Goal: Task Accomplishment & Management: Complete application form

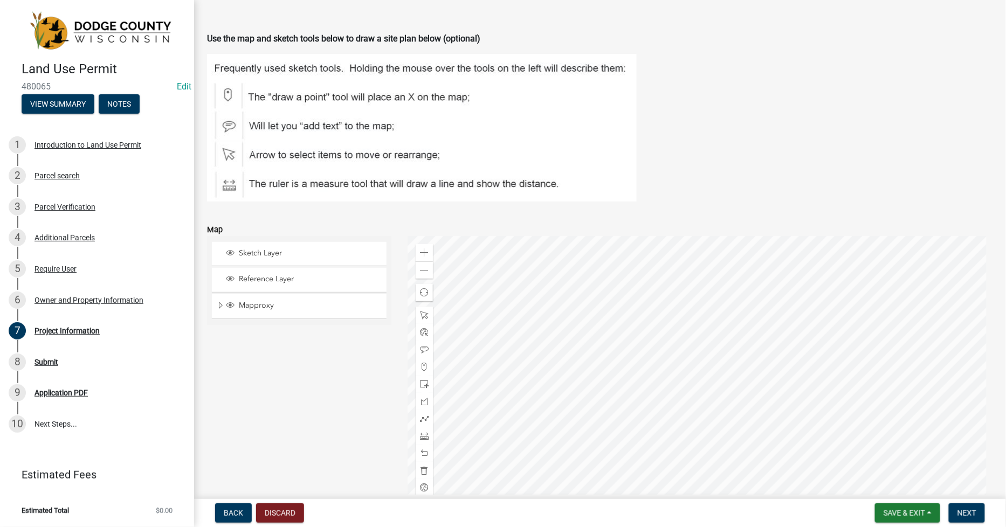
scroll to position [1122, 0]
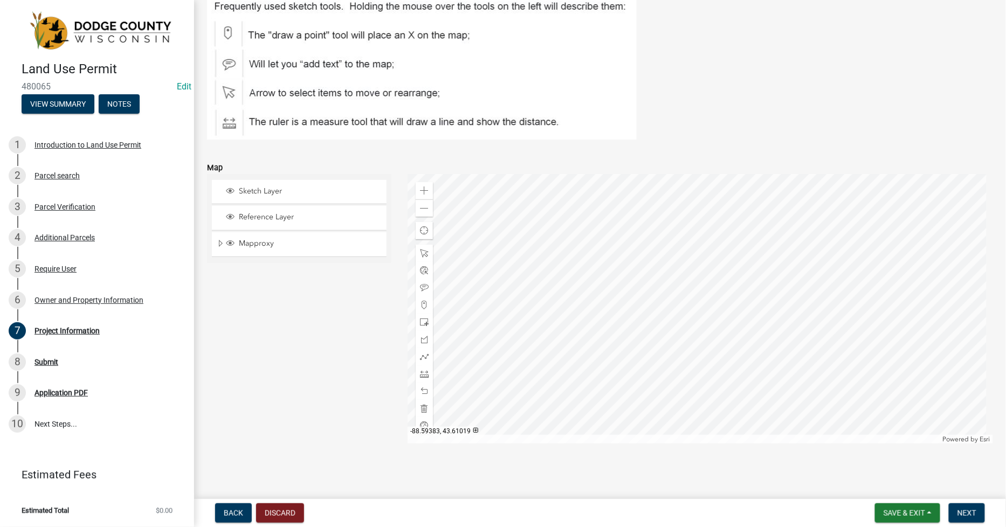
click at [229, 89] on img at bounding box center [422, 66] width 430 height 148
click at [713, 335] on div at bounding box center [699, 308] width 585 height 269
click at [230, 33] on img at bounding box center [422, 66] width 430 height 148
click at [423, 302] on span at bounding box center [424, 305] width 9 height 9
click at [709, 333] on div at bounding box center [699, 308] width 585 height 269
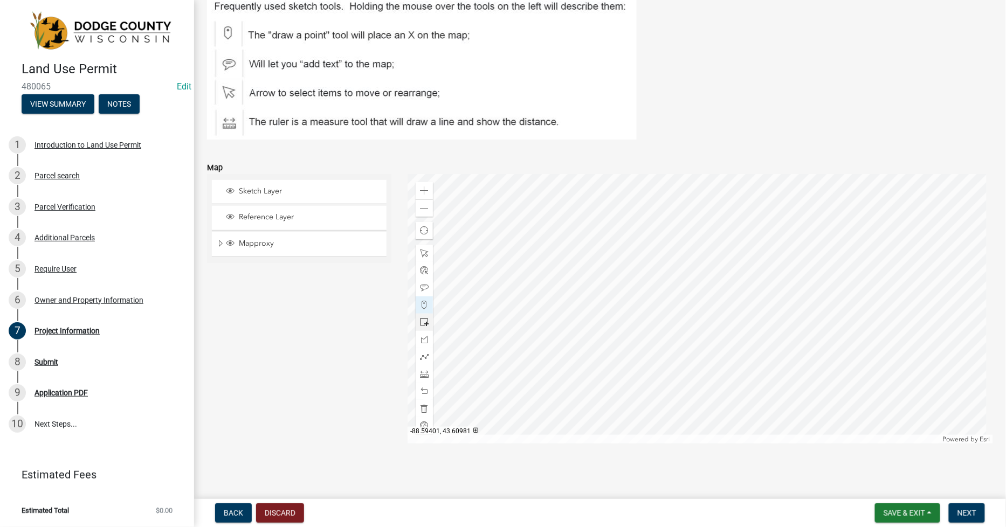
click at [423, 324] on span at bounding box center [424, 322] width 9 height 9
click at [743, 356] on div at bounding box center [699, 308] width 585 height 269
click at [420, 207] on span at bounding box center [424, 208] width 9 height 9
click at [423, 192] on span at bounding box center [424, 190] width 9 height 9
click at [425, 391] on span at bounding box center [424, 391] width 9 height 9
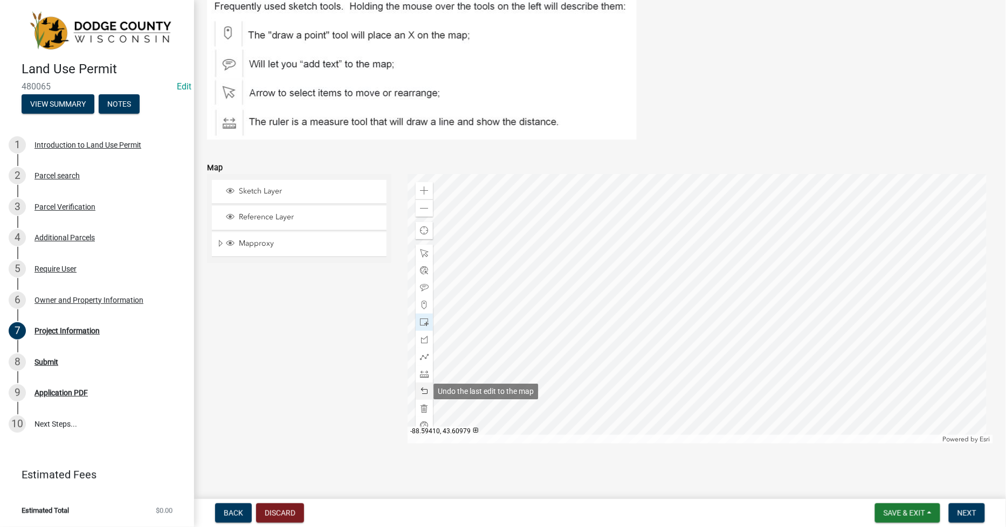
click at [425, 391] on span at bounding box center [424, 391] width 9 height 9
click at [420, 321] on span at bounding box center [424, 322] width 9 height 9
click at [756, 357] on div at bounding box center [699, 308] width 585 height 269
click at [424, 375] on span at bounding box center [424, 374] width 9 height 9
click at [709, 324] on div at bounding box center [699, 308] width 585 height 269
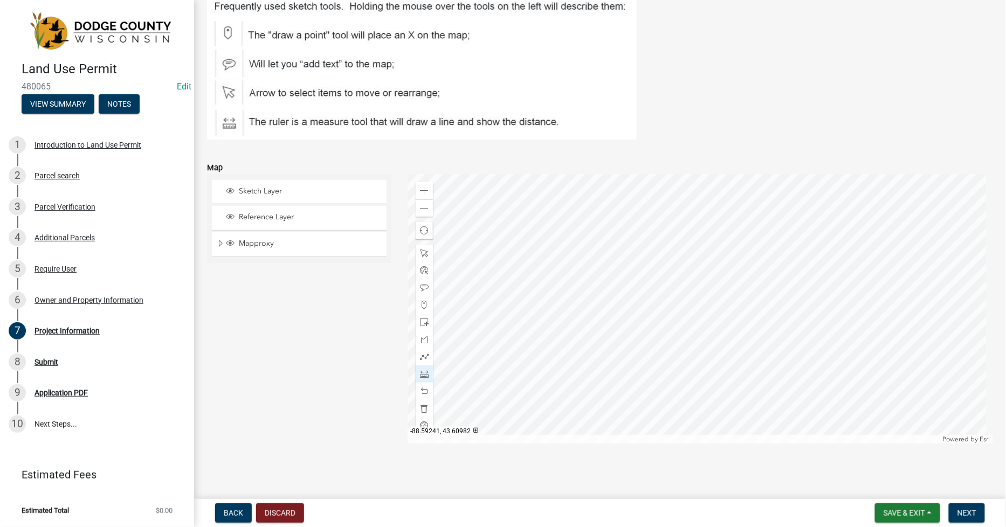
click at [774, 324] on div at bounding box center [699, 308] width 585 height 269
click at [774, 355] on div at bounding box center [699, 308] width 585 height 269
click at [776, 357] on div at bounding box center [699, 308] width 585 height 269
click at [421, 391] on span at bounding box center [424, 391] width 9 height 9
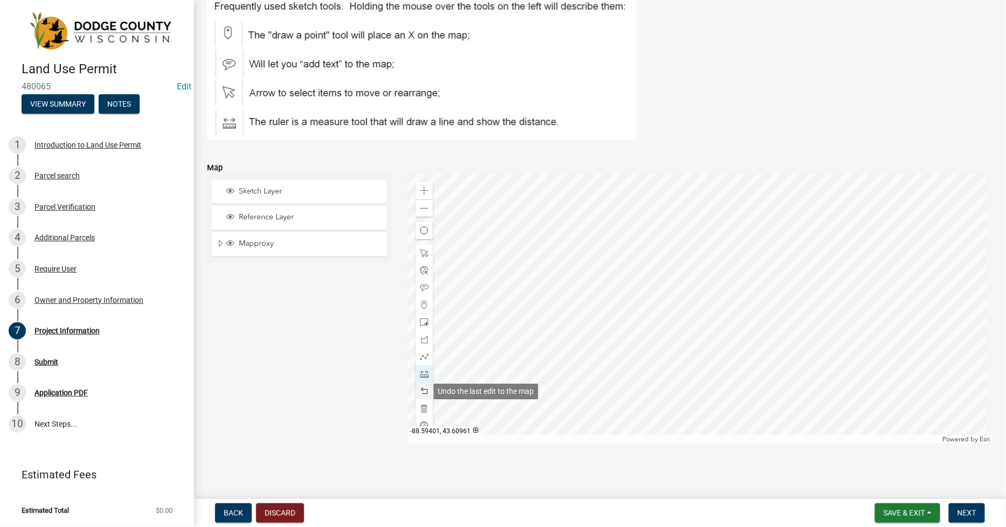
click at [421, 391] on span at bounding box center [424, 391] width 9 height 9
click at [422, 388] on span at bounding box center [424, 391] width 9 height 9
click at [423, 388] on span at bounding box center [424, 391] width 9 height 9
click at [422, 320] on span at bounding box center [424, 322] width 9 height 9
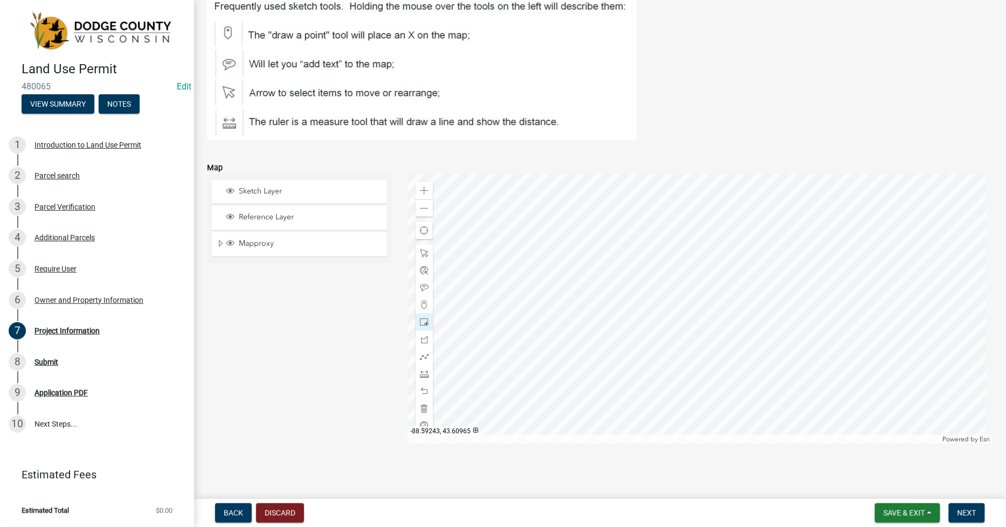
click at [771, 374] on div at bounding box center [699, 308] width 585 height 269
drag, startPoint x: 421, startPoint y: 374, endPoint x: 440, endPoint y: 376, distance: 19.0
click at [421, 373] on span at bounding box center [424, 374] width 9 height 9
click at [710, 322] on div at bounding box center [699, 308] width 585 height 269
click at [772, 324] on div at bounding box center [699, 308] width 585 height 269
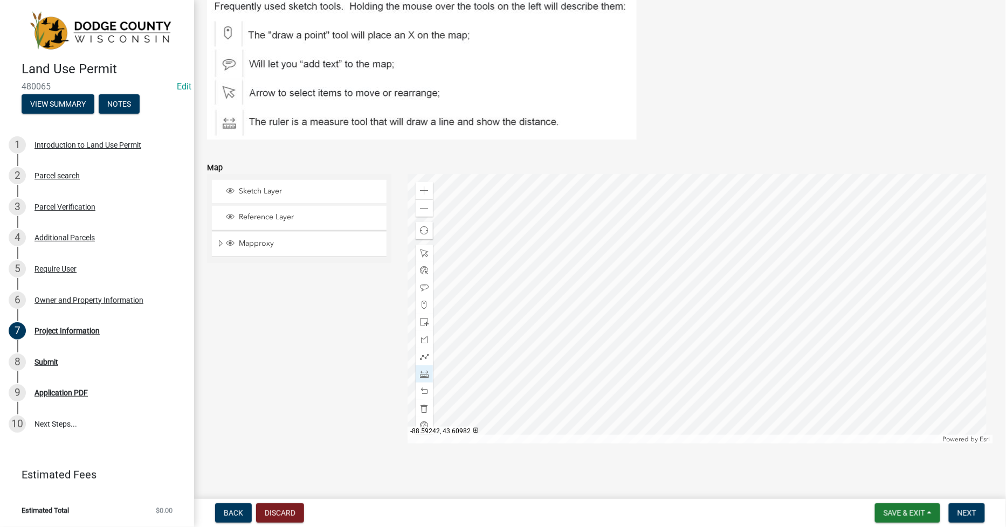
click at [772, 324] on div at bounding box center [699, 308] width 585 height 269
click at [771, 324] on div at bounding box center [699, 308] width 585 height 269
click at [771, 374] on div at bounding box center [699, 308] width 585 height 269
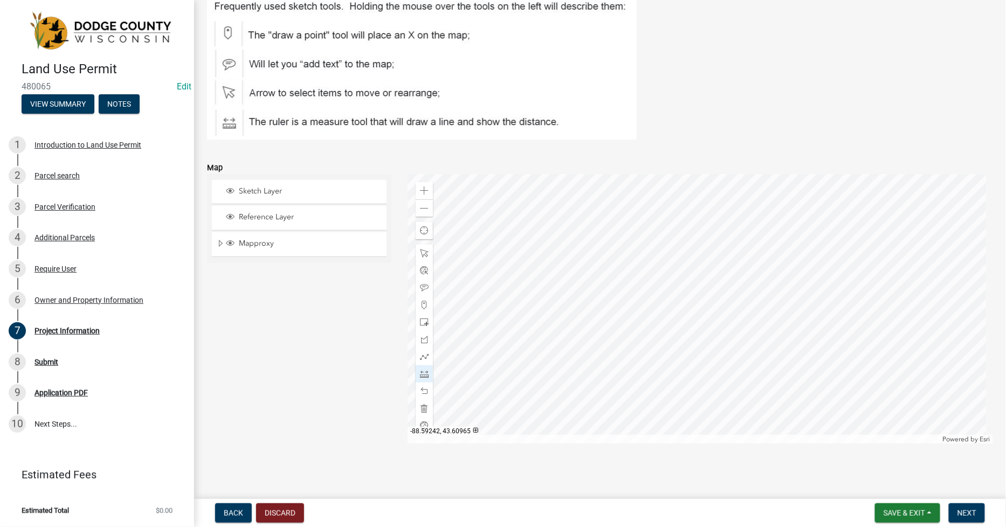
click at [773, 373] on div at bounding box center [699, 308] width 585 height 269
click at [968, 511] on span "Next" at bounding box center [966, 513] width 19 height 9
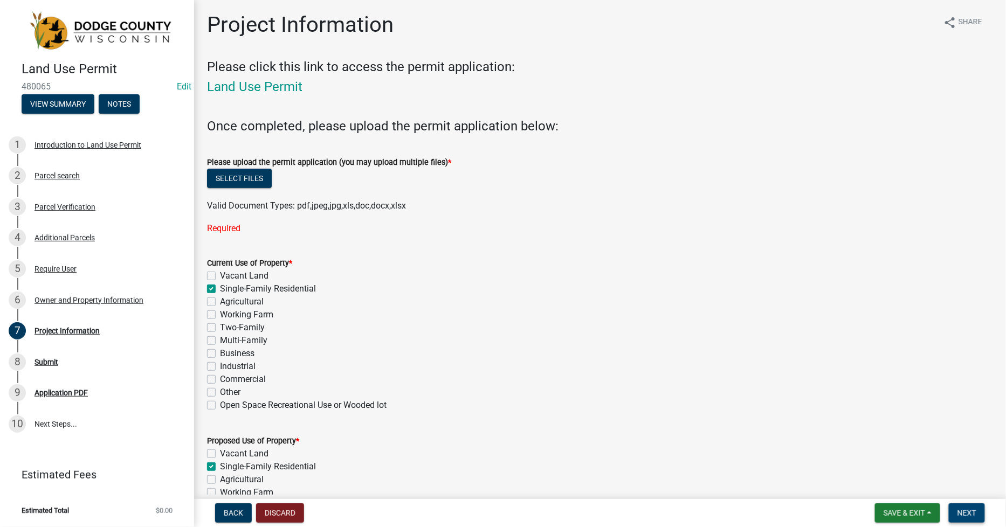
scroll to position [0, 0]
click at [259, 174] on button "Select files" at bounding box center [239, 179] width 65 height 19
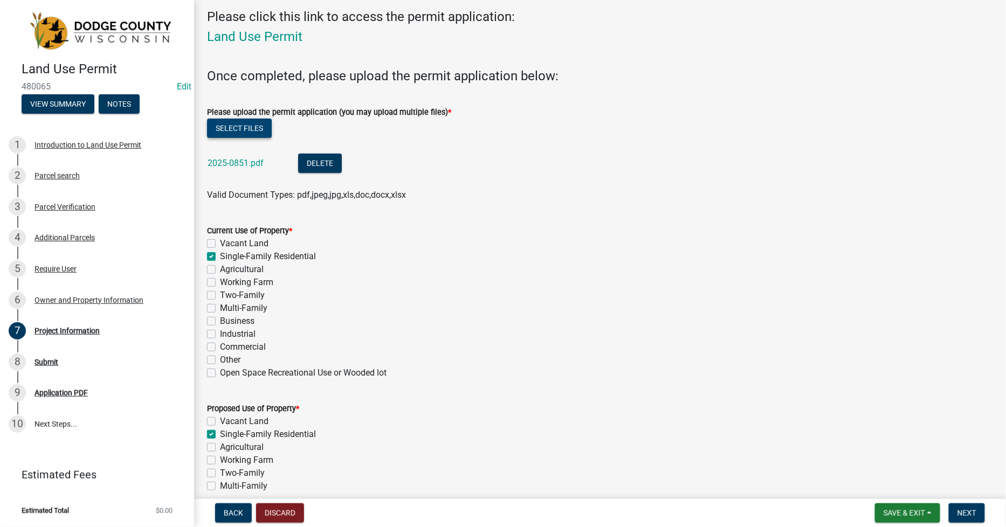
scroll to position [120, 0]
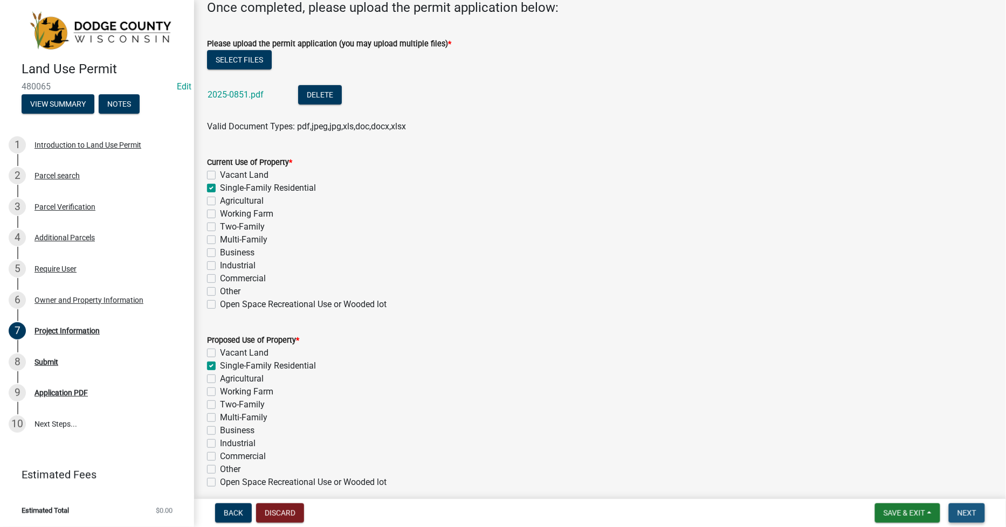
click at [961, 513] on span "Next" at bounding box center [966, 513] width 19 height 9
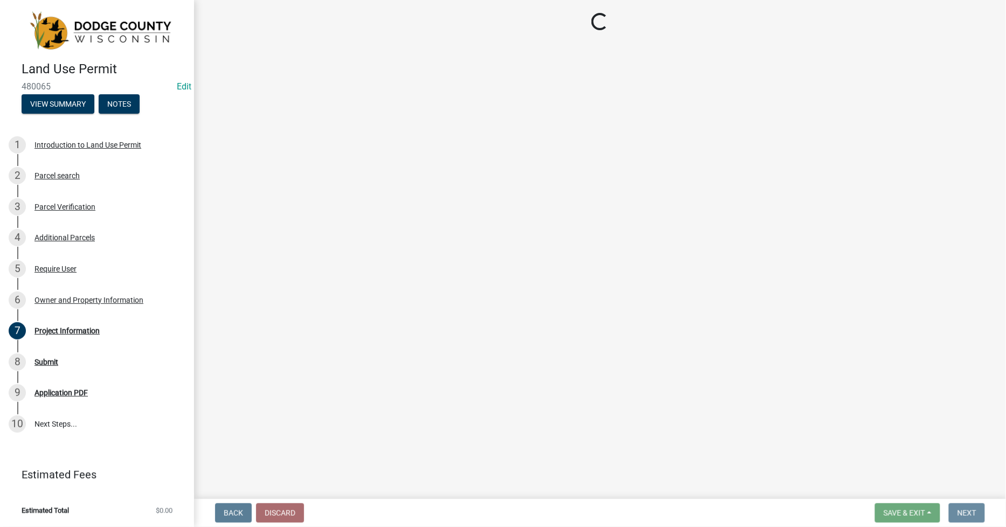
scroll to position [0, 0]
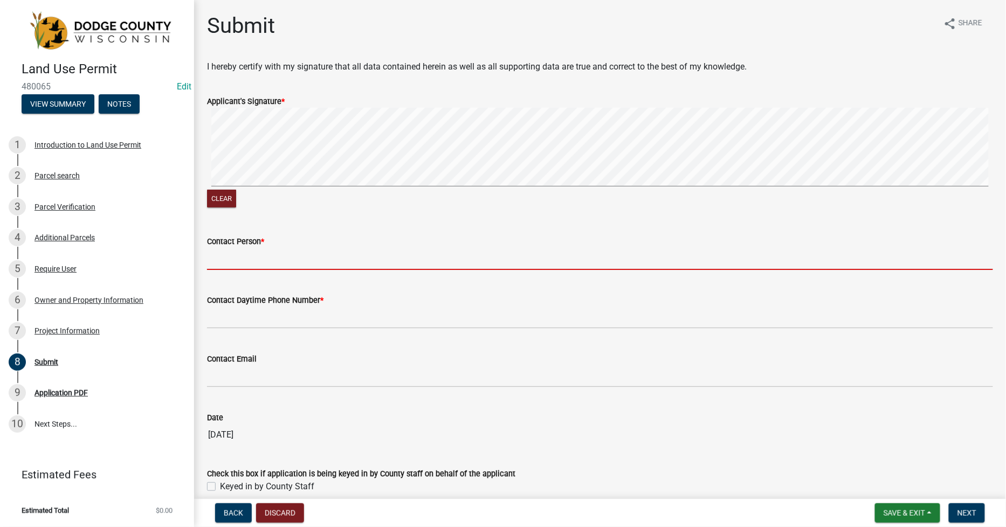
click at [216, 260] on input "Contact Person *" at bounding box center [600, 259] width 786 height 22
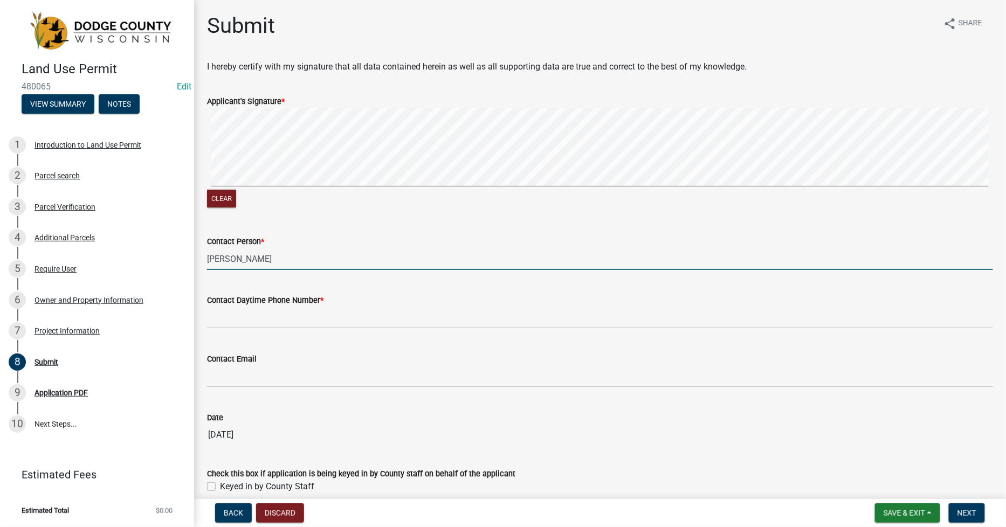
type input "[PERSON_NAME]"
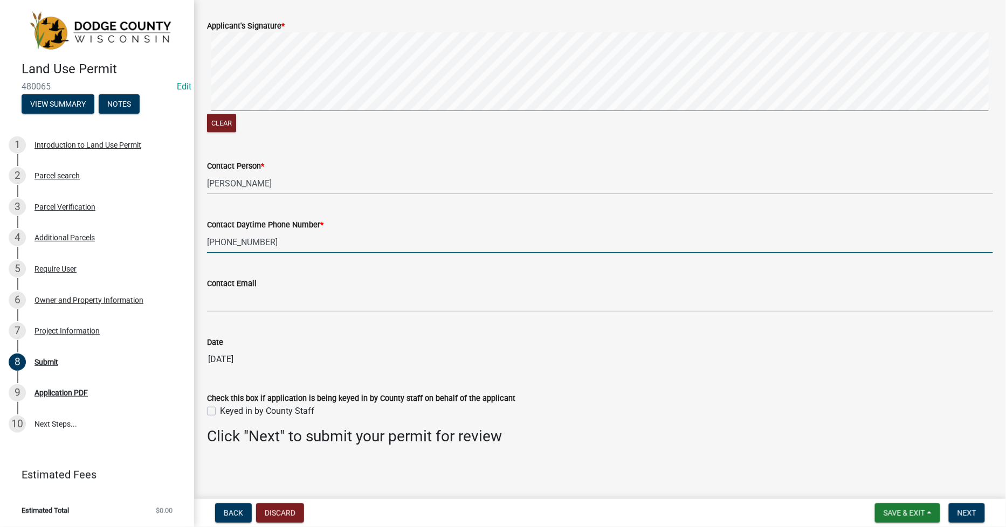
scroll to position [76, 0]
type input "[PHONE_NUMBER]"
click at [220, 411] on label "Keyed in by County Staff" at bounding box center [267, 410] width 94 height 13
click at [220, 411] on input "Keyed in by County Staff" at bounding box center [223, 407] width 7 height 7
checkbox input "true"
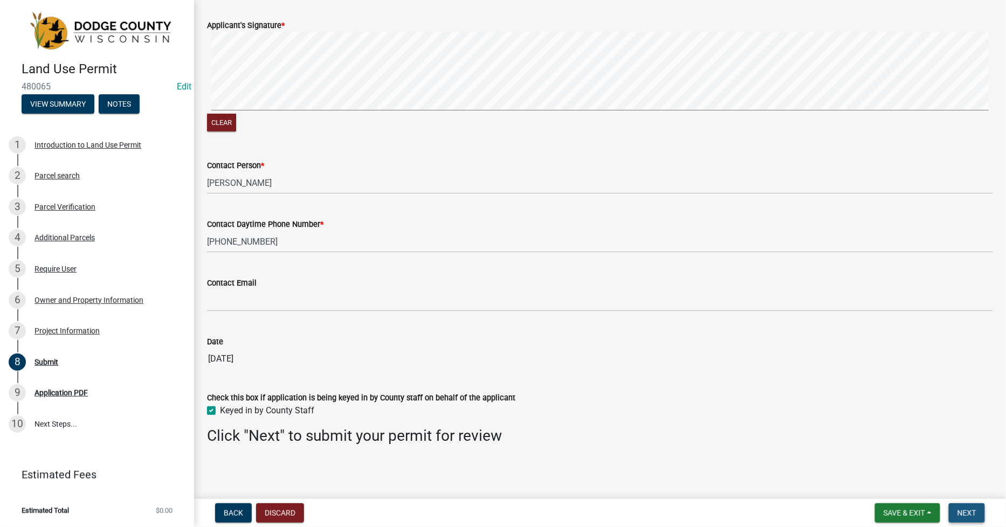
click at [965, 515] on span "Next" at bounding box center [966, 513] width 19 height 9
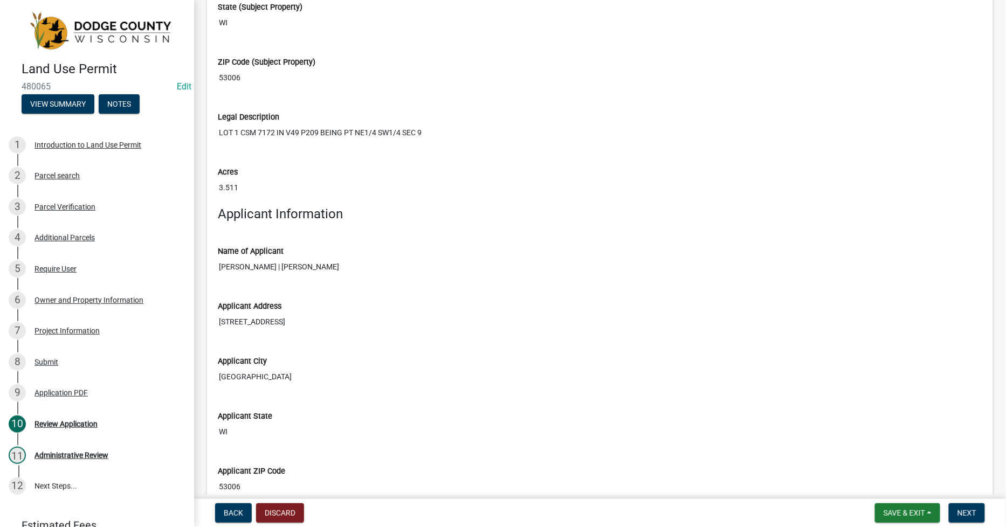
scroll to position [2634, 0]
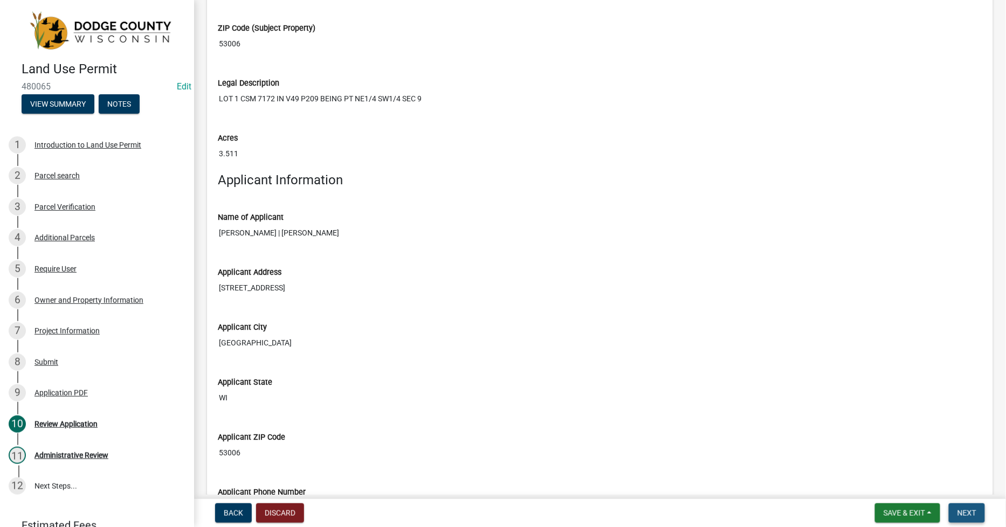
click at [964, 516] on span "Next" at bounding box center [966, 513] width 19 height 9
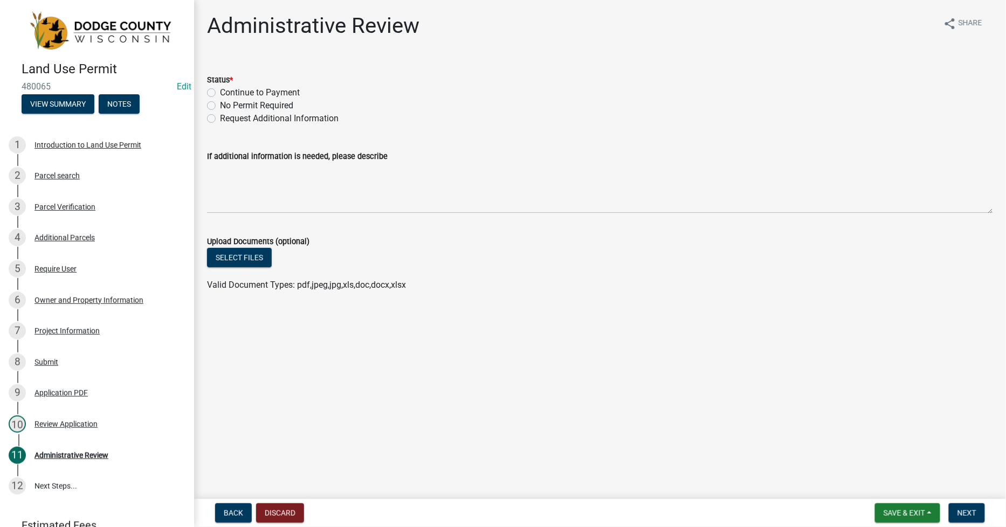
click at [220, 93] on label "Continue to Payment" at bounding box center [260, 92] width 80 height 13
click at [220, 93] on input "Continue to Payment" at bounding box center [223, 89] width 7 height 7
radio input "true"
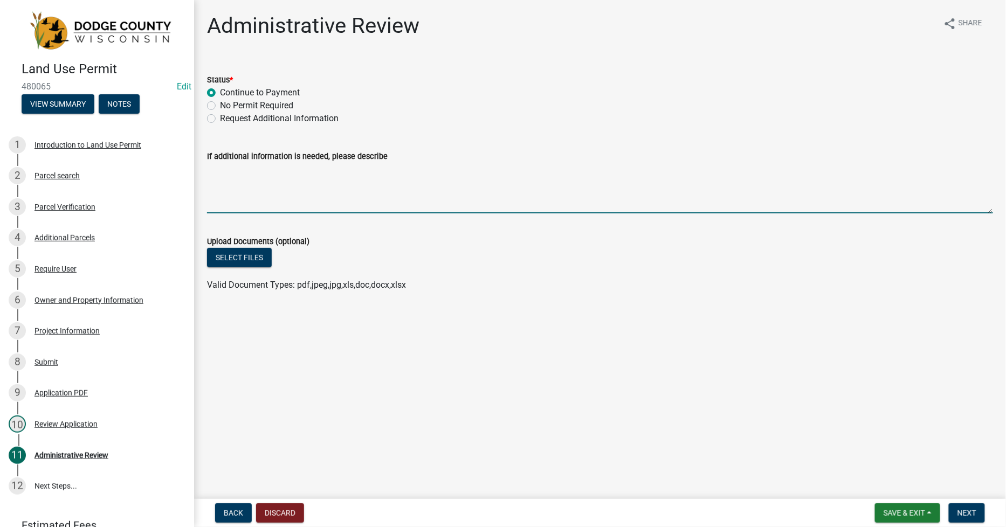
click at [219, 179] on textarea "If additional information is needed, please describe" at bounding box center [600, 188] width 786 height 51
type textarea "2025-0851"
drag, startPoint x: 250, startPoint y: 175, endPoint x: 191, endPoint y: 169, distance: 59.1
click at [191, 169] on div "Land Use Permit 480065 Edit View Summary Notes 1 Introduction to Land Use Permi…" at bounding box center [503, 263] width 1006 height 527
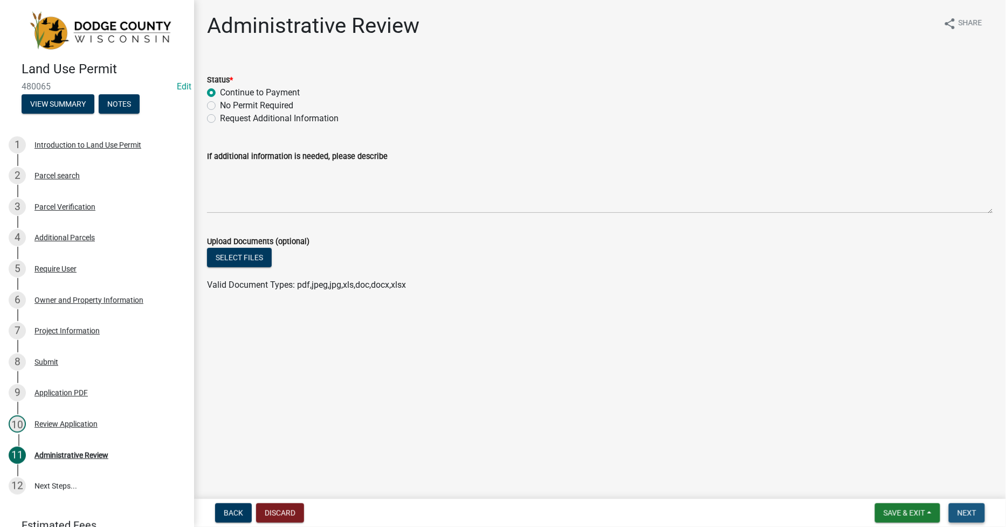
click at [965, 515] on span "Next" at bounding box center [966, 513] width 19 height 9
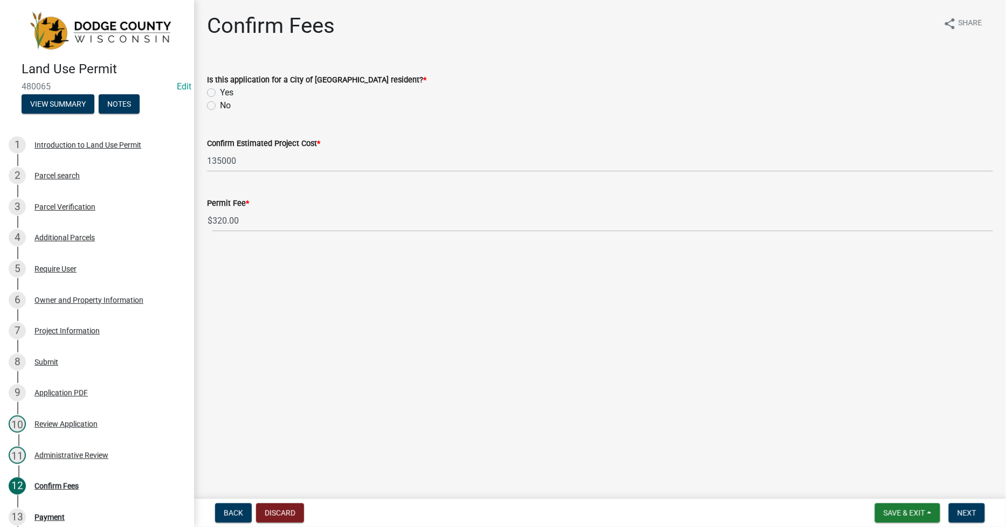
click at [220, 106] on label "No" at bounding box center [225, 105] width 11 height 13
click at [220, 106] on input "No" at bounding box center [223, 102] width 7 height 7
radio input "true"
click at [968, 513] on span "Next" at bounding box center [966, 513] width 19 height 9
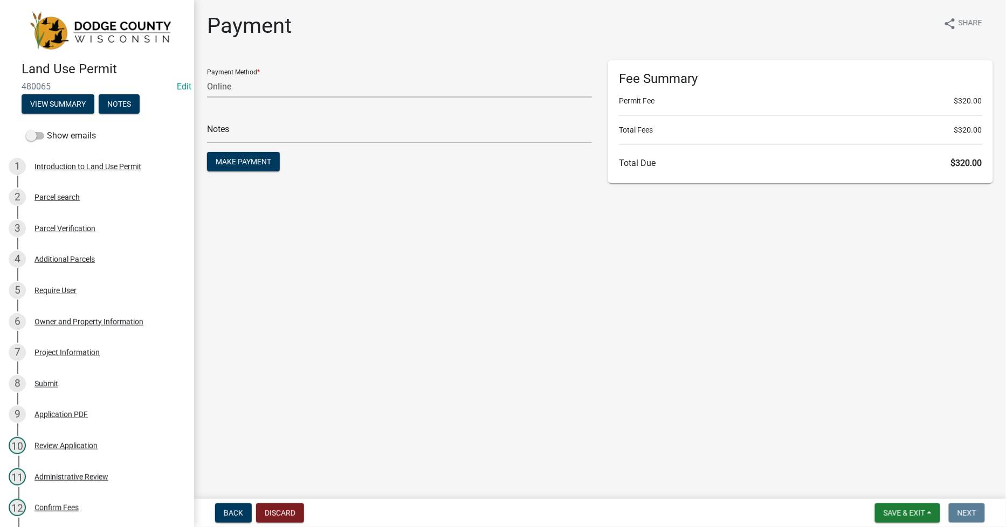
click at [219, 86] on select "Credit Card POS Check Cash Online" at bounding box center [399, 86] width 385 height 22
click at [207, 75] on select "Credit Card POS Check Cash Online" at bounding box center [399, 86] width 385 height 22
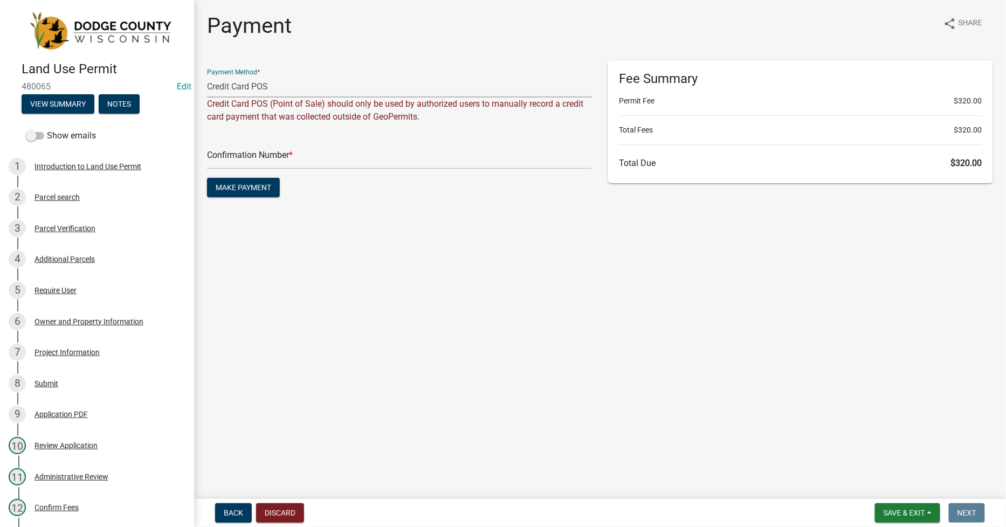
click at [274, 82] on select "Credit Card POS Check Cash Online" at bounding box center [399, 86] width 385 height 22
click at [207, 75] on select "Credit Card POS Check Cash Online" at bounding box center [399, 86] width 385 height 22
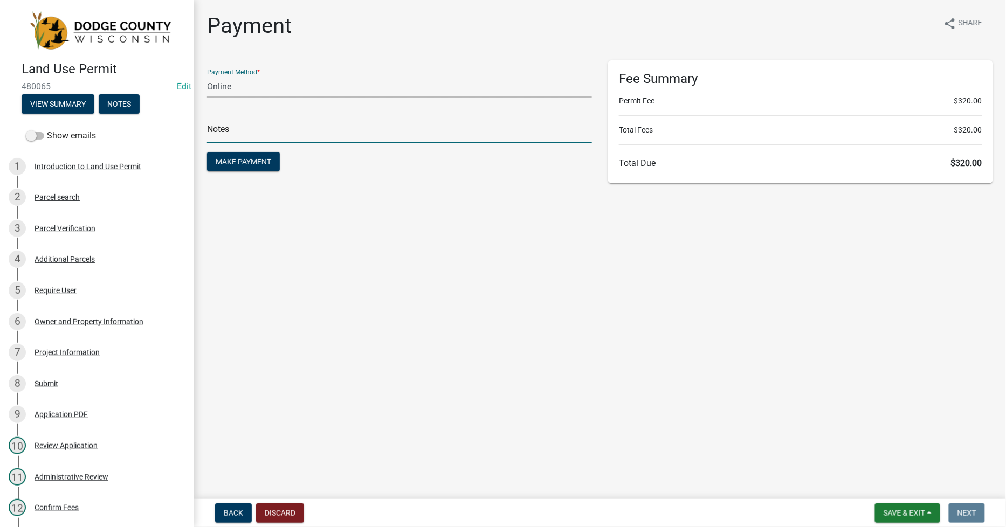
click at [219, 134] on input "text" at bounding box center [399, 132] width 385 height 22
click at [253, 82] on select "Credit Card POS Check Cash Online" at bounding box center [399, 86] width 385 height 22
click at [207, 75] on select "Credit Card POS Check Cash Online" at bounding box center [399, 86] width 385 height 22
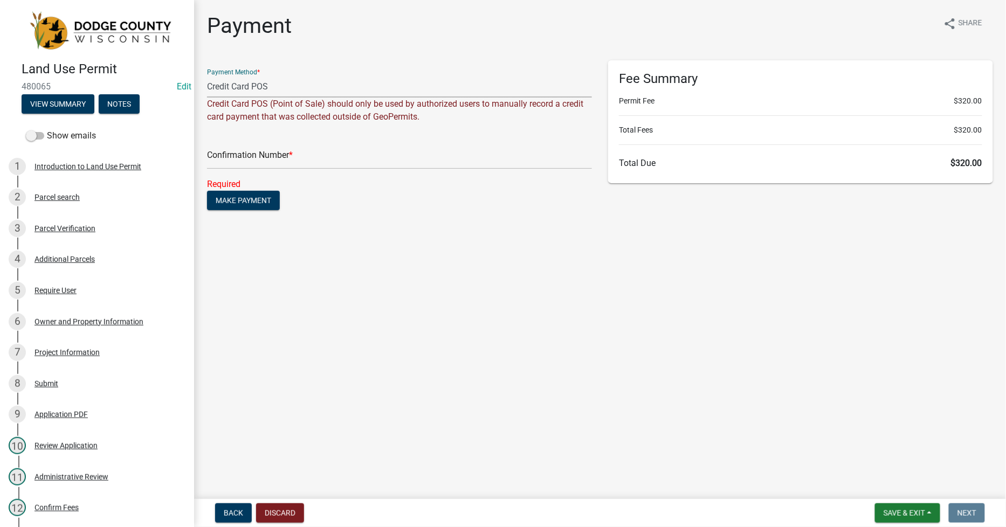
click at [218, 87] on select "Credit Card POS Check Cash Online" at bounding box center [399, 86] width 385 height 22
select select "1: 0"
click at [207, 75] on select "Credit Card POS Check Cash Online" at bounding box center [399, 86] width 385 height 22
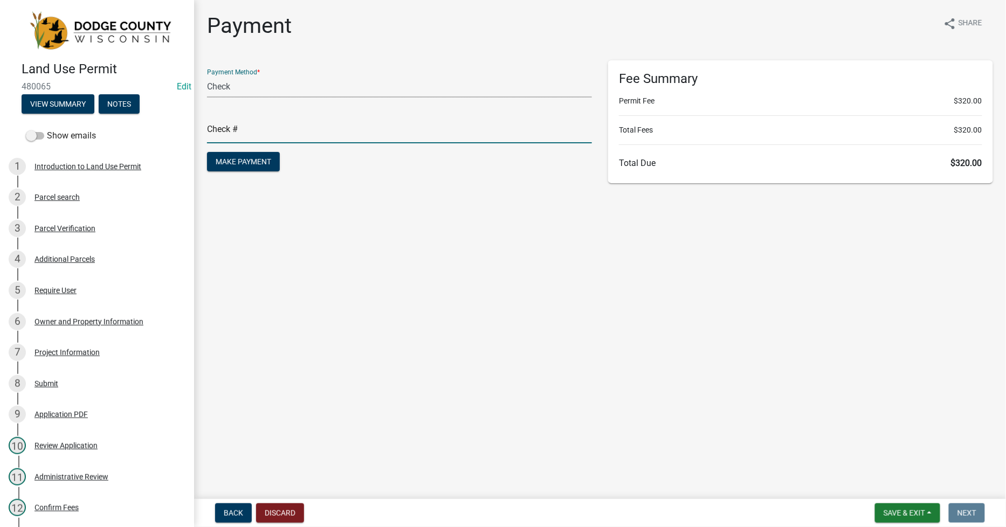
click at [217, 133] on input "text" at bounding box center [399, 132] width 385 height 22
type input "c"
type input "CREDITCARD"
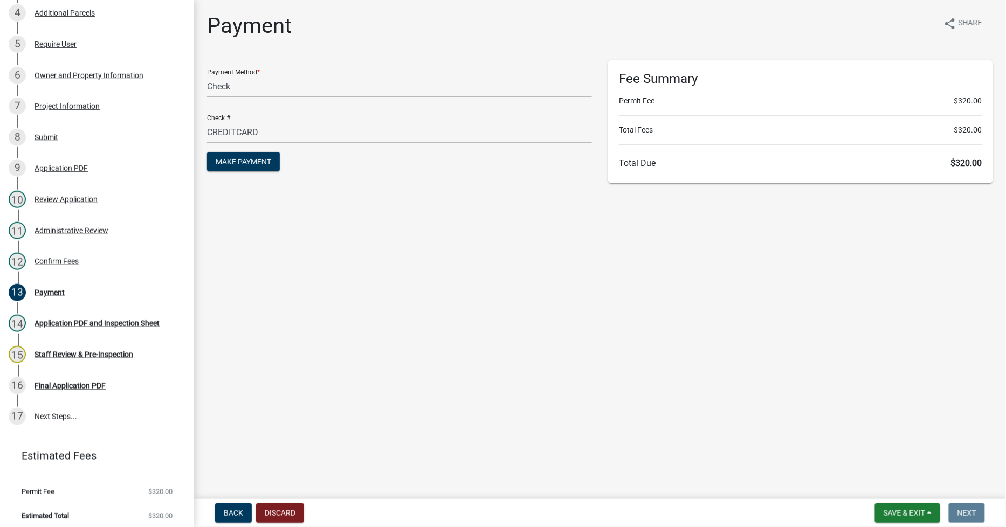
scroll to position [248, 0]
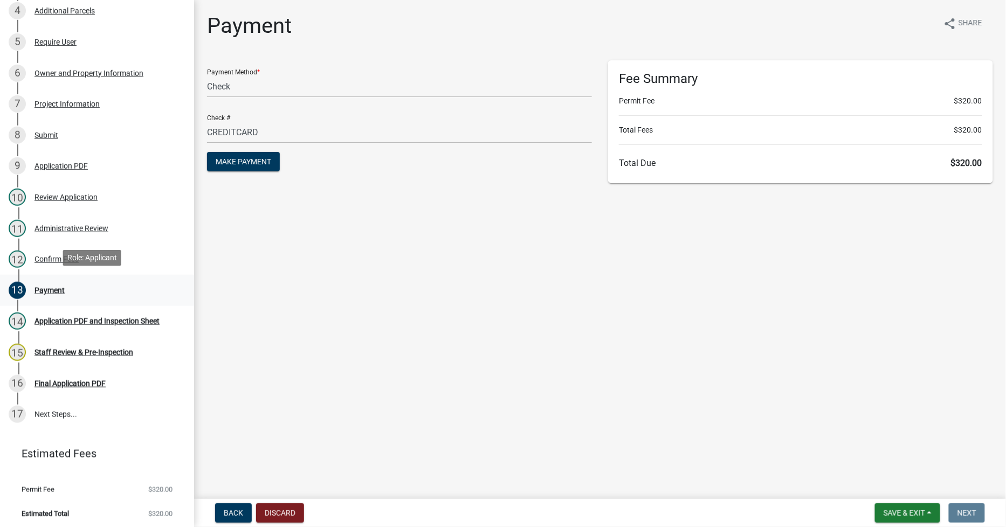
click at [45, 287] on div "Payment" at bounding box center [49, 291] width 30 height 8
click at [902, 512] on span "Save & Exit" at bounding box center [904, 513] width 42 height 9
click at [235, 157] on span "Make Payment" at bounding box center [244, 161] width 56 height 9
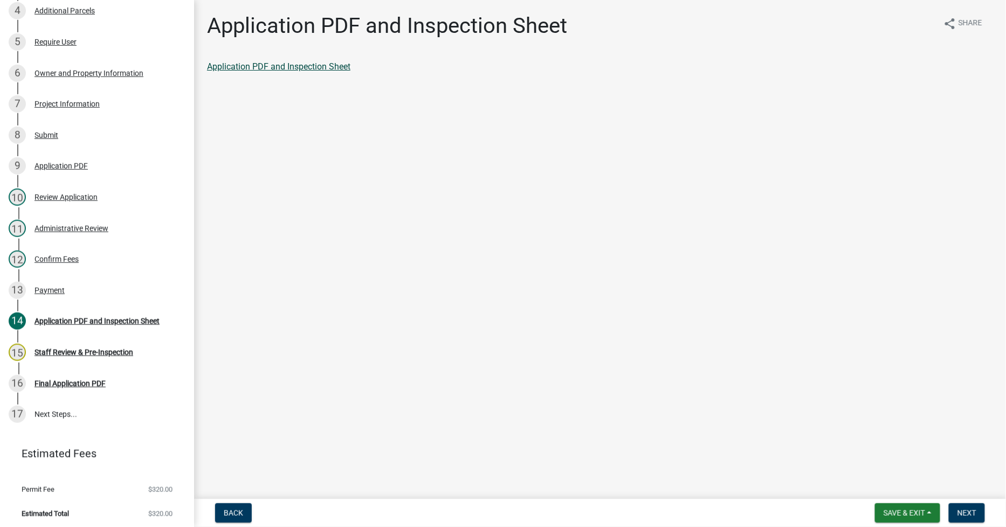
click at [270, 70] on link "Application PDF and Inspection Sheet" at bounding box center [278, 66] width 143 height 10
click at [966, 510] on span "Next" at bounding box center [966, 513] width 19 height 9
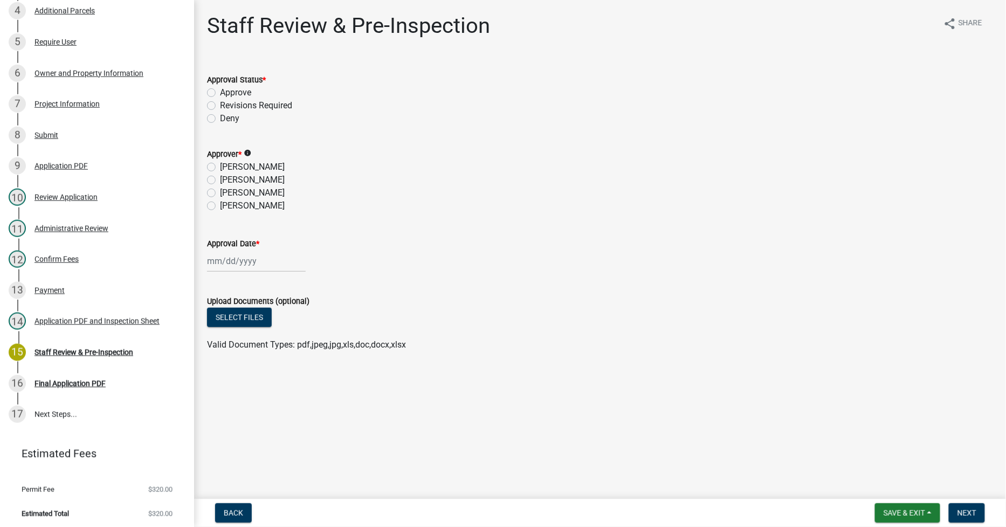
click at [220, 95] on label "Approve" at bounding box center [235, 92] width 31 height 13
click at [220, 93] on input "Approve" at bounding box center [223, 89] width 7 height 7
radio input "true"
click at [220, 191] on label "[PERSON_NAME]" at bounding box center [252, 192] width 65 height 13
click at [220, 191] on input "[PERSON_NAME]" at bounding box center [223, 189] width 7 height 7
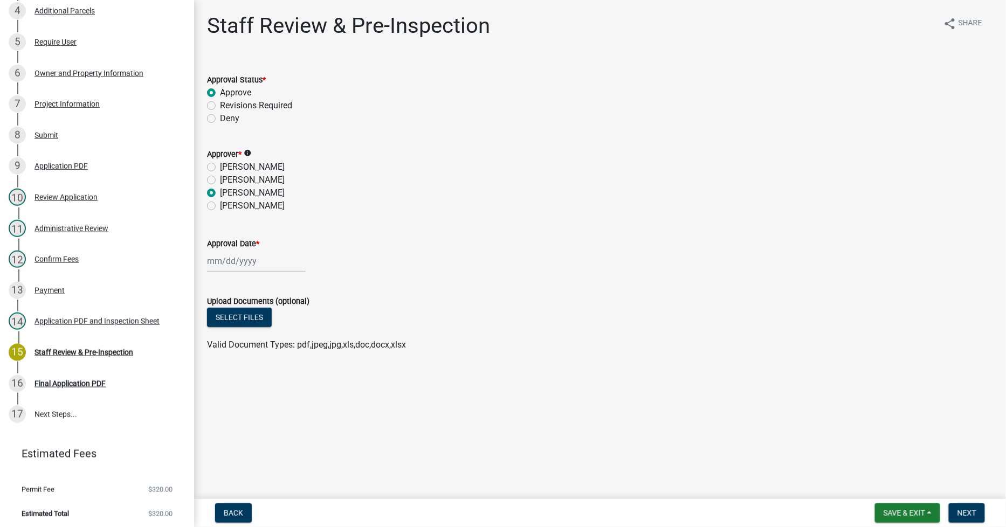
radio input "true"
click at [209, 265] on div at bounding box center [256, 261] width 99 height 22
select select "9"
select select "2025"
click at [254, 336] on div "10" at bounding box center [252, 335] width 17 height 17
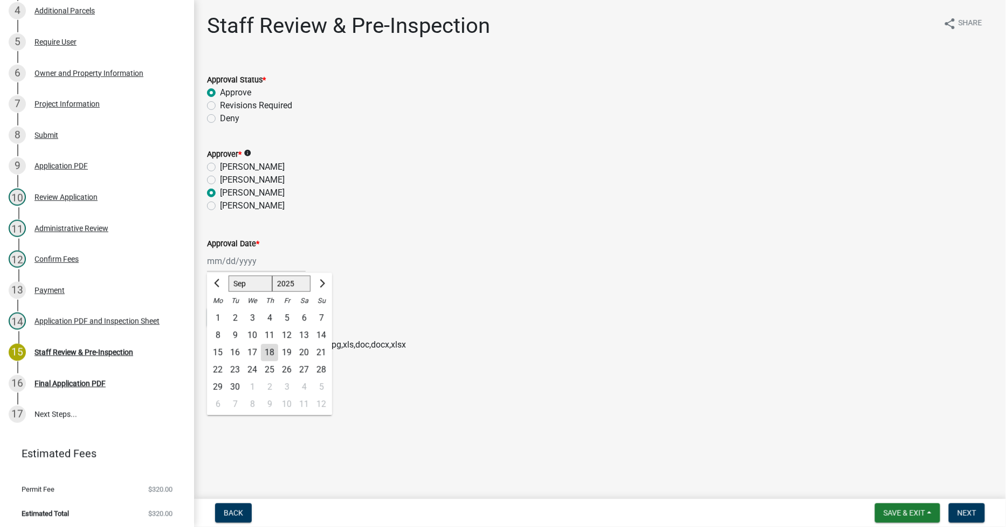
type input "[DATE]"
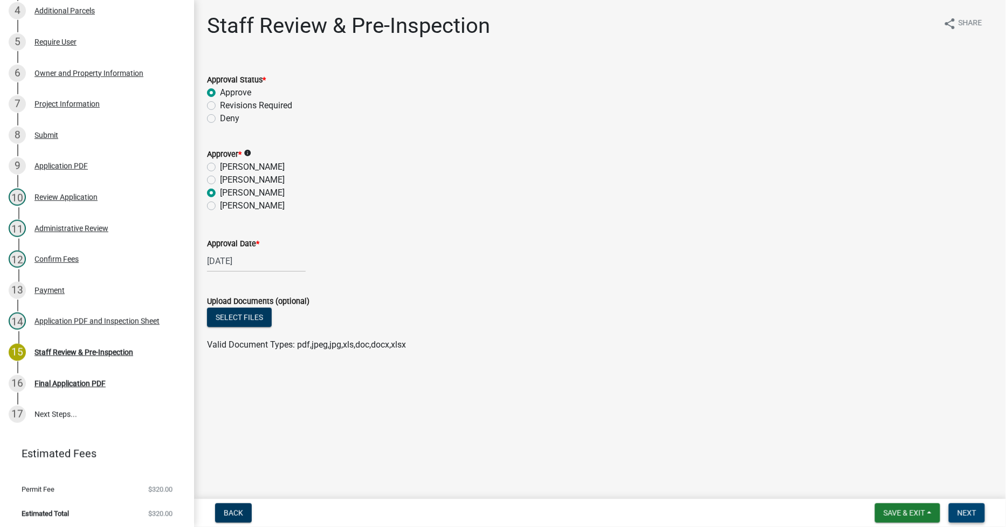
click at [972, 511] on span "Next" at bounding box center [966, 513] width 19 height 9
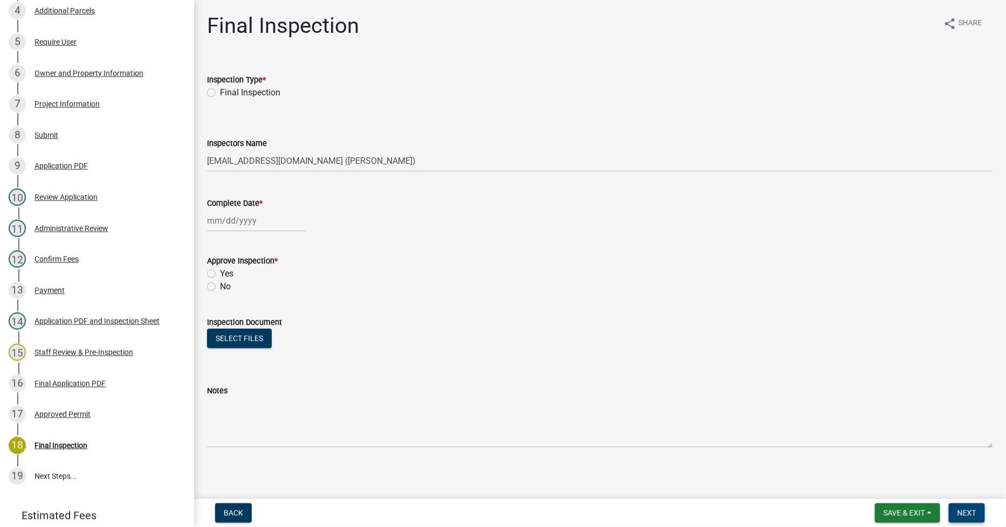
scroll to position [310, 0]
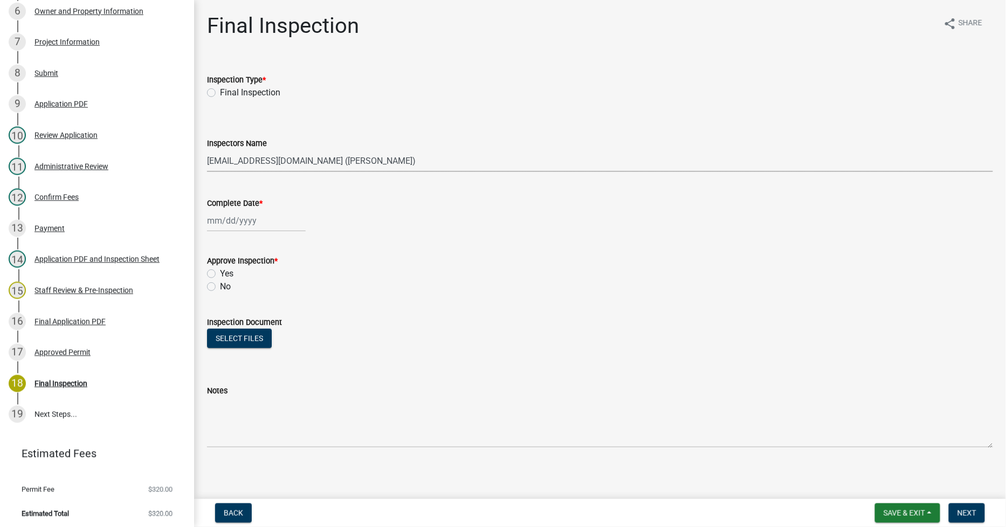
click at [227, 160] on select "Select Item... gwillms ([PERSON_NAME]) [EMAIL_ADDRESS][DOMAIN_NAME] ([PERSON_NA…" at bounding box center [600, 161] width 786 height 22
select select "cd680007-f832-45ff-adf2-65f061a7b4d5"
click at [207, 150] on select "Select Item... gwillms ([PERSON_NAME]) [EMAIL_ADDRESS][DOMAIN_NAME] ([PERSON_NA…" at bounding box center [600, 161] width 786 height 22
click at [911, 513] on span "Save & Exit" at bounding box center [904, 513] width 42 height 9
click at [874, 458] on button "Save" at bounding box center [897, 459] width 86 height 26
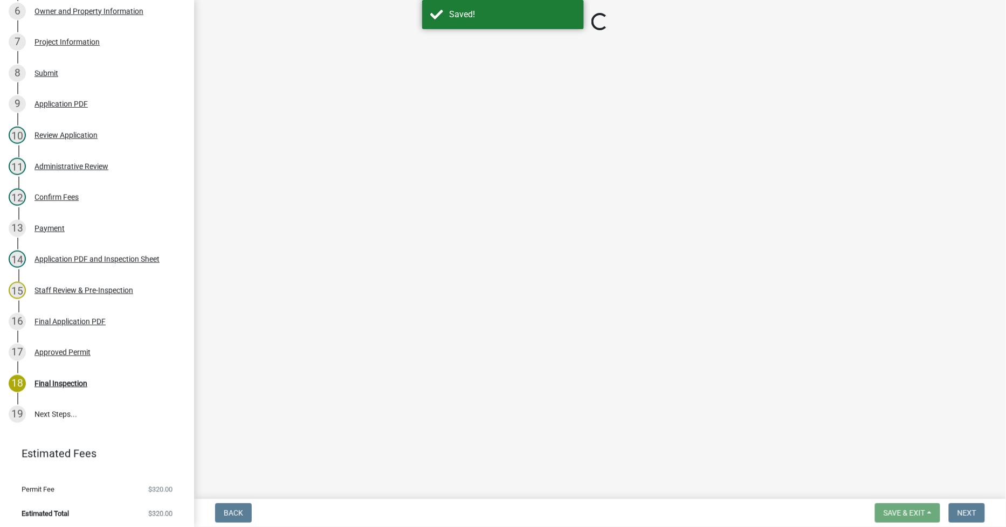
select select "cd680007-f832-45ff-adf2-65f061a7b4d5"
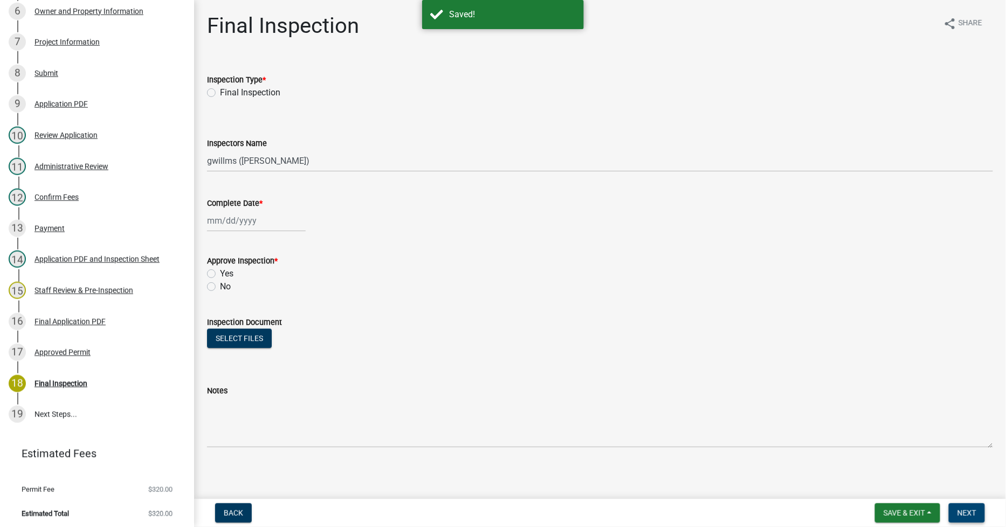
click at [962, 515] on span "Next" at bounding box center [966, 513] width 19 height 9
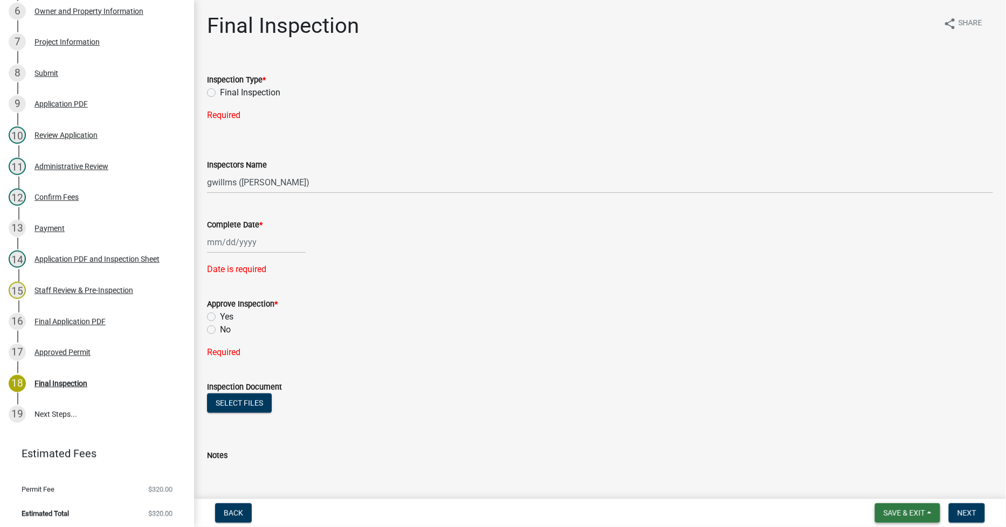
click at [898, 516] on span "Save & Exit" at bounding box center [904, 513] width 42 height 9
click at [884, 492] on button "Save & Exit" at bounding box center [897, 485] width 86 height 26
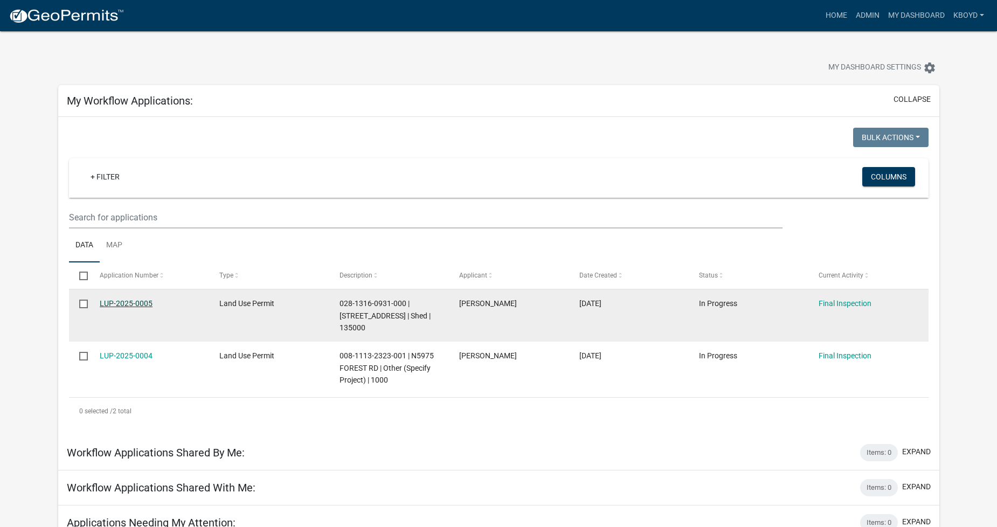
click at [106, 302] on link "LUP-2025-0005" at bounding box center [126, 303] width 53 height 9
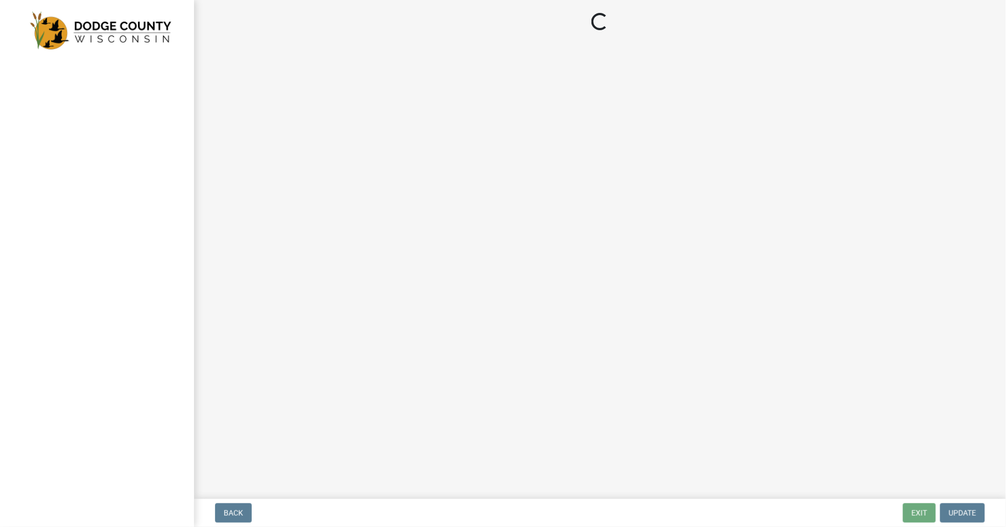
select select "cd680007-f832-45ff-adf2-65f061a7b4d5"
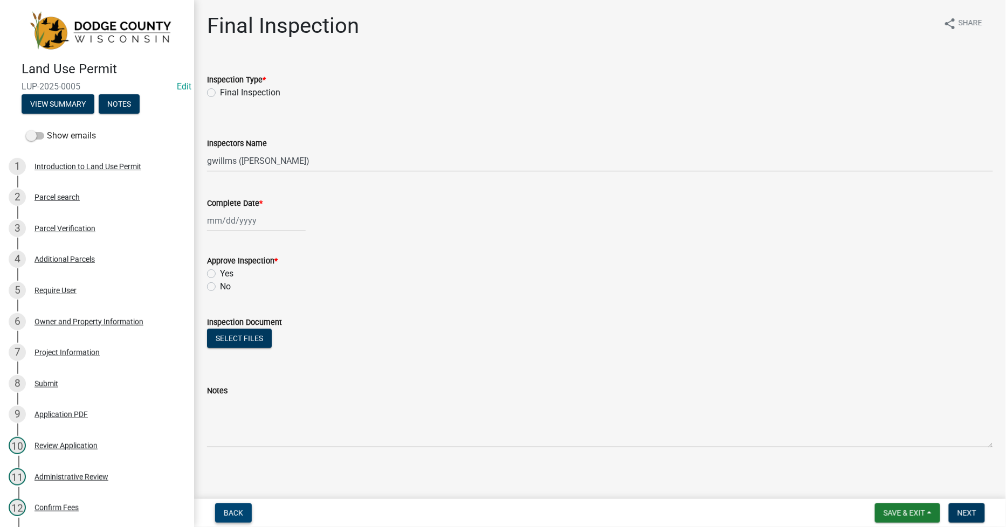
click at [225, 510] on span "Back" at bounding box center [233, 513] width 19 height 9
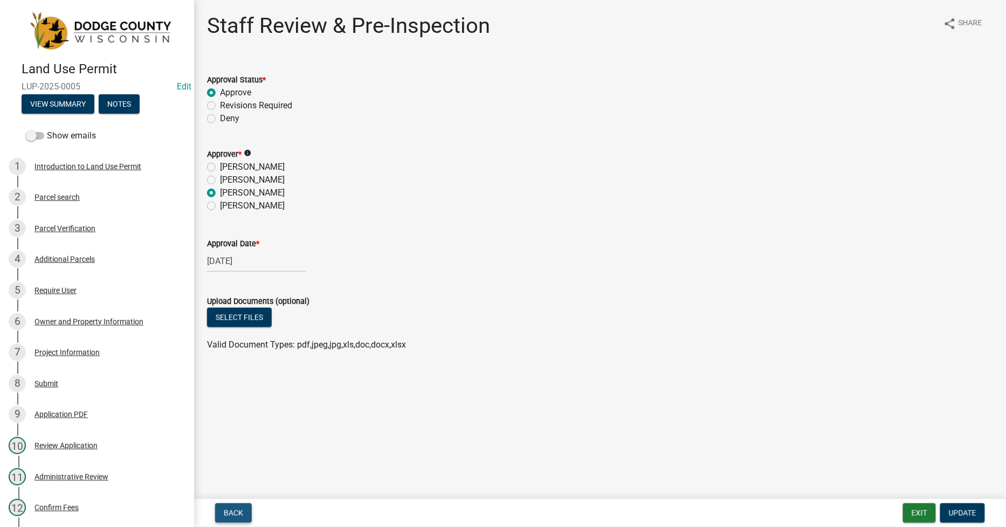
click at [237, 512] on span "Back" at bounding box center [233, 513] width 19 height 9
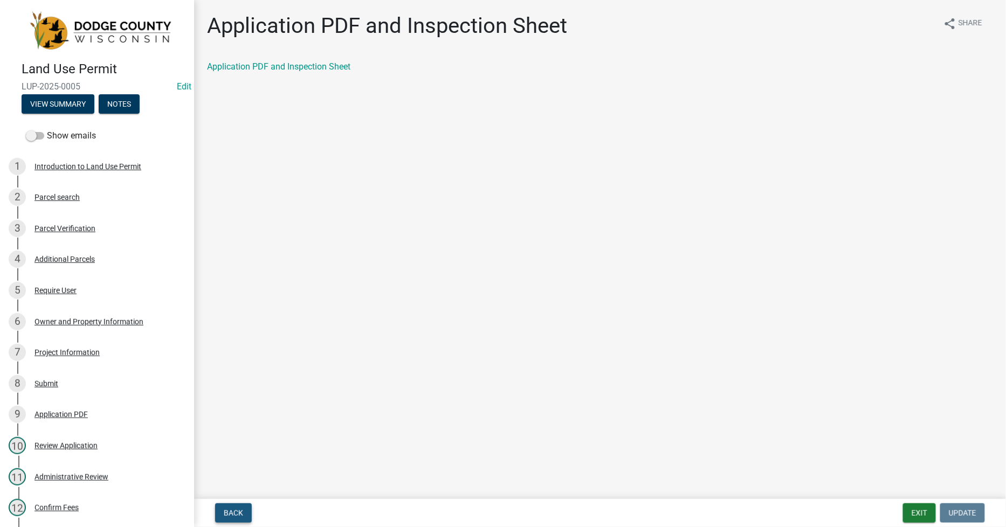
click at [233, 509] on span "Back" at bounding box center [233, 513] width 19 height 9
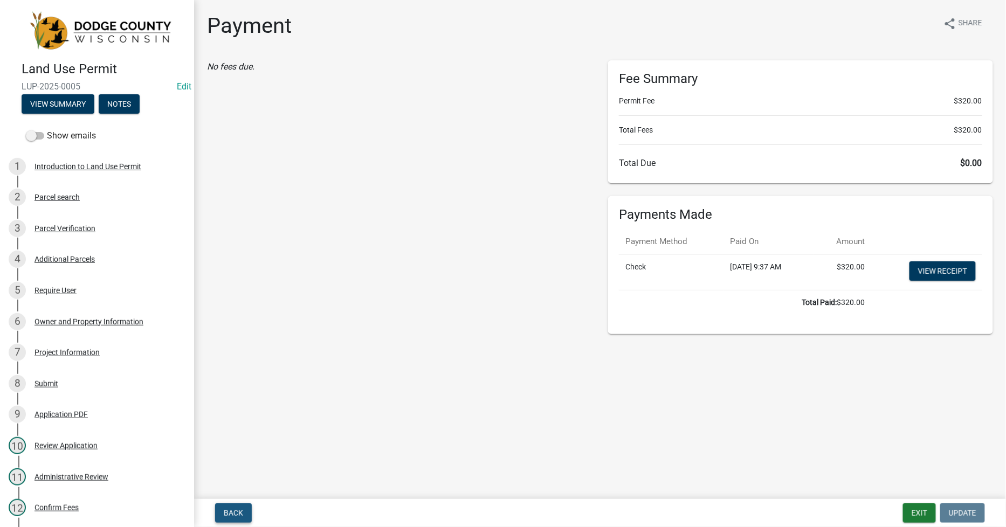
click at [232, 509] on span "Back" at bounding box center [233, 513] width 19 height 9
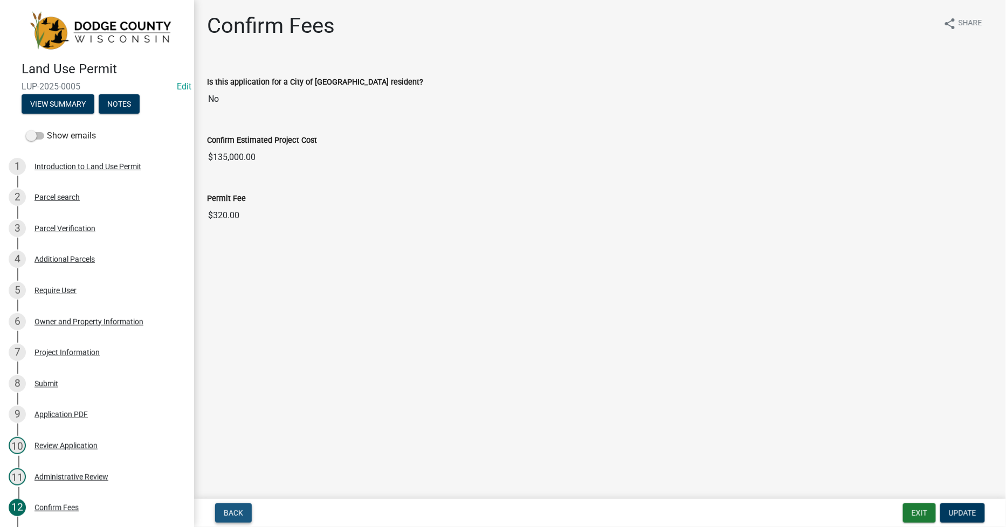
click at [232, 509] on span "Back" at bounding box center [233, 513] width 19 height 9
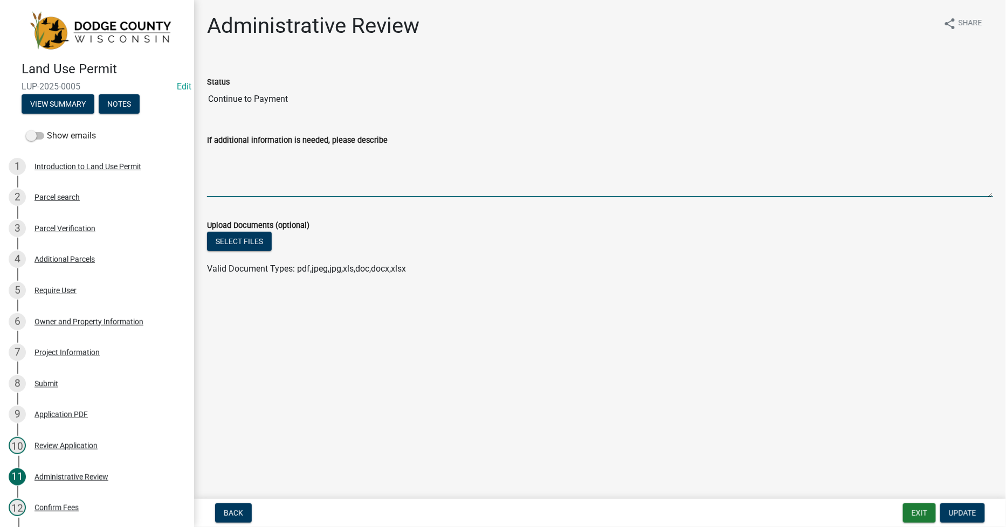
click at [212, 162] on textarea "If additional information is needed, please describe" at bounding box center [600, 172] width 786 height 51
type textarea "2025-0851"
click at [965, 507] on button "Update" at bounding box center [962, 512] width 45 height 19
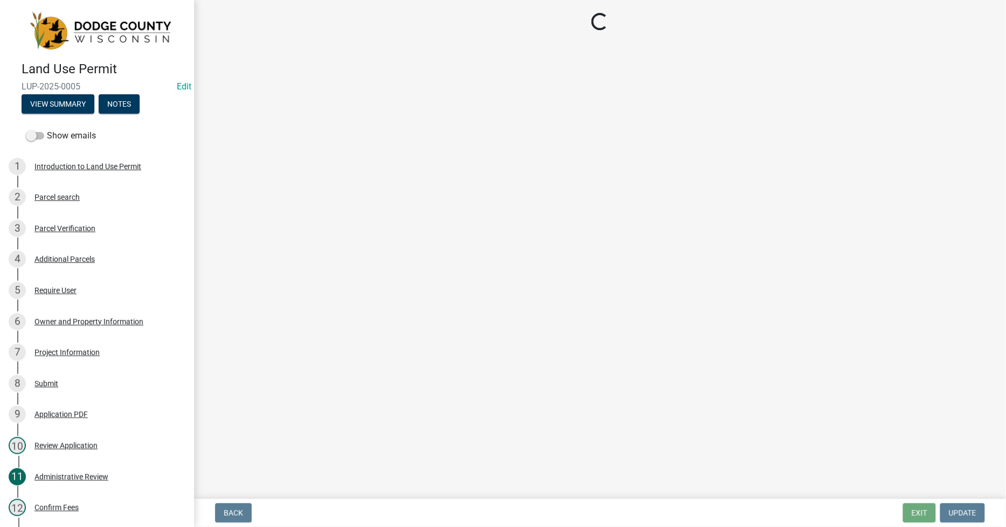
select select "cd680007-f832-45ff-adf2-65f061a7b4d5"
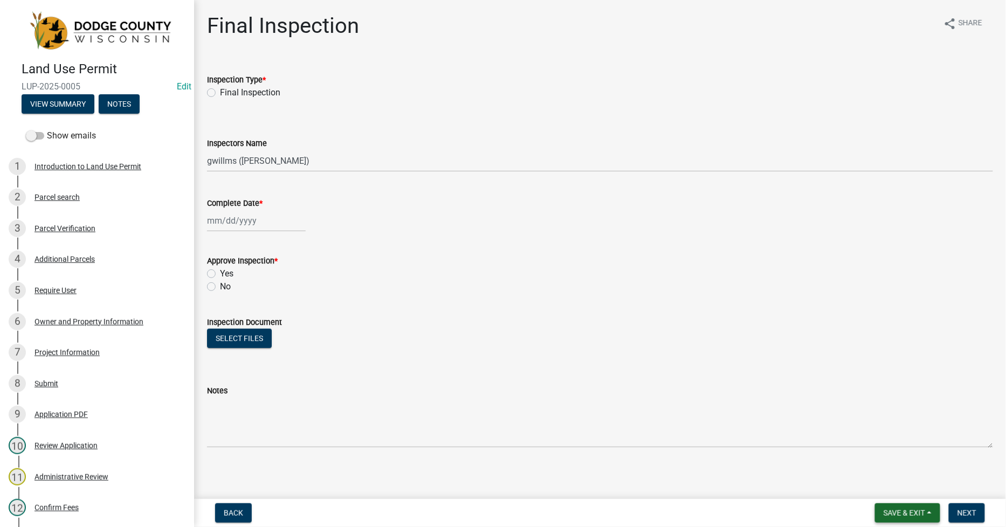
click at [893, 514] on span "Save & Exit" at bounding box center [904, 513] width 42 height 9
click at [886, 483] on button "Save & Exit" at bounding box center [897, 485] width 86 height 26
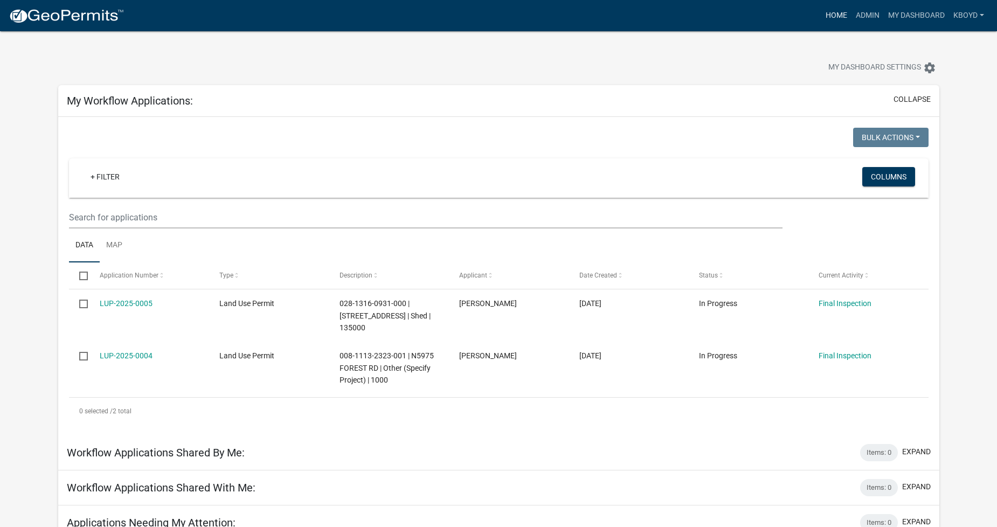
click at [840, 14] on link "Home" at bounding box center [836, 15] width 30 height 20
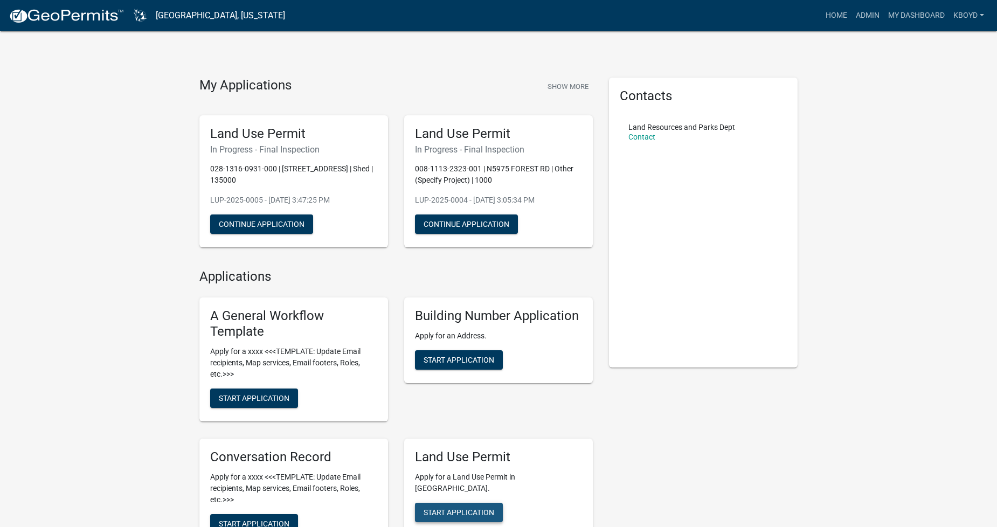
click at [451, 508] on span "Start Application" at bounding box center [459, 512] width 71 height 9
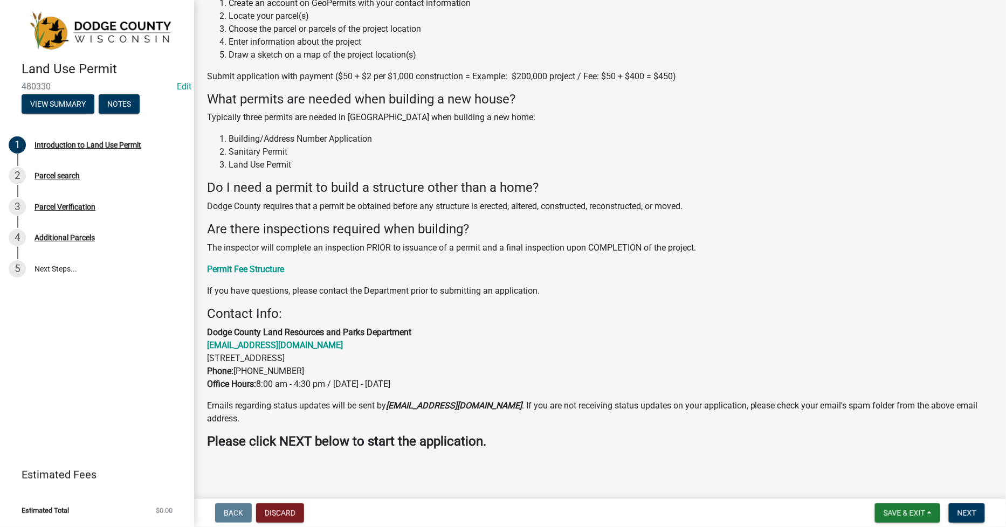
scroll to position [138, 0]
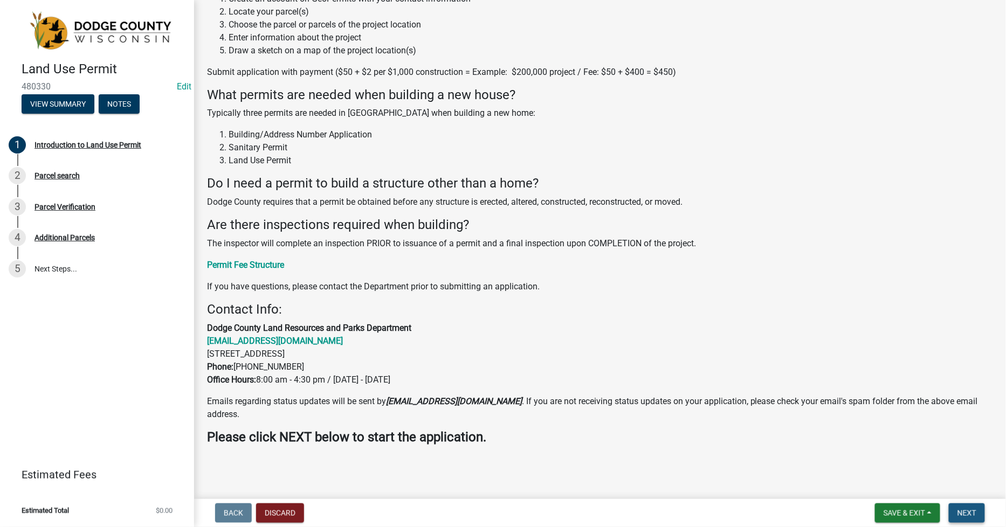
click at [963, 509] on span "Next" at bounding box center [966, 513] width 19 height 9
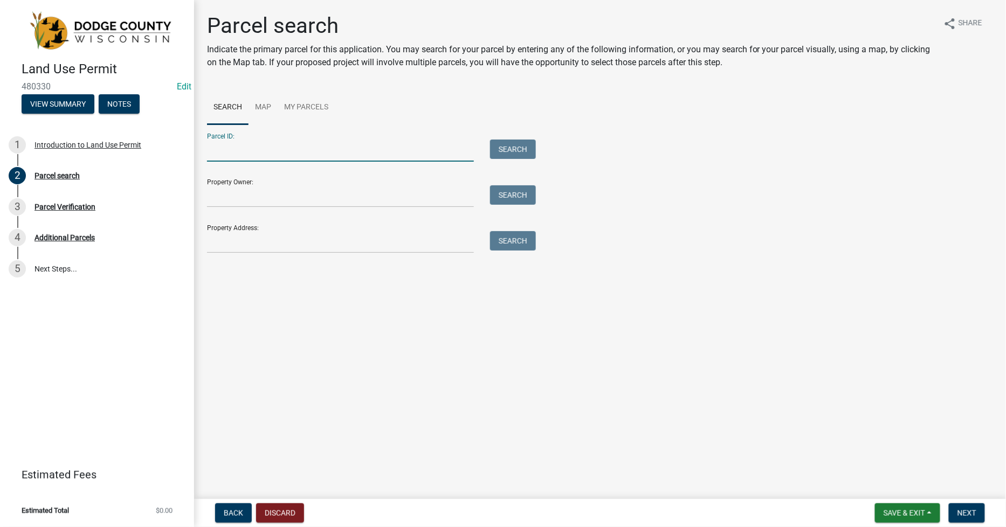
click at [208, 153] on input "Parcel ID:" at bounding box center [340, 151] width 267 height 22
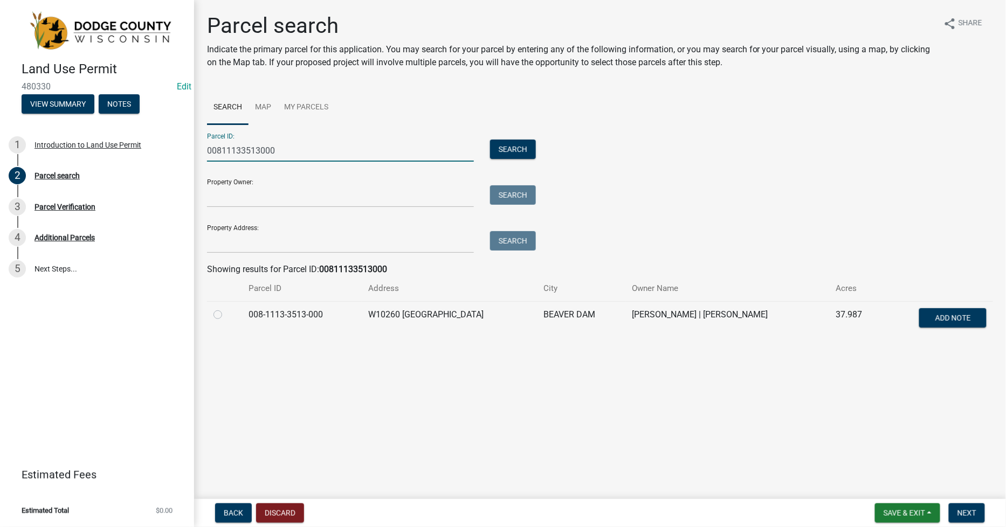
type input "00811133513000"
click at [226, 308] on label at bounding box center [226, 308] width 0 height 0
click at [226, 314] on input "radio" at bounding box center [229, 311] width 7 height 7
radio input "true"
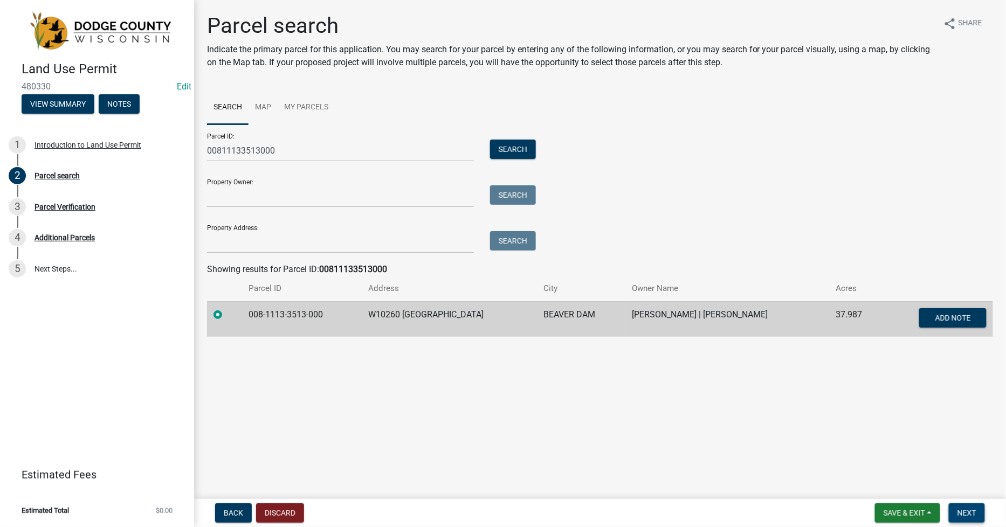
click at [973, 510] on span "Next" at bounding box center [966, 513] width 19 height 9
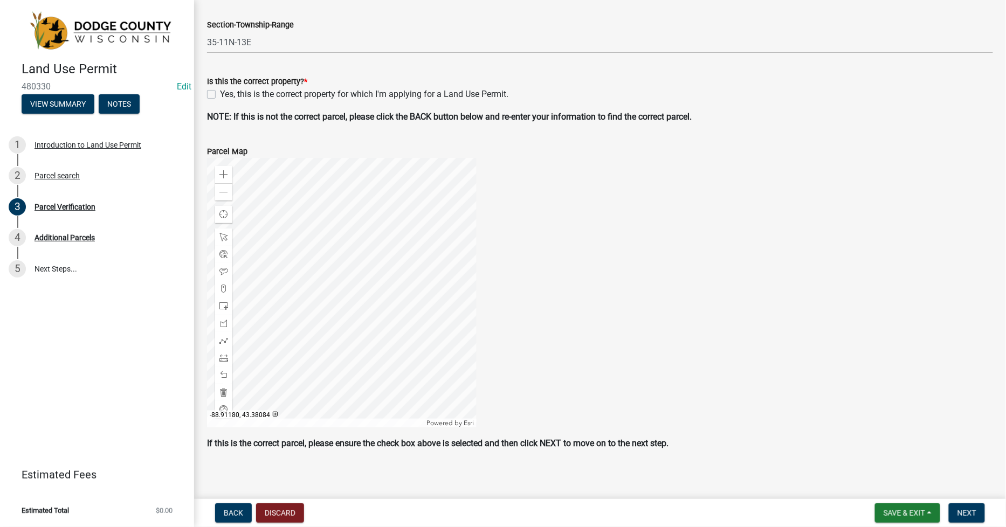
scroll to position [331, 0]
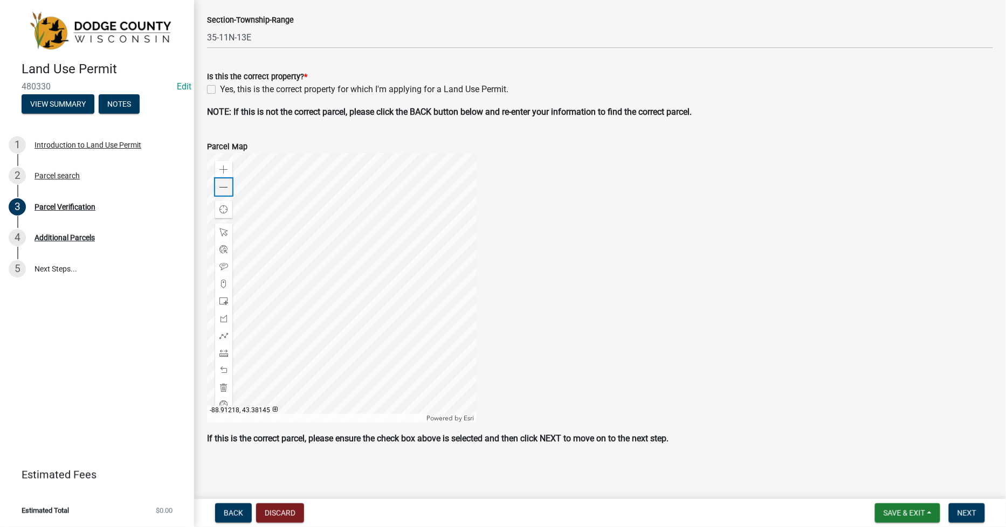
click at [225, 183] on span at bounding box center [223, 187] width 9 height 9
click at [440, 243] on div at bounding box center [341, 287] width 269 height 269
click at [397, 312] on div at bounding box center [341, 287] width 269 height 269
click at [220, 89] on label "Yes, this is the correct property for which I'm applying for a Land Use Permit." at bounding box center [364, 89] width 288 height 13
click at [220, 89] on input "Yes, this is the correct property for which I'm applying for a Land Use Permit." at bounding box center [223, 86] width 7 height 7
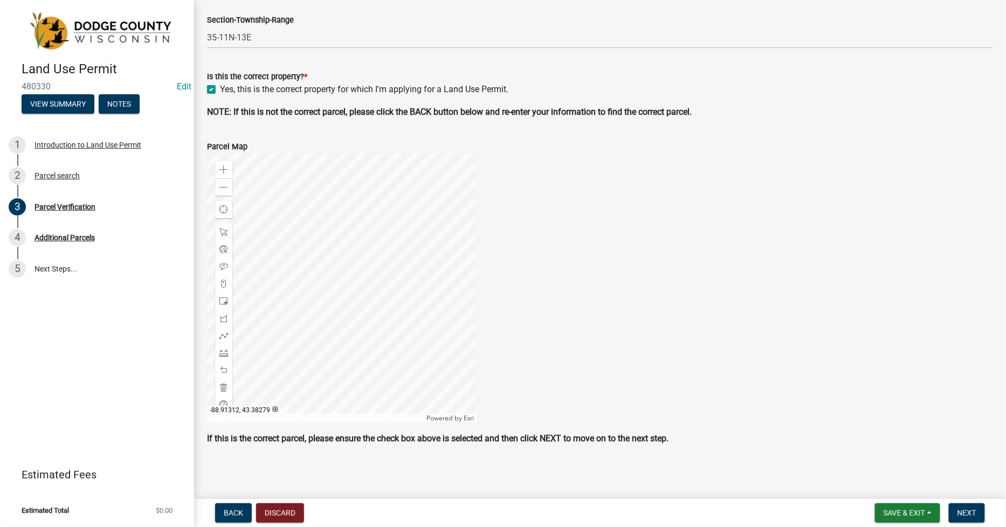
checkbox input "true"
click at [967, 514] on span "Next" at bounding box center [966, 513] width 19 height 9
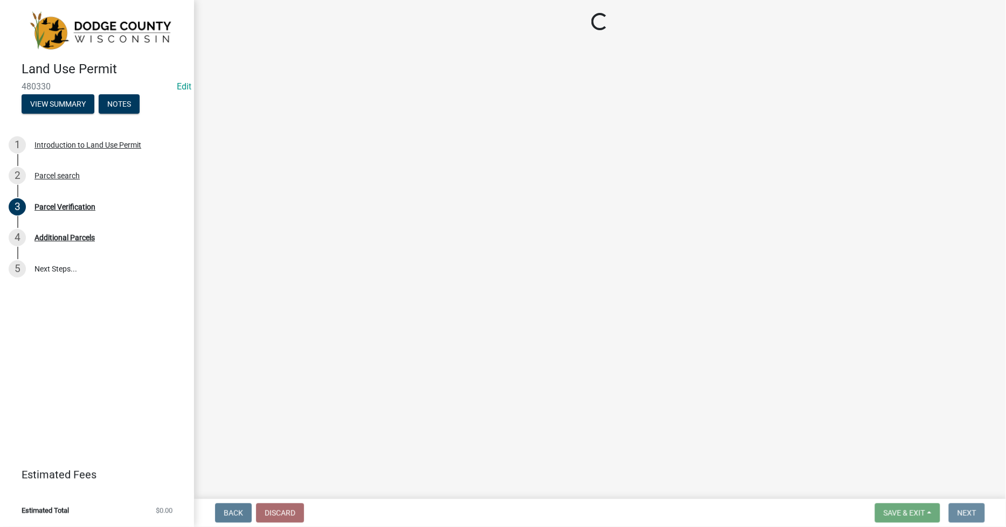
scroll to position [0, 0]
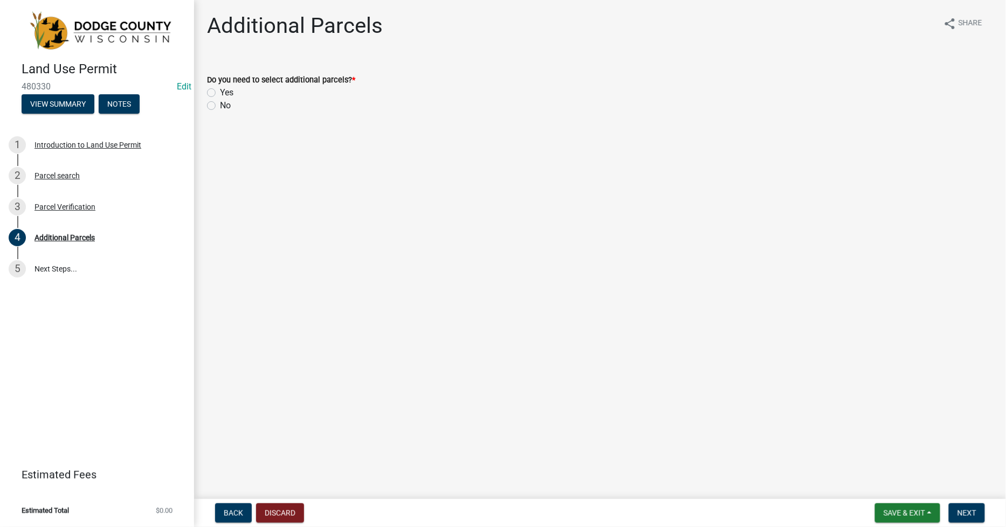
click at [220, 106] on label "No" at bounding box center [225, 105] width 11 height 13
click at [220, 106] on input "No" at bounding box center [223, 102] width 7 height 7
radio input "true"
click at [963, 518] on button "Next" at bounding box center [967, 512] width 36 height 19
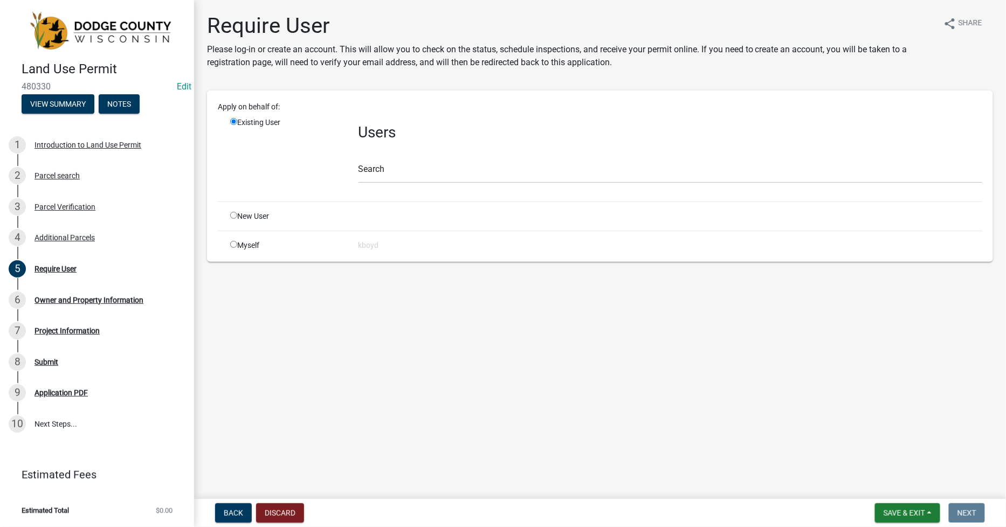
click at [234, 243] on input "radio" at bounding box center [233, 244] width 7 height 7
radio input "true"
radio input "false"
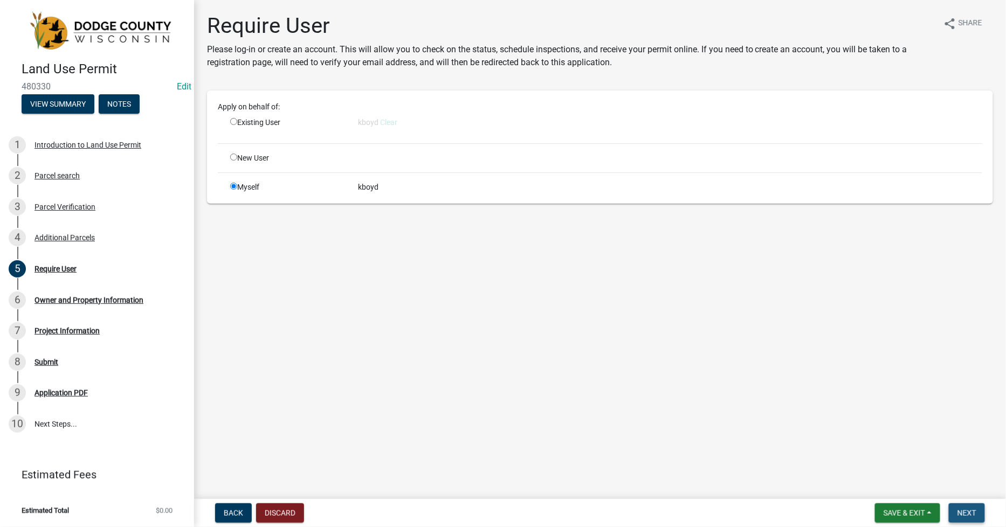
click at [967, 509] on span "Next" at bounding box center [966, 513] width 19 height 9
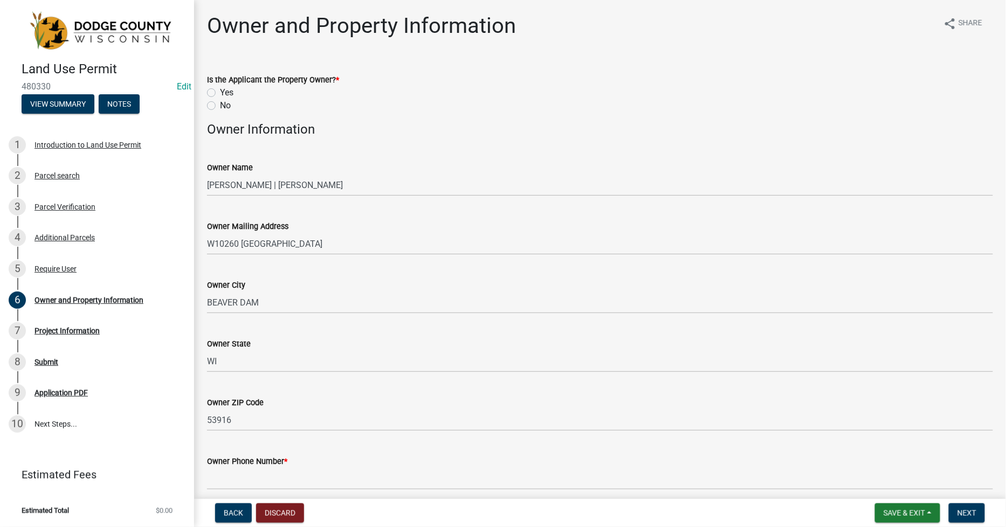
click at [220, 92] on label "Yes" at bounding box center [226, 92] width 13 height 13
click at [220, 92] on input "Yes" at bounding box center [223, 89] width 7 height 7
radio input "true"
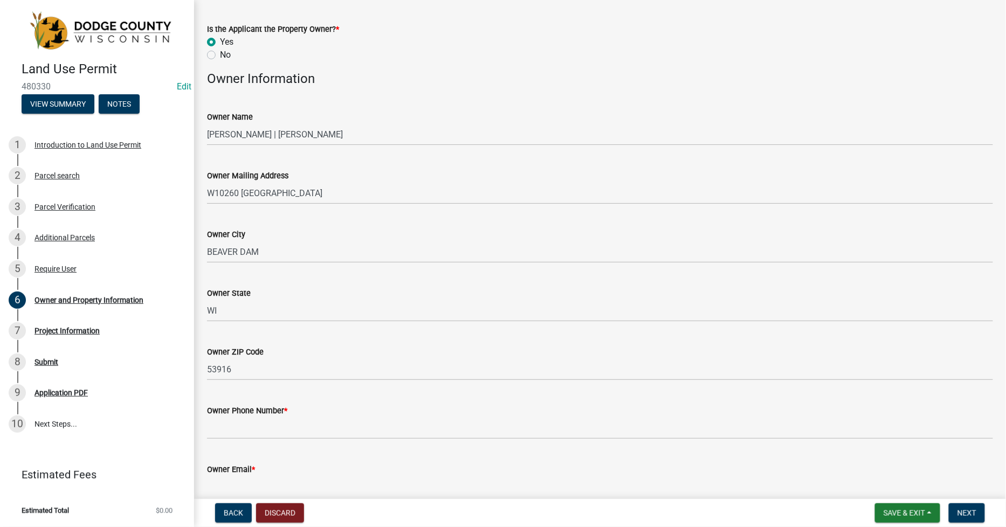
scroll to position [179, 0]
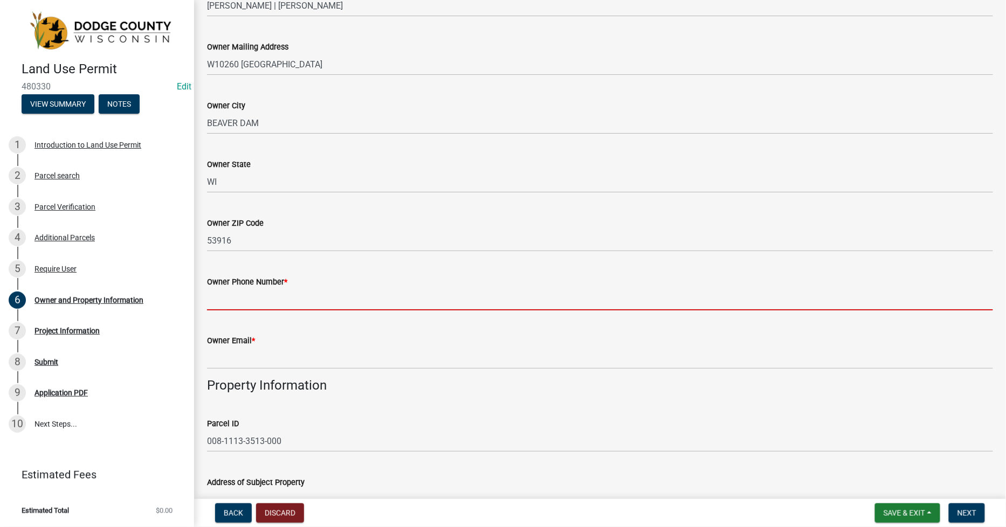
click at [212, 296] on input "Owner Phone Number *" at bounding box center [600, 299] width 786 height 22
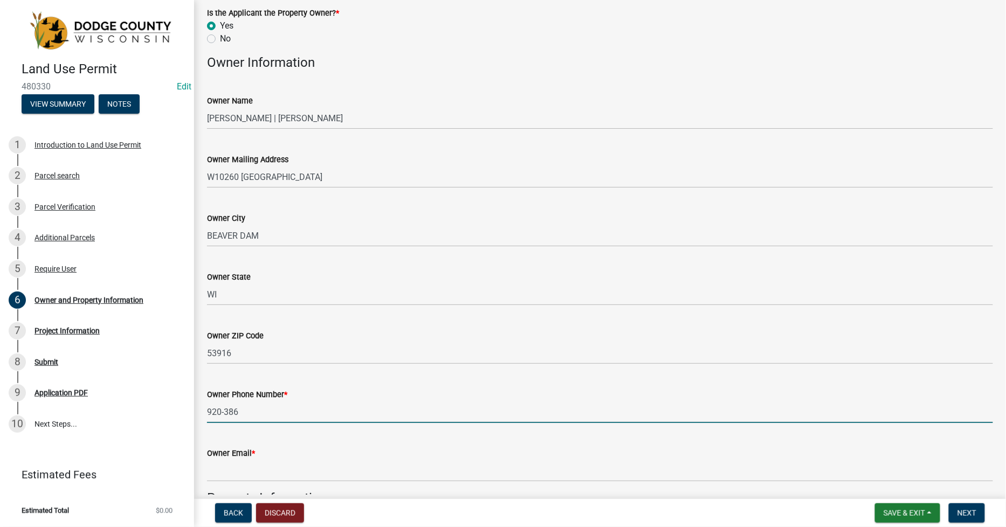
scroll to position [0, 0]
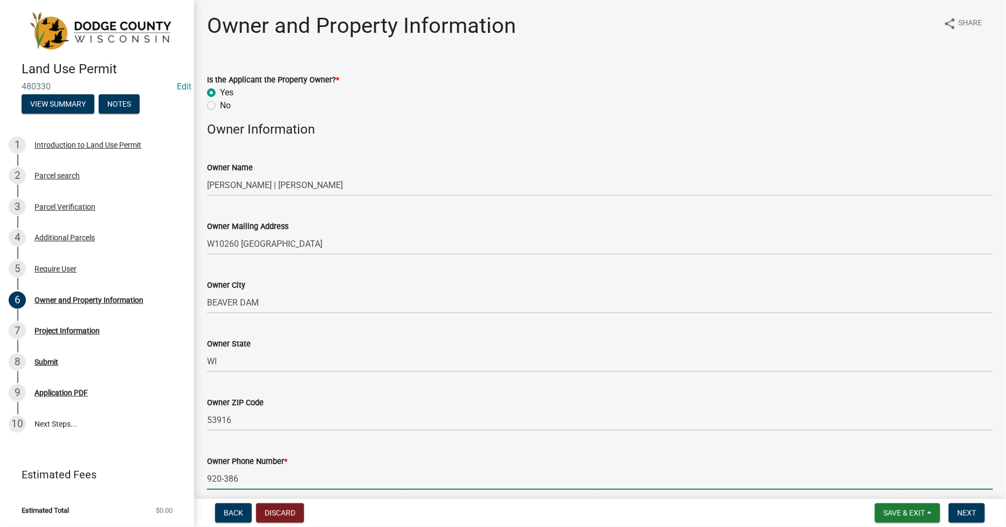
type input "920-386"
click at [220, 108] on label "No" at bounding box center [225, 105] width 11 height 13
click at [220, 106] on input "No" at bounding box center [223, 102] width 7 height 7
radio input "true"
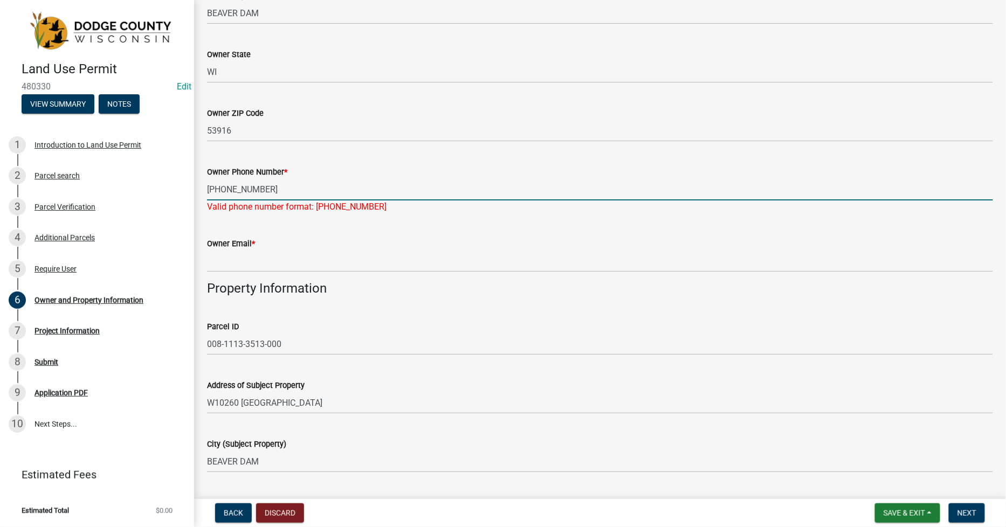
scroll to position [299, 0]
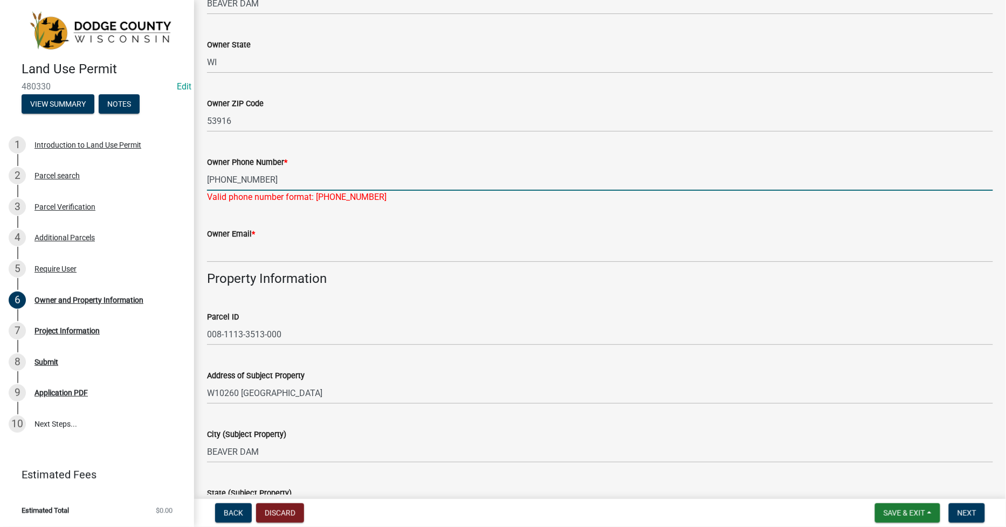
type input "[PHONE_NUMBER]"
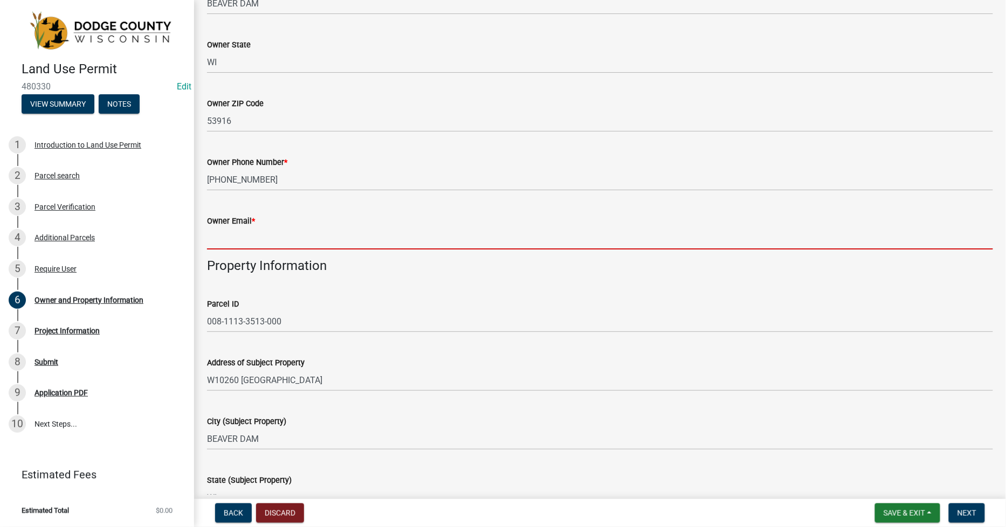
click at [217, 254] on wm-data-entity-input "Owner Email *" at bounding box center [600, 228] width 786 height 59
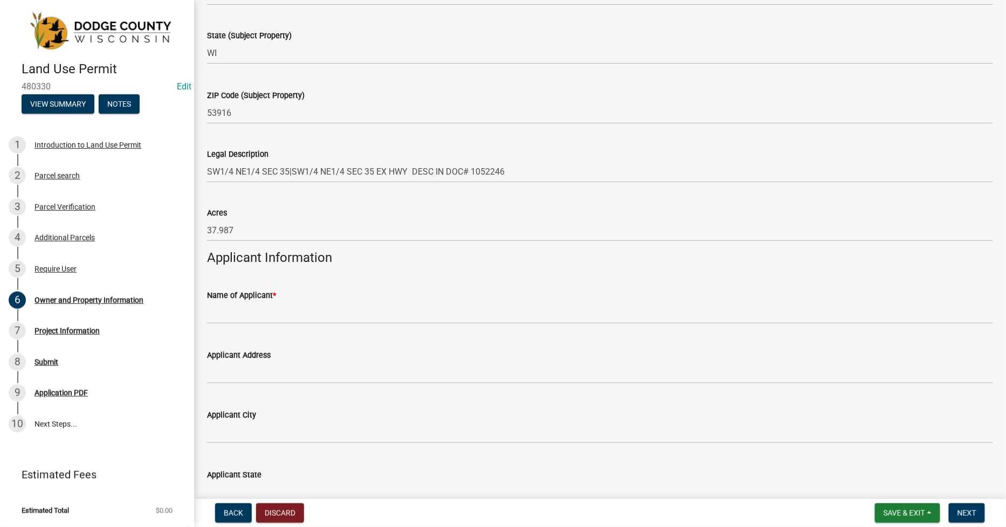
scroll to position [778, 0]
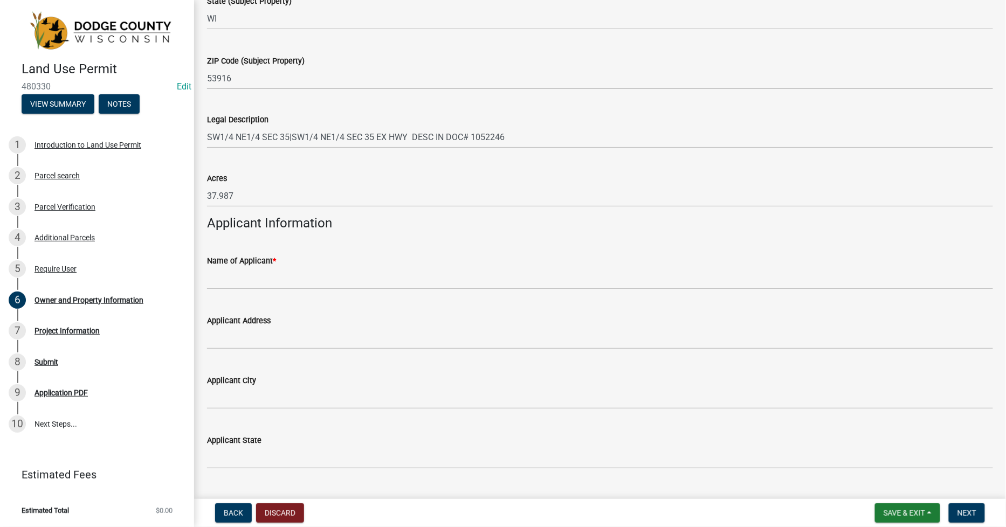
type input "[EMAIL_ADDRESS][DOMAIN_NAME]"
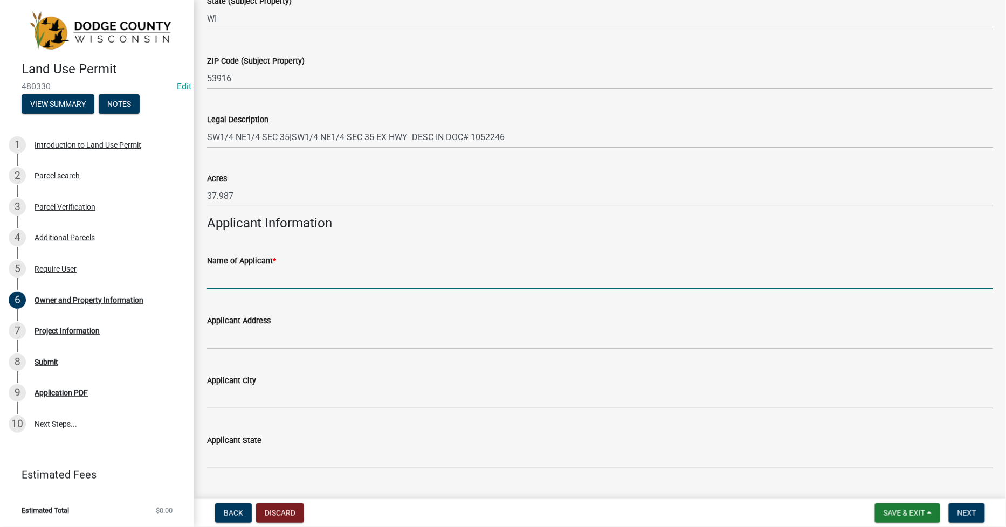
click at [227, 279] on input "Name of Applicant *" at bounding box center [600, 278] width 786 height 22
type input "r"
type input "[PERSON_NAME] & SONS CONSTRUCTION"
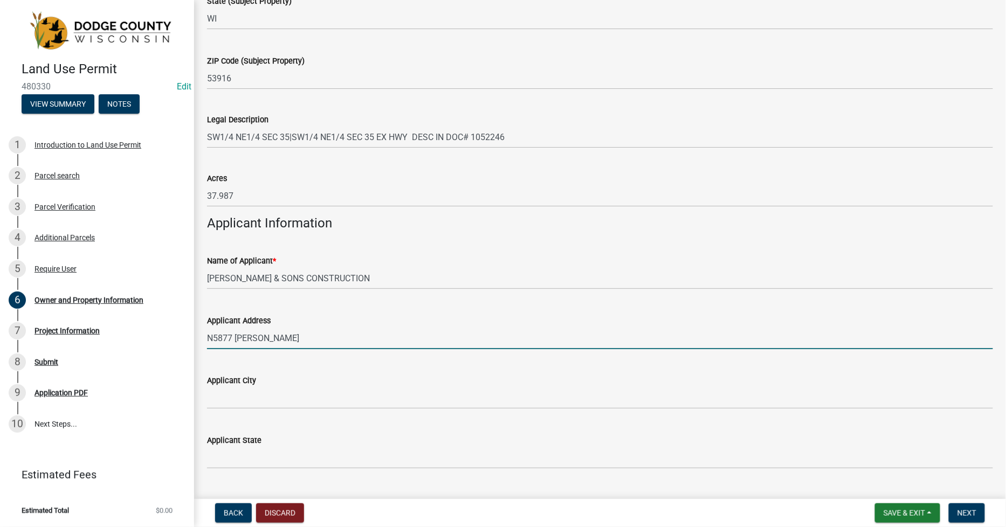
type input "N5877 [PERSON_NAME]"
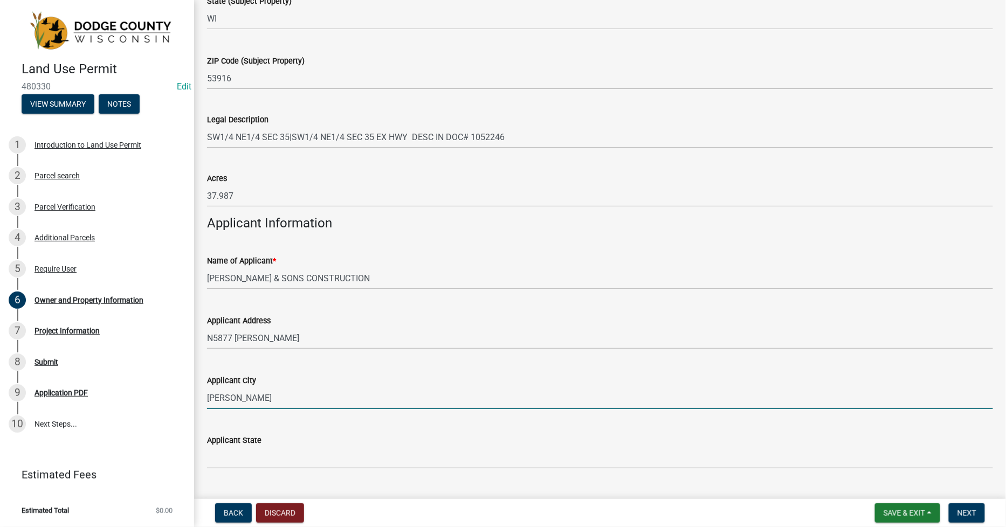
type input "[PERSON_NAME]"
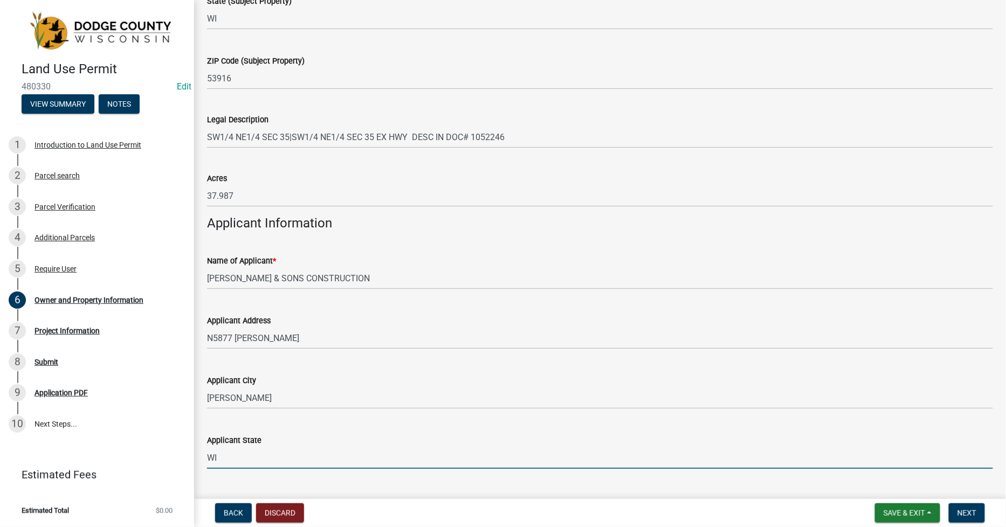
type input "WI"
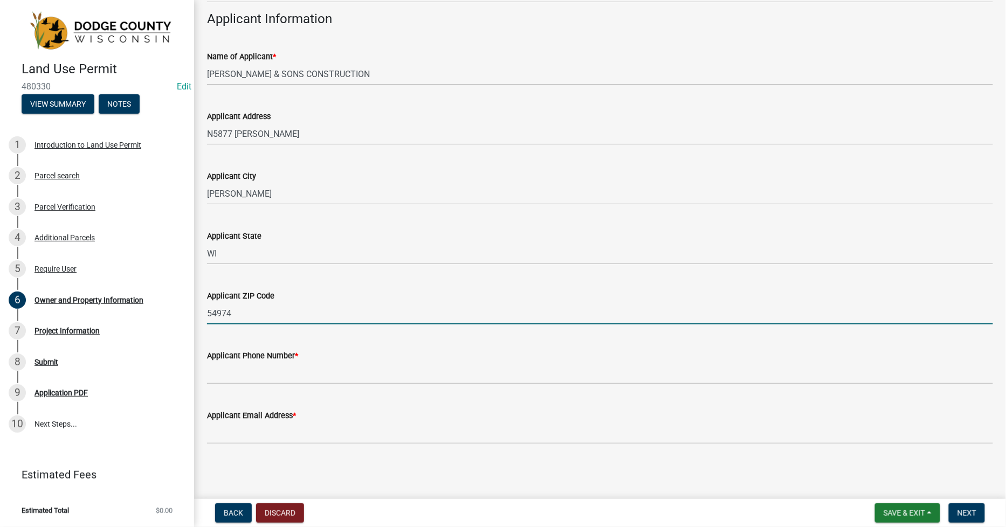
type input "54974"
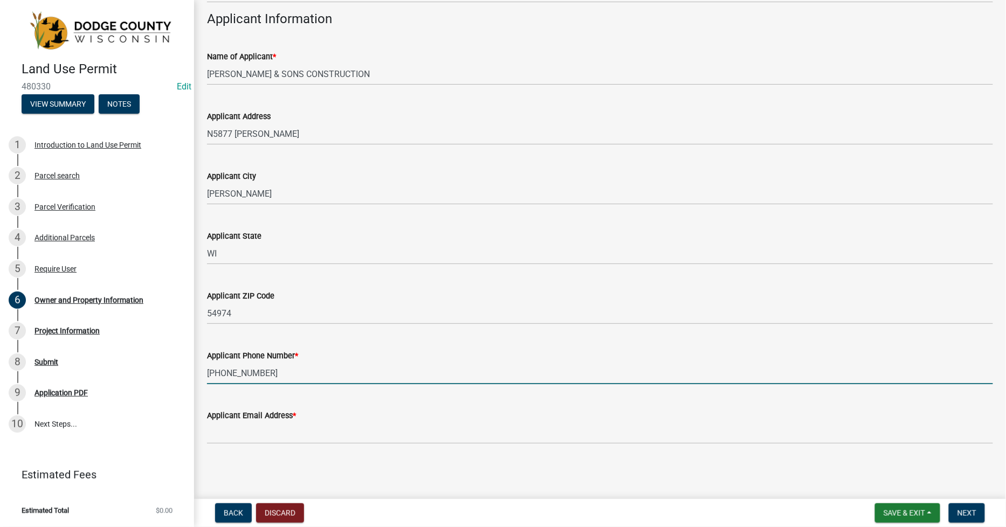
type input "[PHONE_NUMBER]"
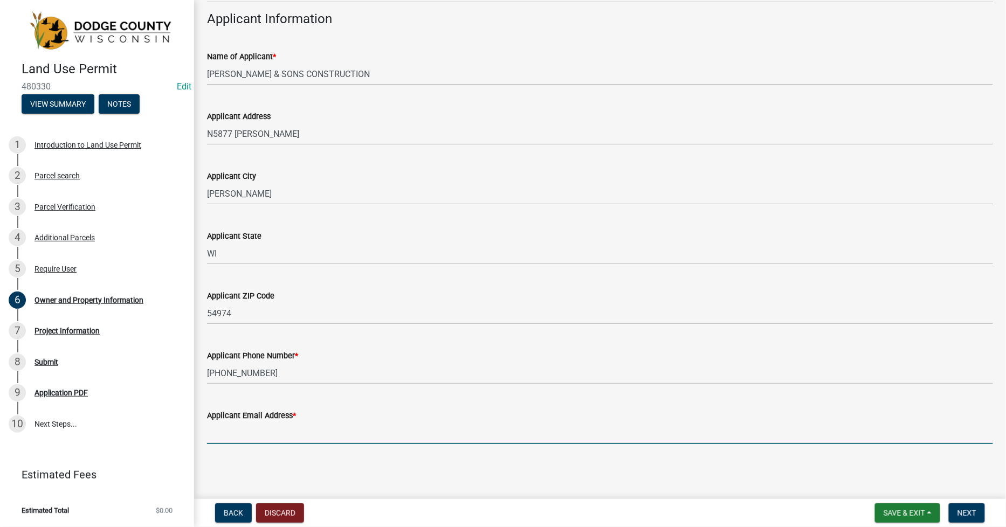
type input "P"
click at [244, 433] on input "[EMAIL_ADDRESS][DOMAIN_NAME]" at bounding box center [600, 433] width 786 height 22
drag, startPoint x: 255, startPoint y: 428, endPoint x: 186, endPoint y: 425, distance: 68.6
click at [186, 425] on div "Land Use Permit 480330 Edit View Summary Notes 1 Introduction to Land Use Permi…" at bounding box center [503, 263] width 1006 height 527
drag, startPoint x: 267, startPoint y: 438, endPoint x: 177, endPoint y: 424, distance: 91.6
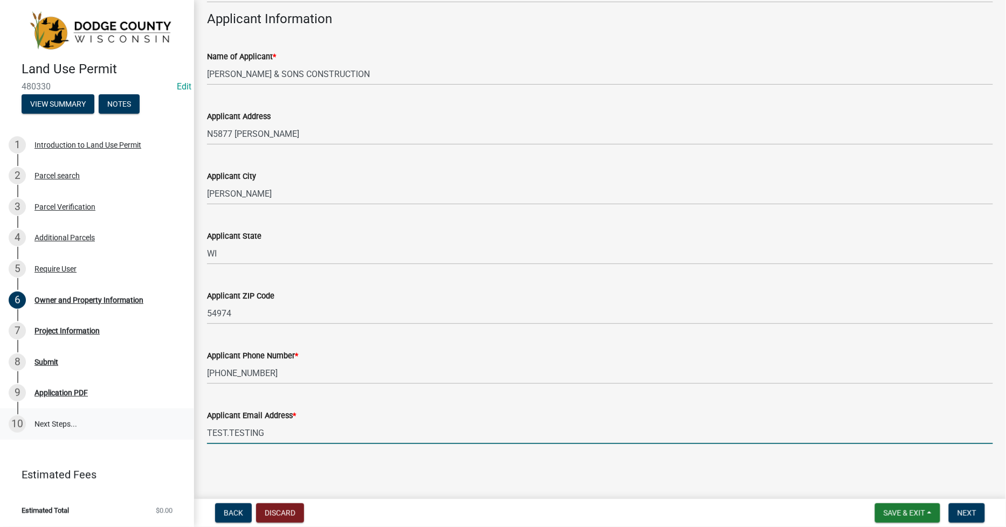
click at [177, 424] on div "Land Use Permit 480330 Edit View Summary Notes 1 Introduction to Land Use Permi…" at bounding box center [503, 263] width 1006 height 527
type input "[DOMAIN_NAME]"
click at [977, 513] on button "Next" at bounding box center [967, 512] width 36 height 19
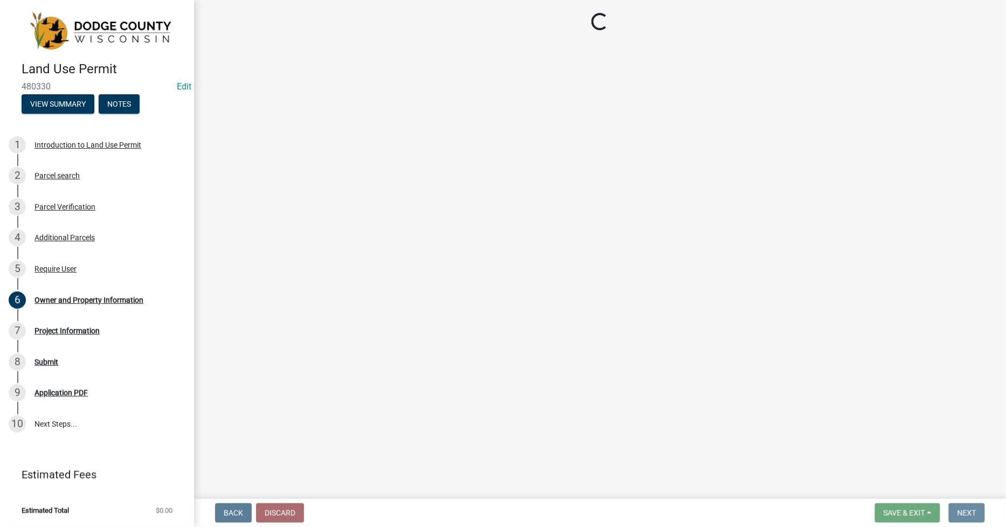
scroll to position [0, 0]
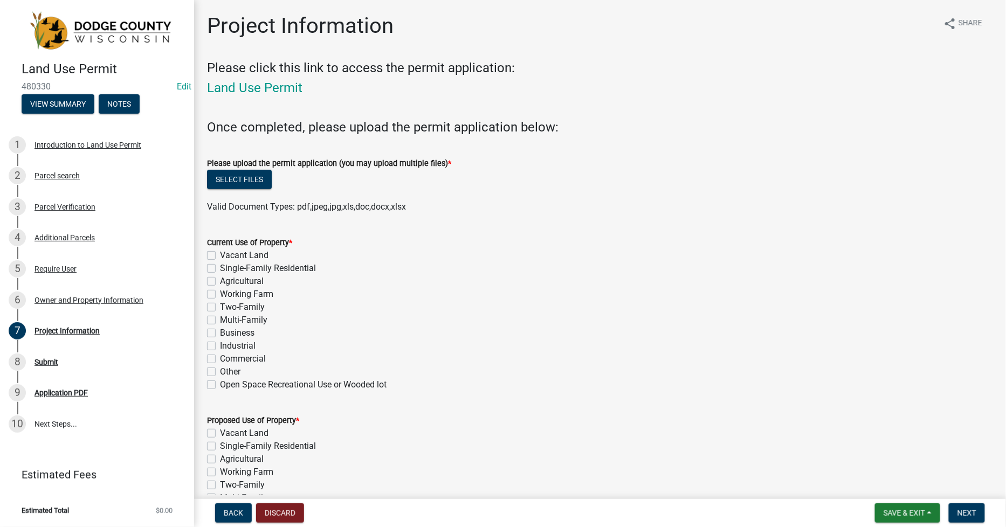
click at [220, 269] on label "Single-Family Residential" at bounding box center [268, 268] width 96 height 13
click at [220, 269] on input "Single-Family Residential" at bounding box center [223, 265] width 7 height 7
checkbox input "true"
checkbox input "false"
checkbox input "true"
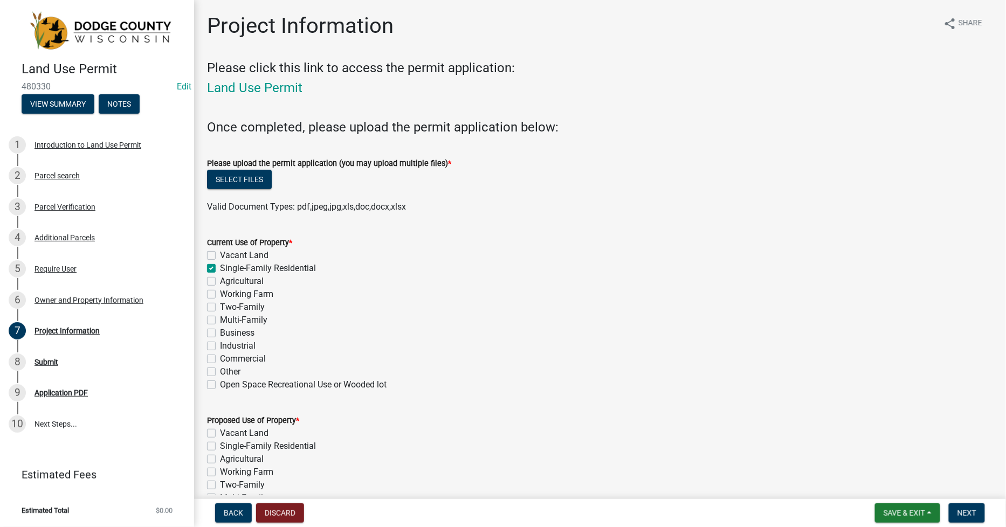
checkbox input "false"
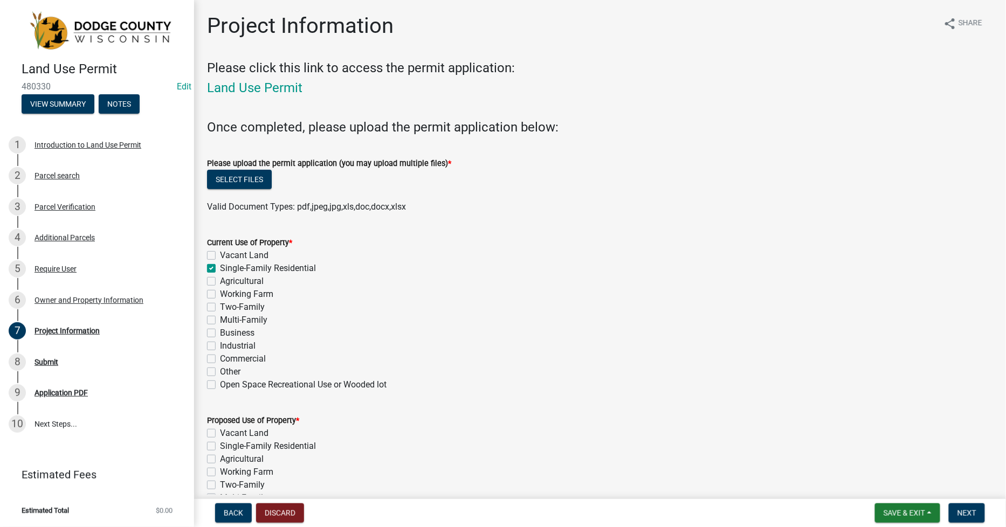
checkbox input "false"
click at [220, 447] on label "Single-Family Residential" at bounding box center [268, 446] width 96 height 13
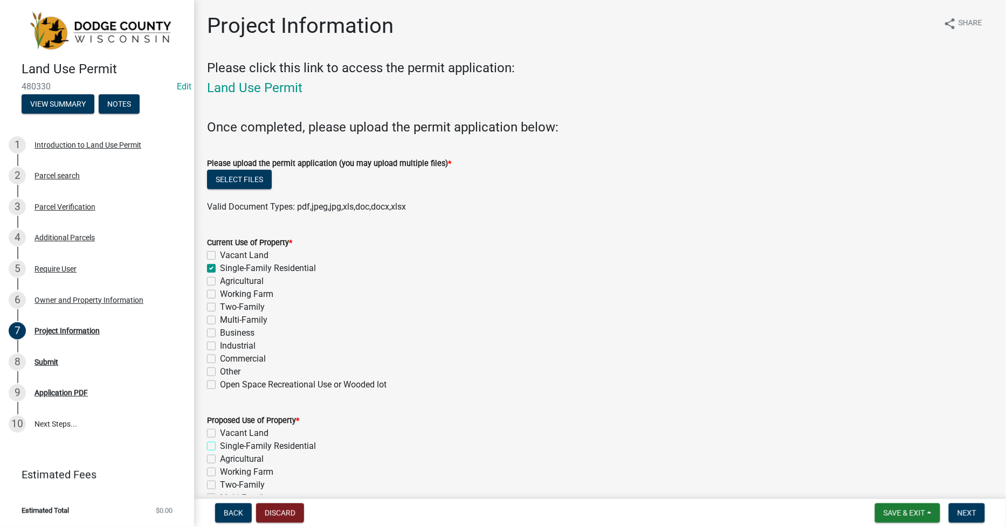
click at [220, 447] on input "Single-Family Residential" at bounding box center [223, 443] width 7 height 7
checkbox input "true"
checkbox input "false"
checkbox input "true"
checkbox input "false"
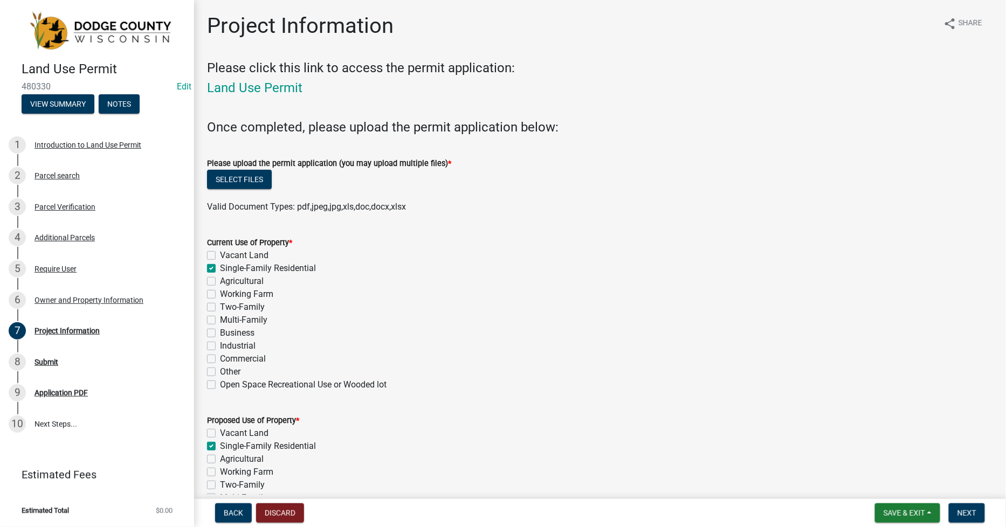
checkbox input "false"
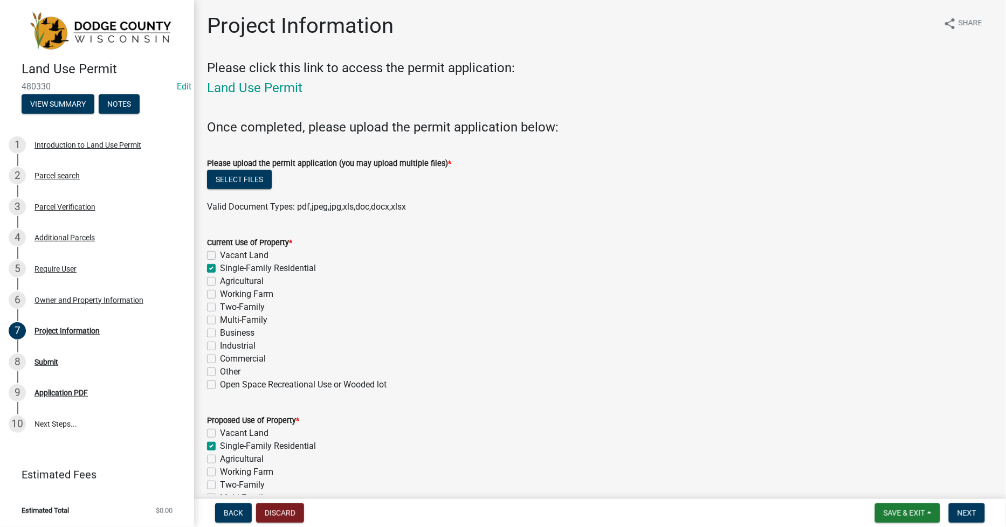
checkbox input "false"
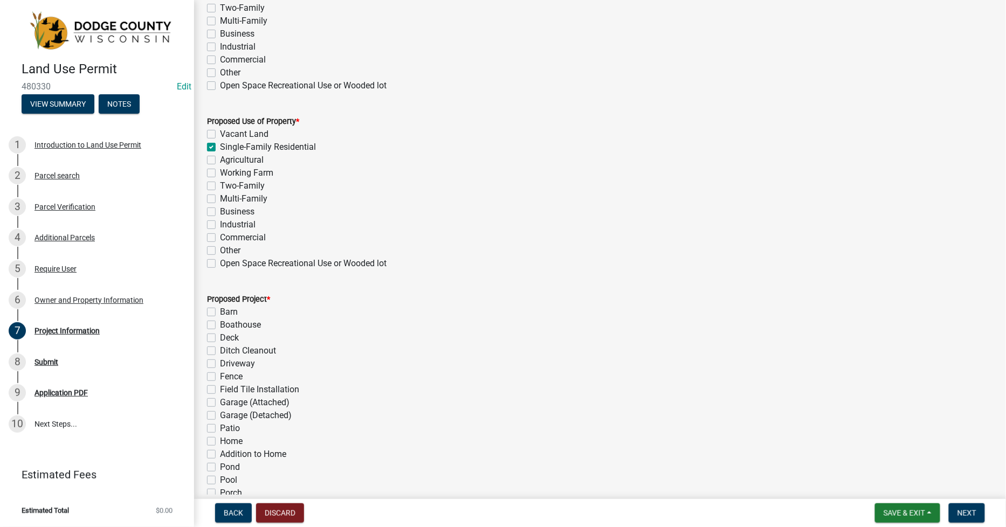
scroll to position [359, 0]
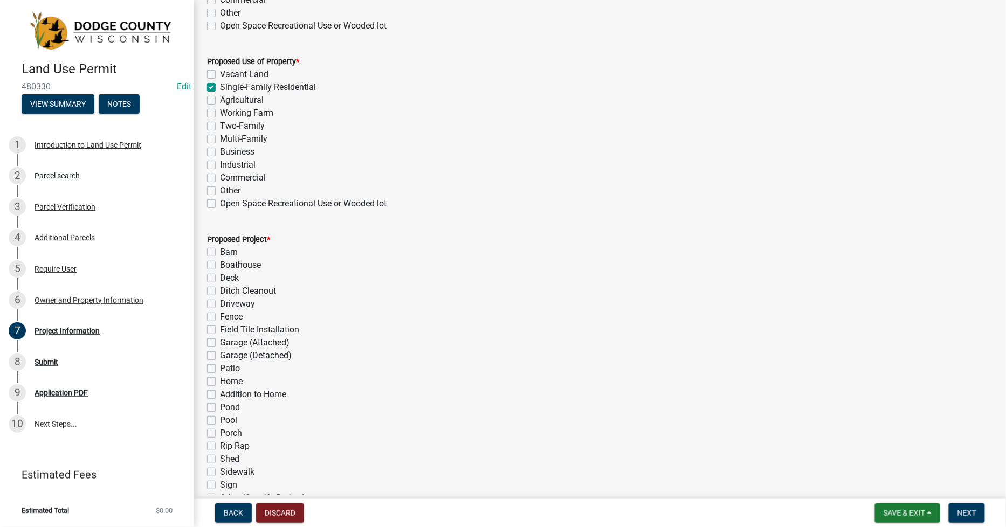
click at [220, 251] on label "Barn" at bounding box center [229, 252] width 18 height 13
click at [220, 251] on input "Barn" at bounding box center [223, 249] width 7 height 7
checkbox input "true"
checkbox input "false"
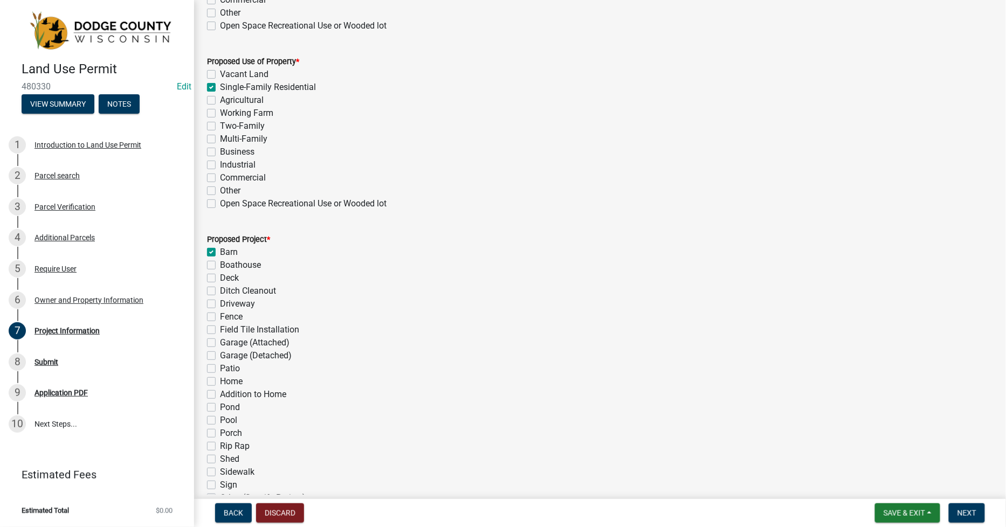
checkbox input "false"
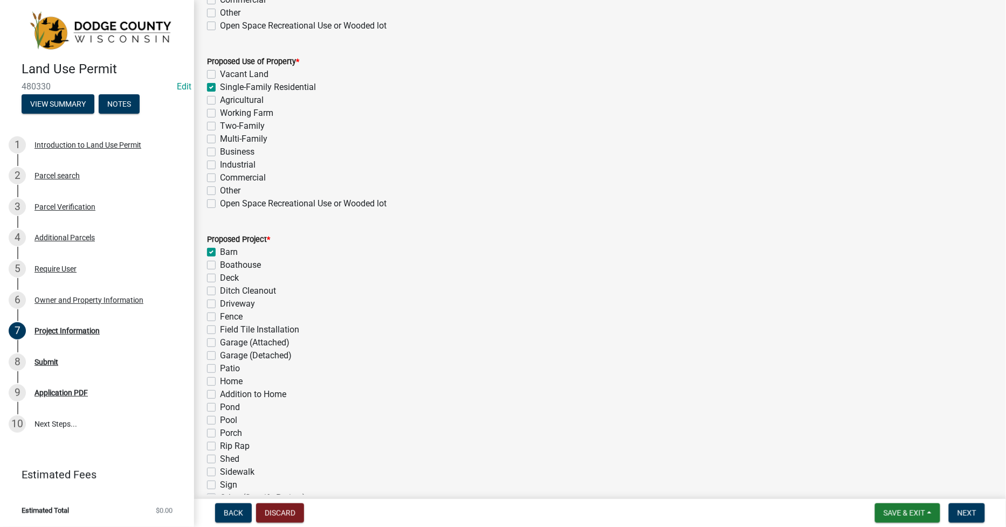
checkbox input "false"
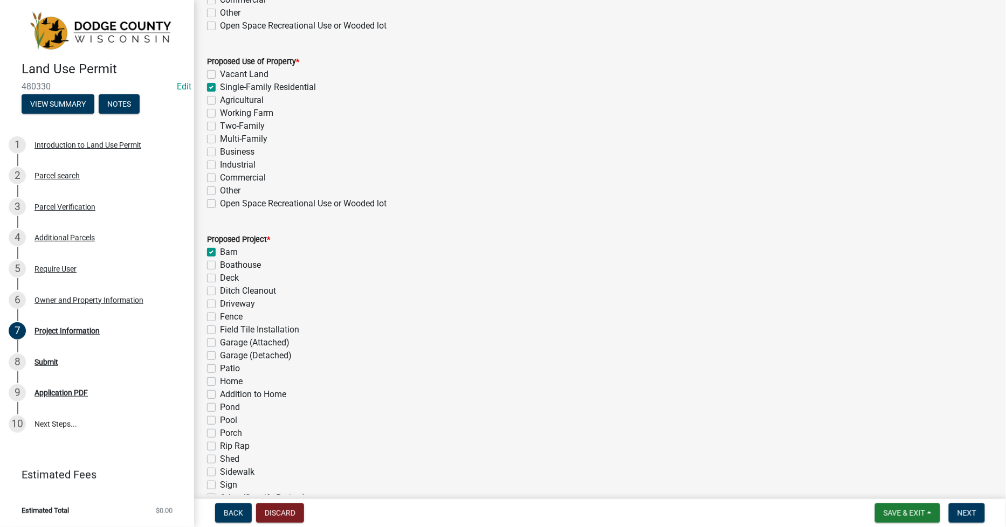
checkbox input "false"
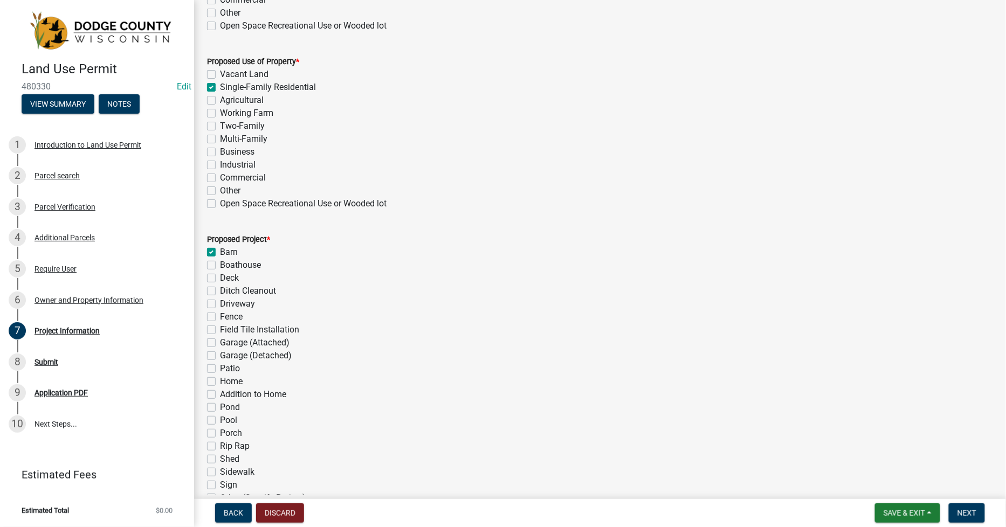
checkbox input "false"
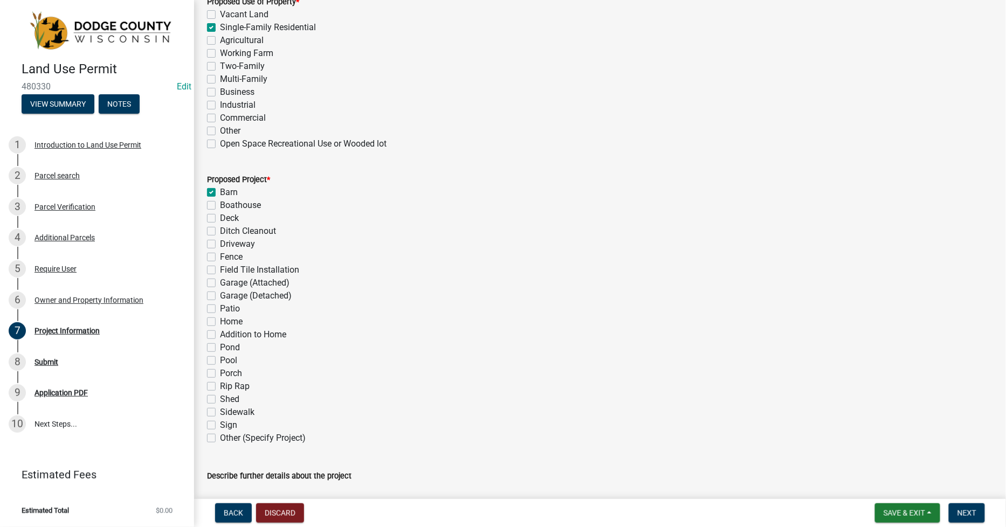
scroll to position [479, 0]
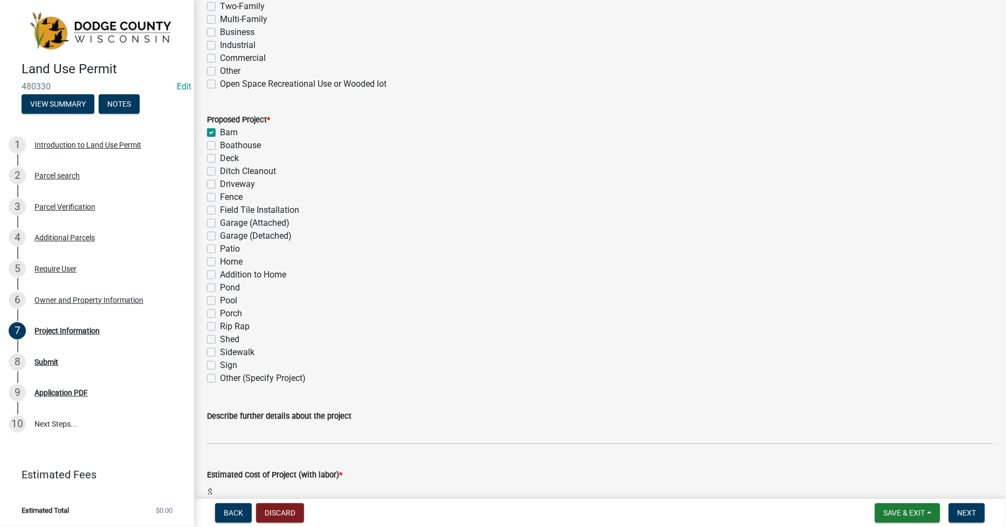
click at [220, 376] on label "Other (Specify Project)" at bounding box center [263, 378] width 86 height 13
click at [220, 376] on input "Other (Specify Project)" at bounding box center [223, 375] width 7 height 7
checkbox input "true"
checkbox input "false"
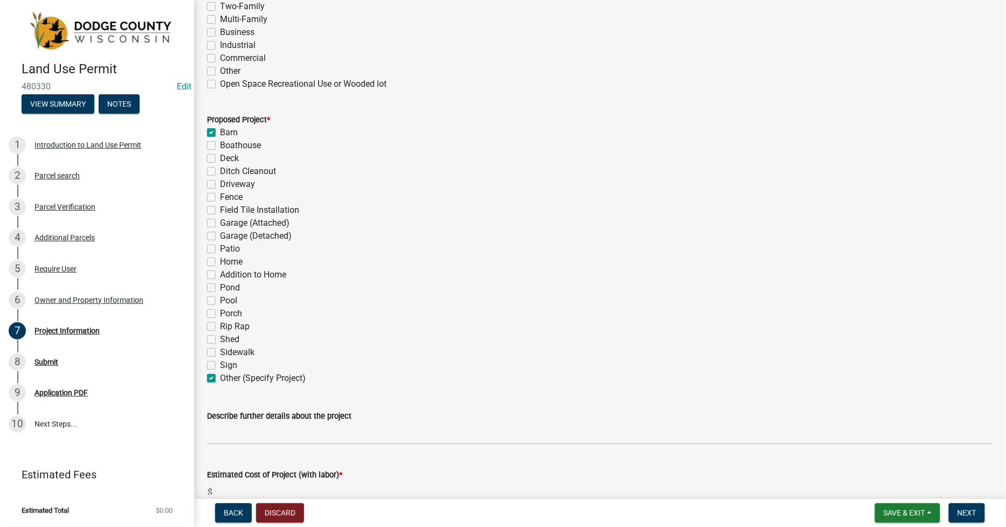
checkbox input "false"
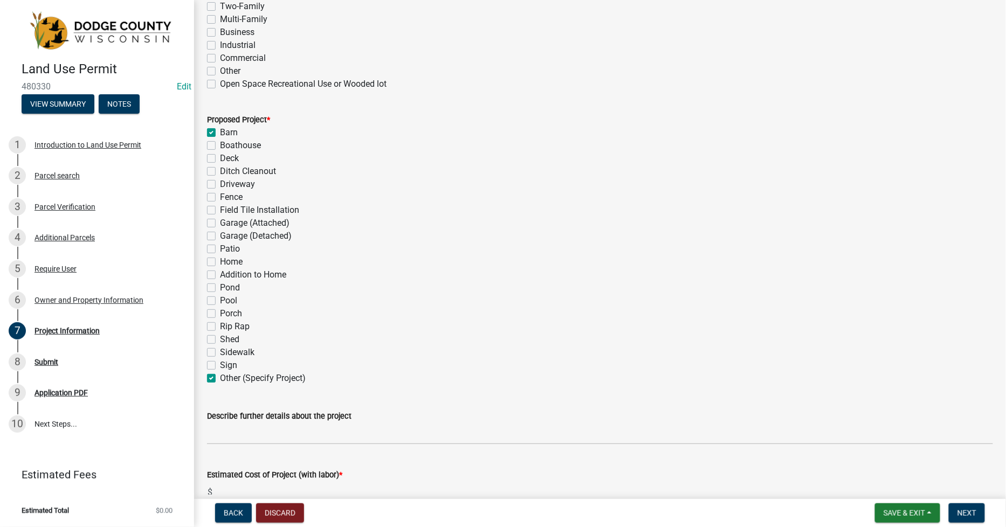
checkbox input "false"
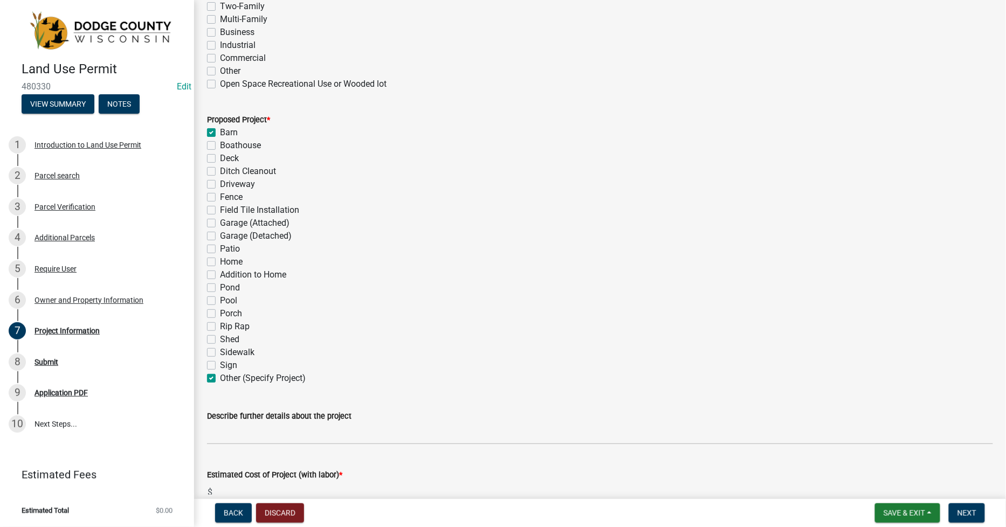
checkbox input "false"
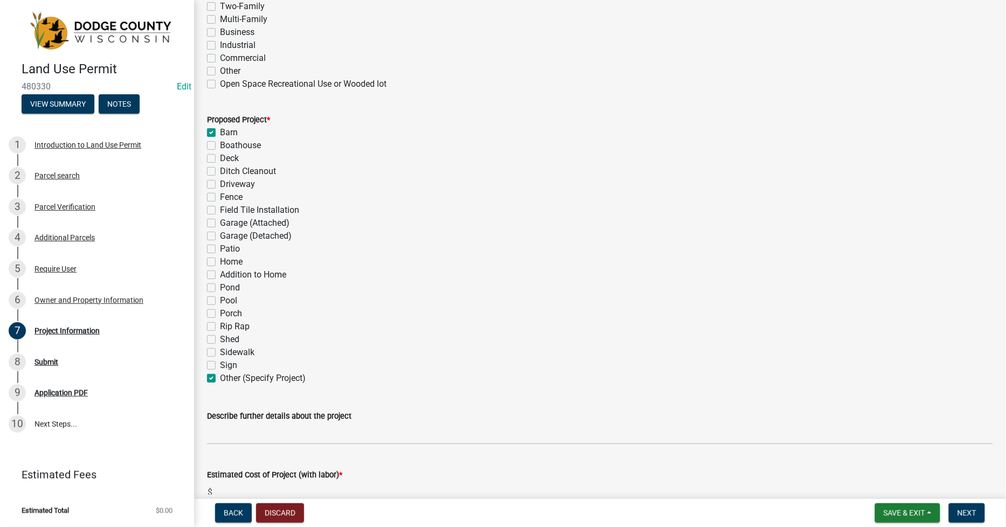
checkbox input "false"
checkbox input "true"
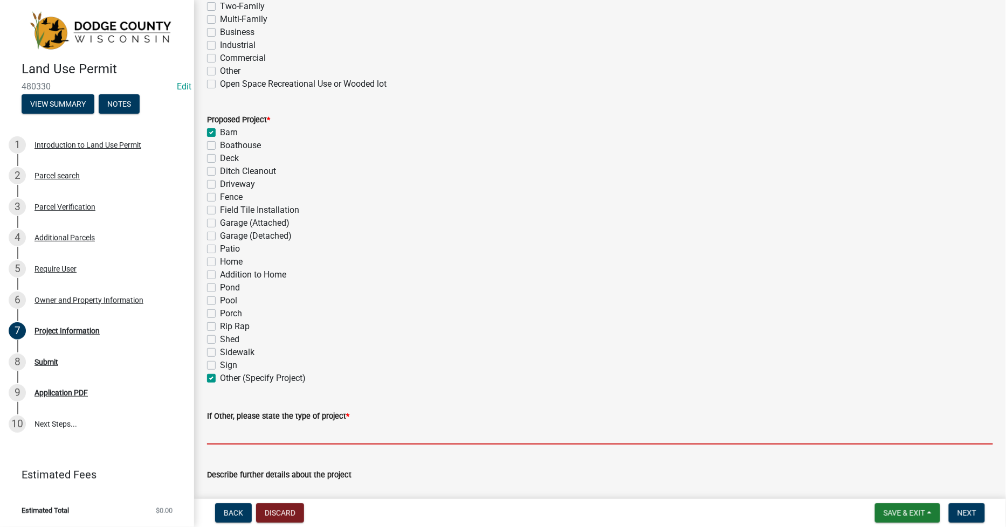
click at [212, 439] on input "If Other, please state the type of project *" at bounding box center [600, 434] width 786 height 22
type input "f"
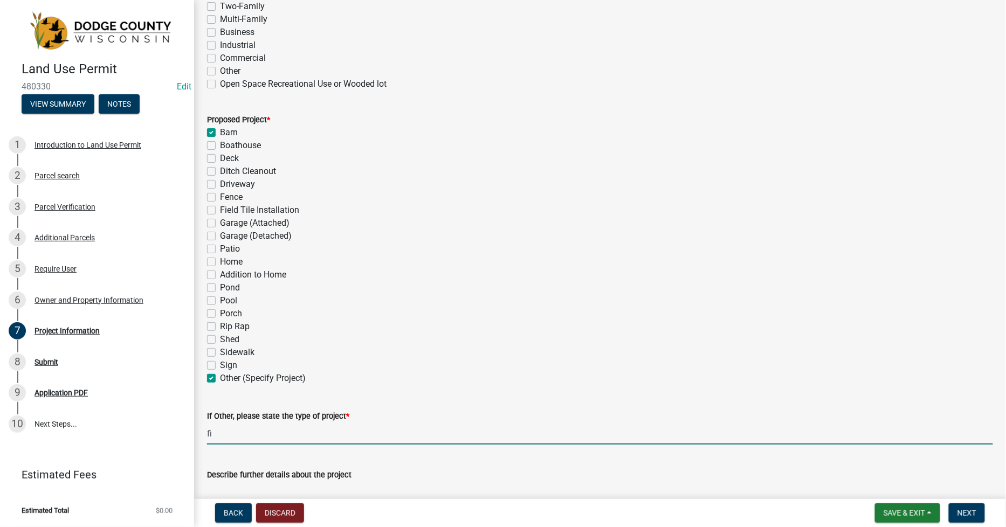
type input "f"
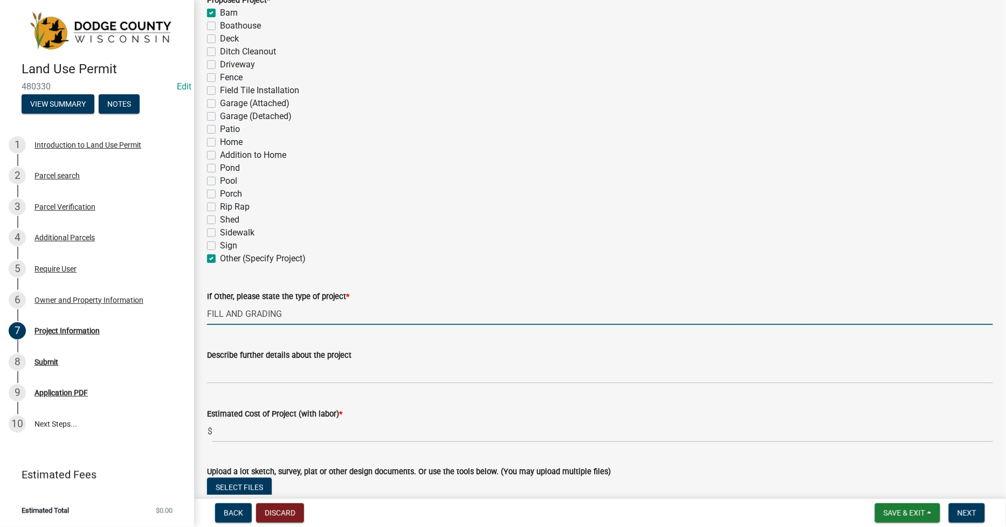
scroll to position [599, 0]
type input "FILL AND GRADING"
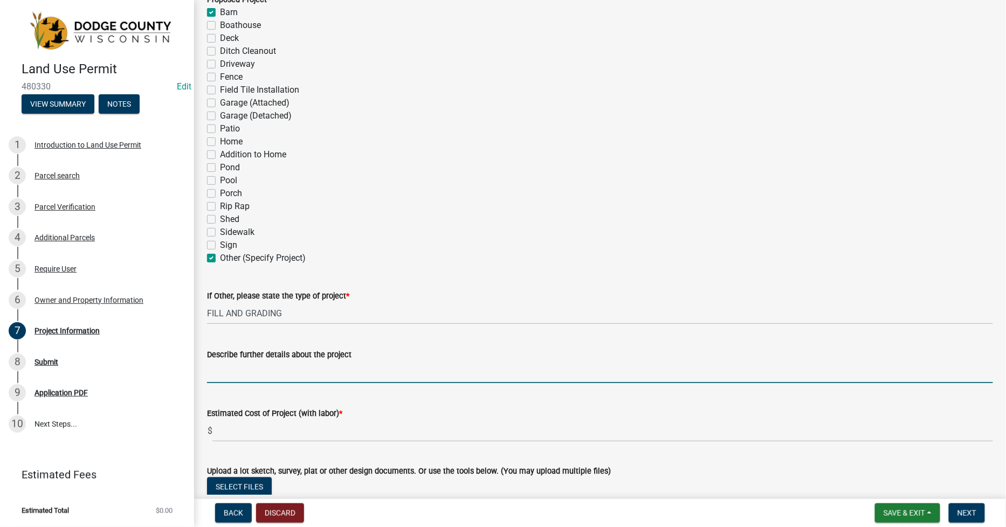
click at [243, 374] on input "Describe further details about the project" at bounding box center [600, 372] width 786 height 22
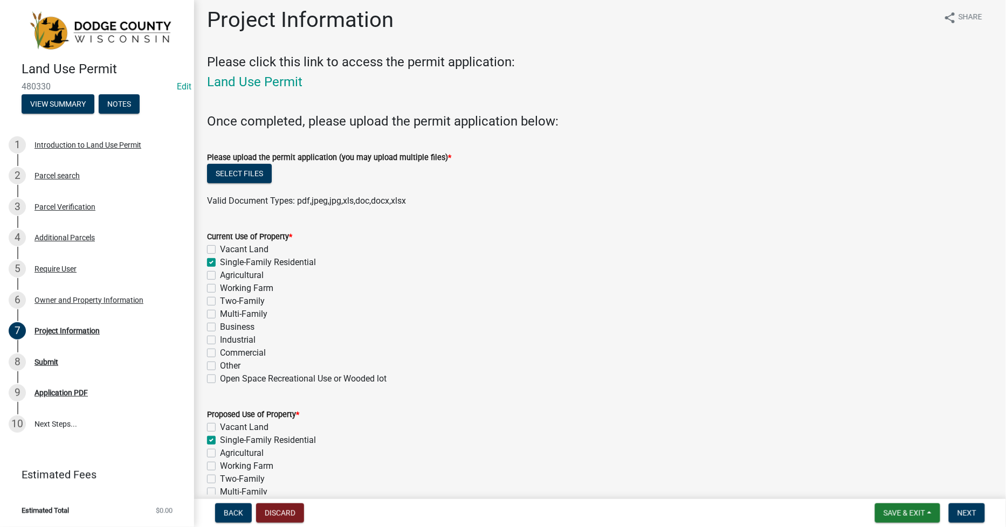
scroll to position [0, 0]
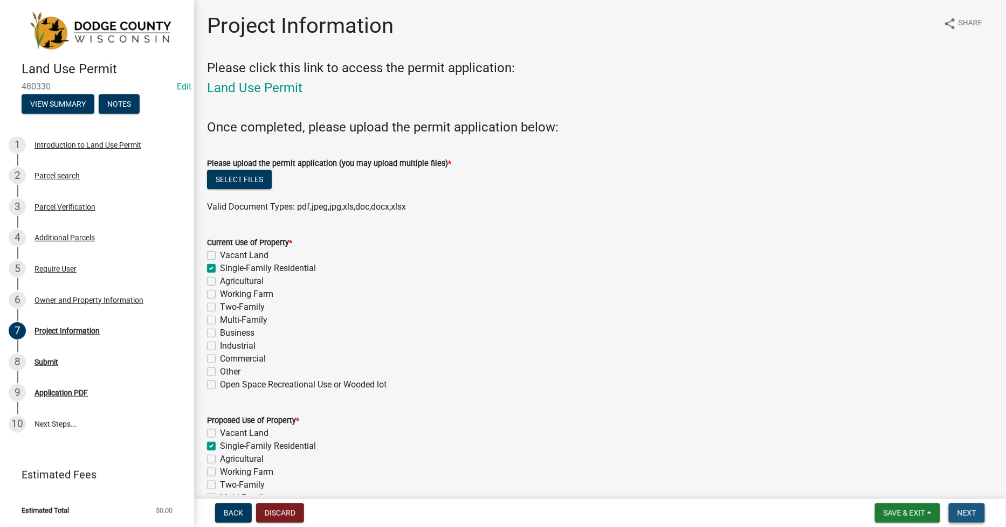
click at [962, 512] on span "Next" at bounding box center [966, 513] width 19 height 9
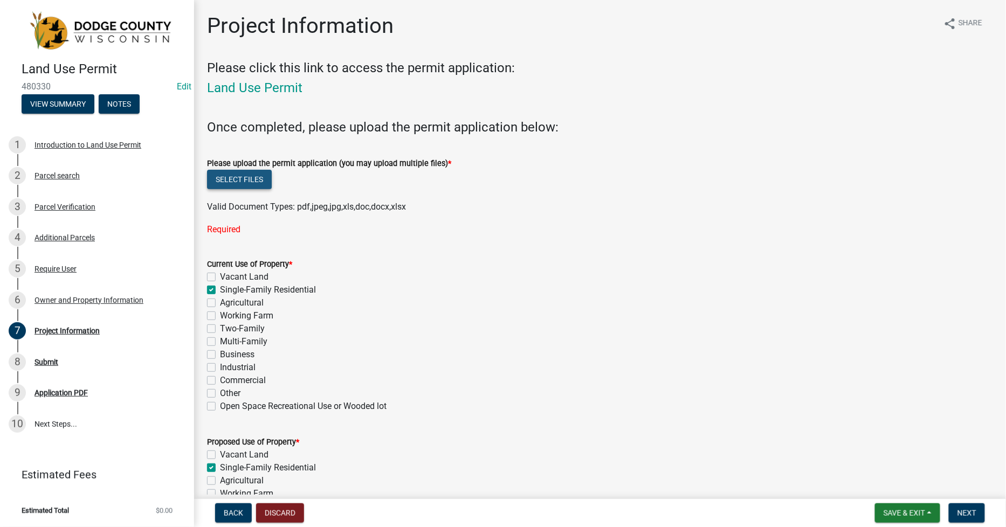
click at [227, 181] on button "Select files" at bounding box center [239, 179] width 65 height 19
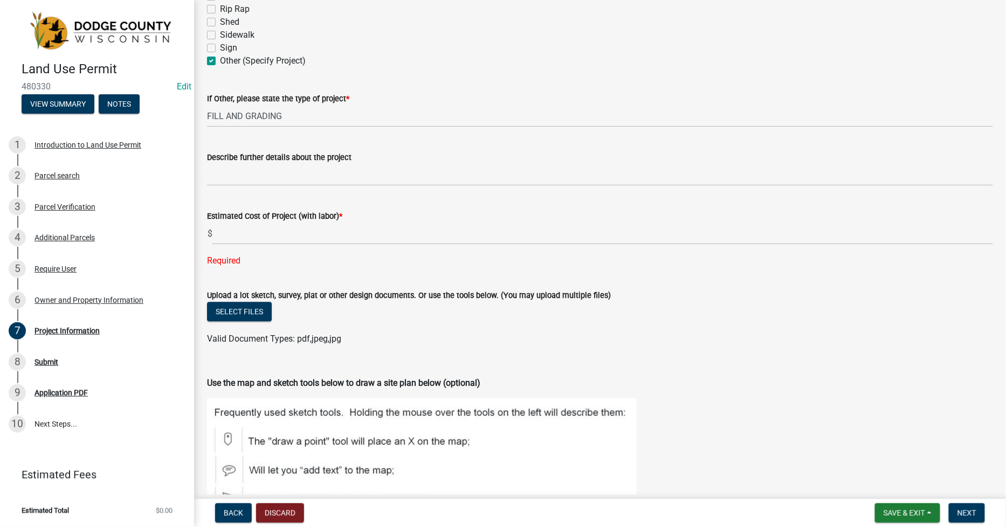
scroll to position [838, 0]
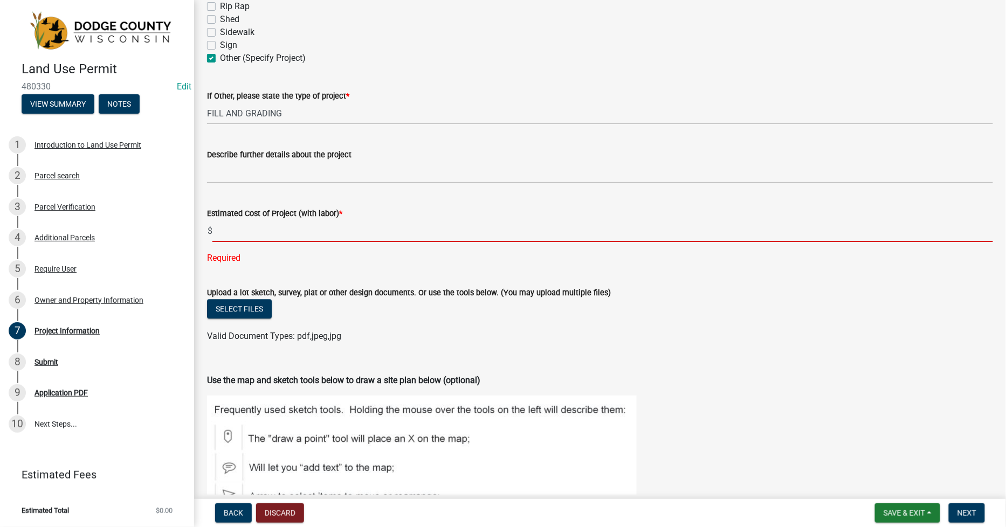
click at [223, 239] on input "text" at bounding box center [602, 231] width 780 height 22
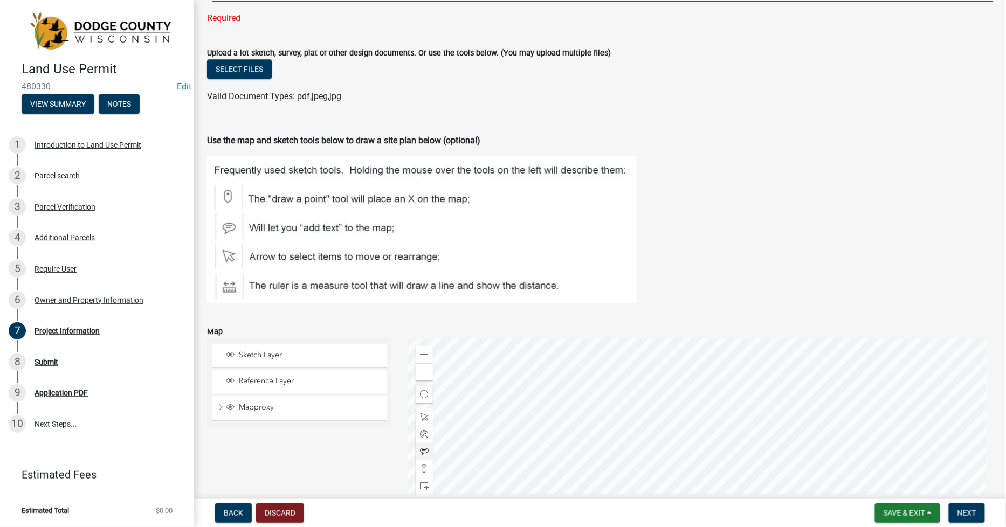
scroll to position [1242, 0]
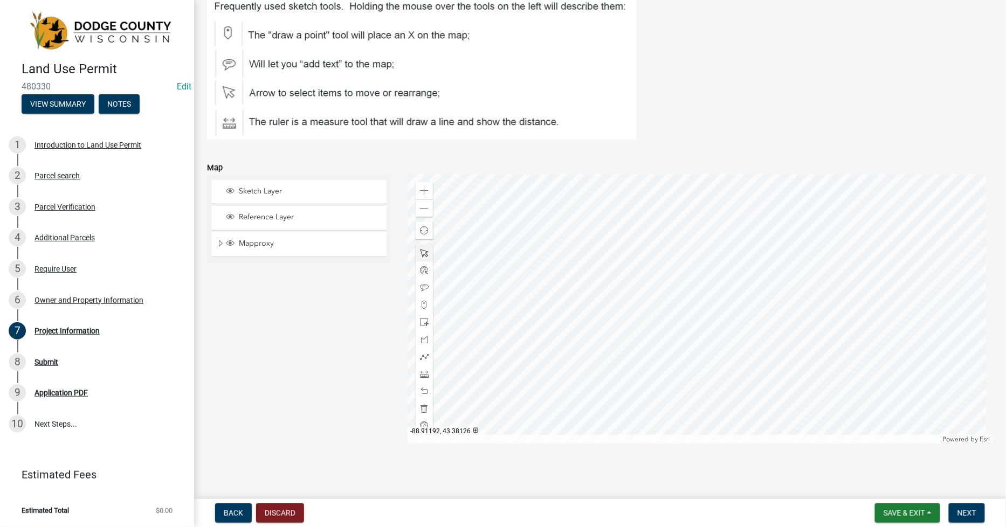
type input "320000"
click at [729, 333] on div at bounding box center [699, 308] width 585 height 269
click at [686, 367] on div at bounding box center [699, 308] width 585 height 269
click at [704, 369] on div at bounding box center [699, 308] width 585 height 269
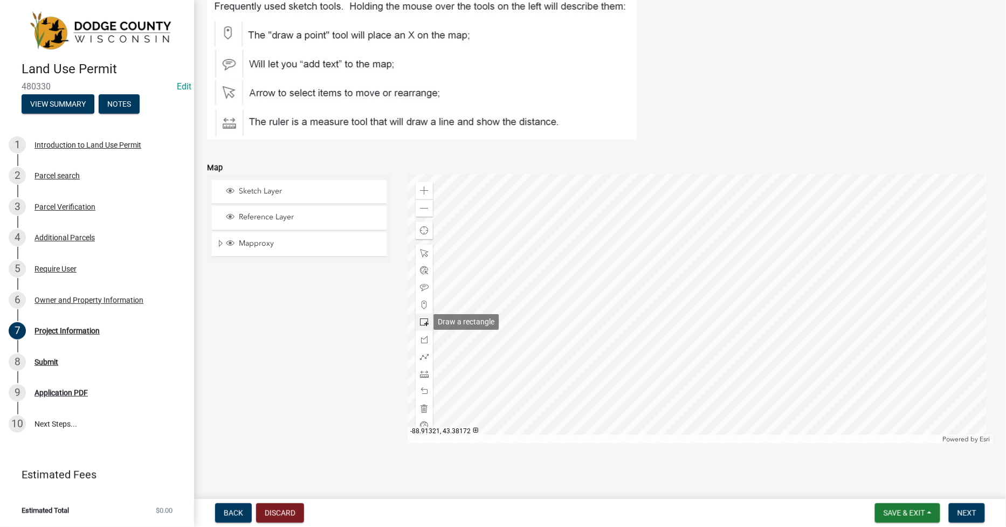
click at [421, 324] on span at bounding box center [424, 322] width 9 height 9
click at [704, 287] on div at bounding box center [699, 308] width 585 height 269
click at [962, 512] on span "Next" at bounding box center [966, 513] width 19 height 9
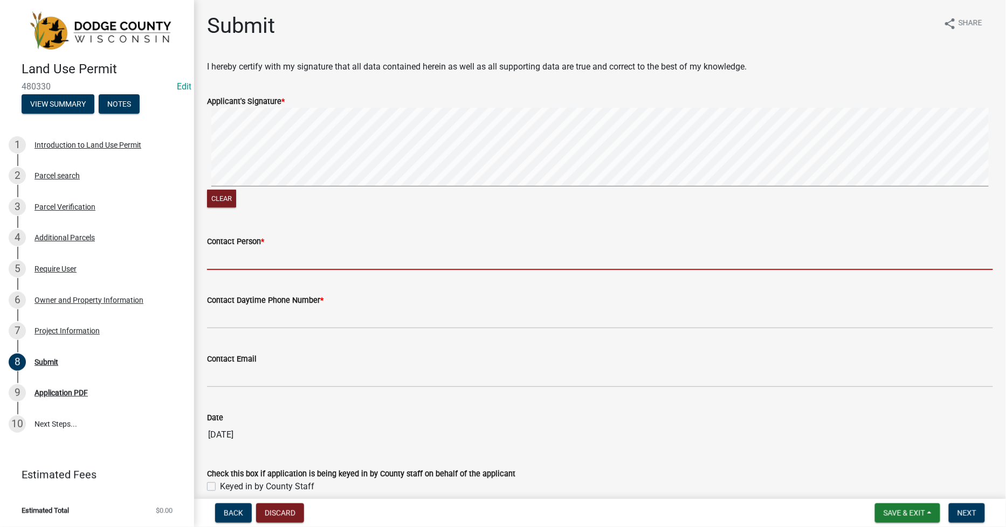
click at [222, 259] on input "Contact Person *" at bounding box center [600, 259] width 786 height 22
type input "k"
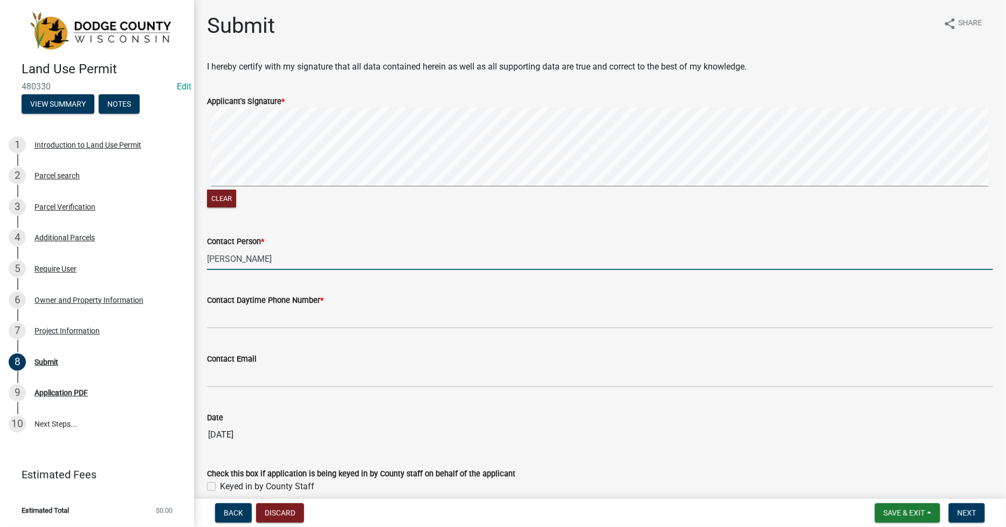
type input "[PERSON_NAME]"
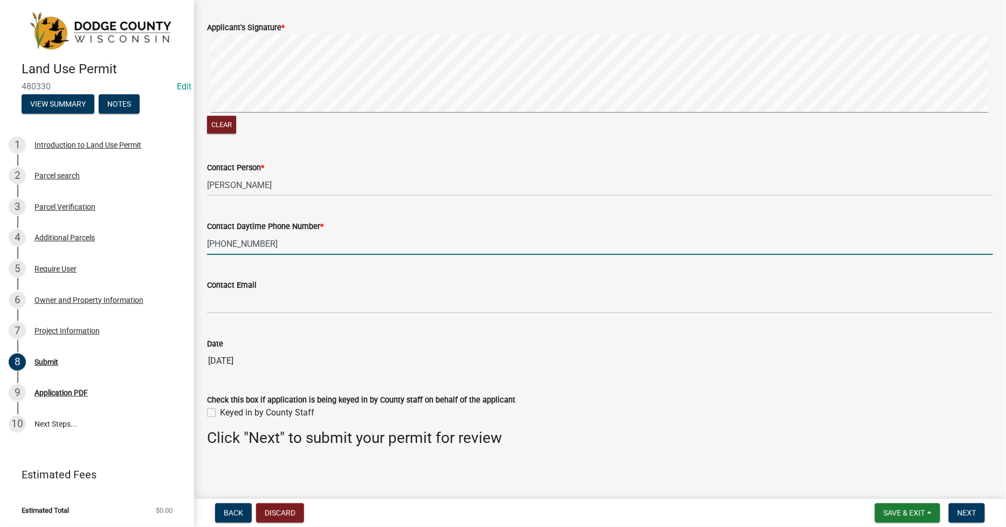
scroll to position [76, 0]
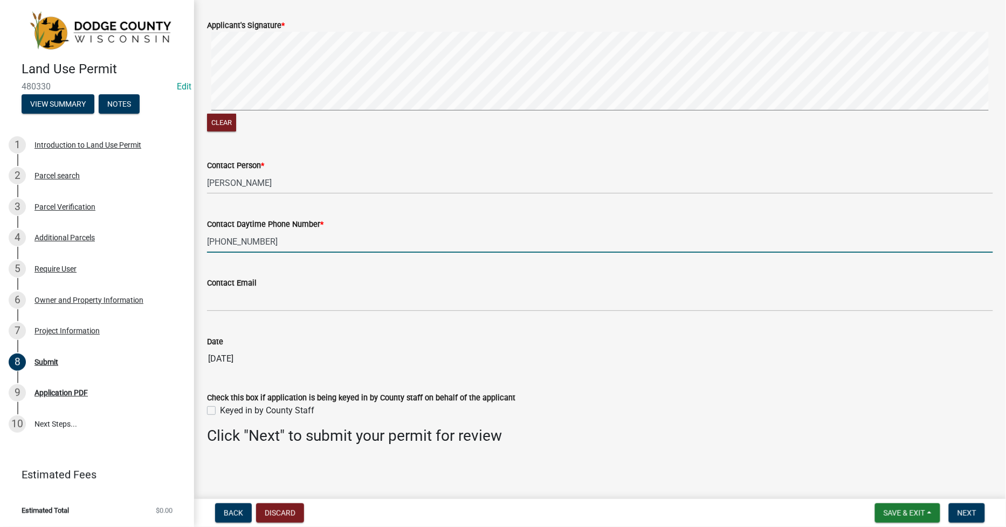
type input "[PHONE_NUMBER]"
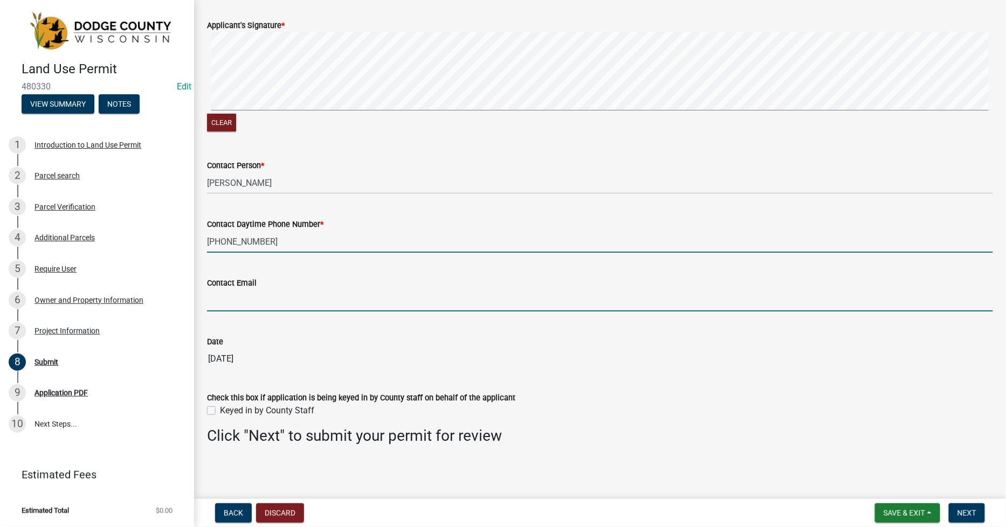
click at [220, 299] on input "Contact Email" at bounding box center [600, 300] width 786 height 22
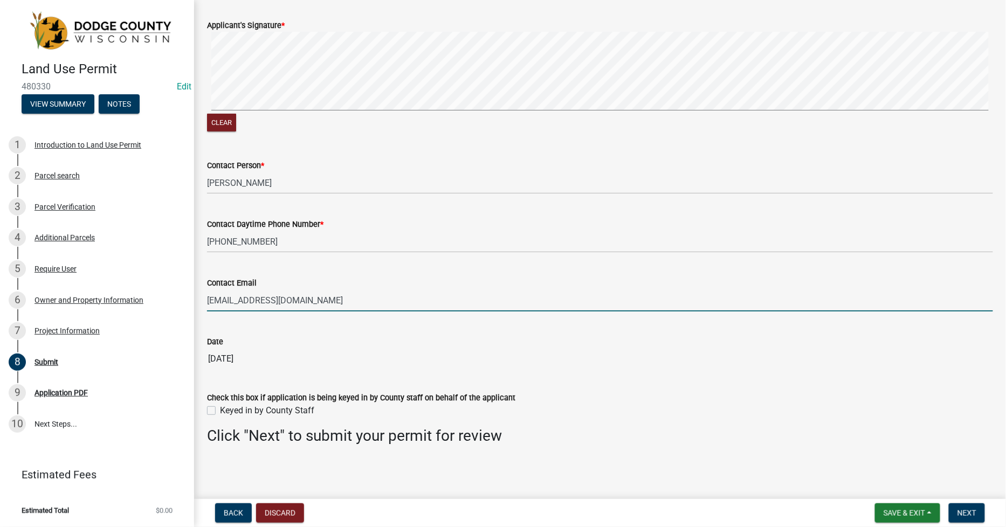
type input "[EMAIL_ADDRESS][DOMAIN_NAME]"
click at [220, 412] on label "Keyed in by County Staff" at bounding box center [267, 410] width 94 height 13
click at [220, 411] on input "Keyed in by County Staff" at bounding box center [223, 407] width 7 height 7
checkbox input "true"
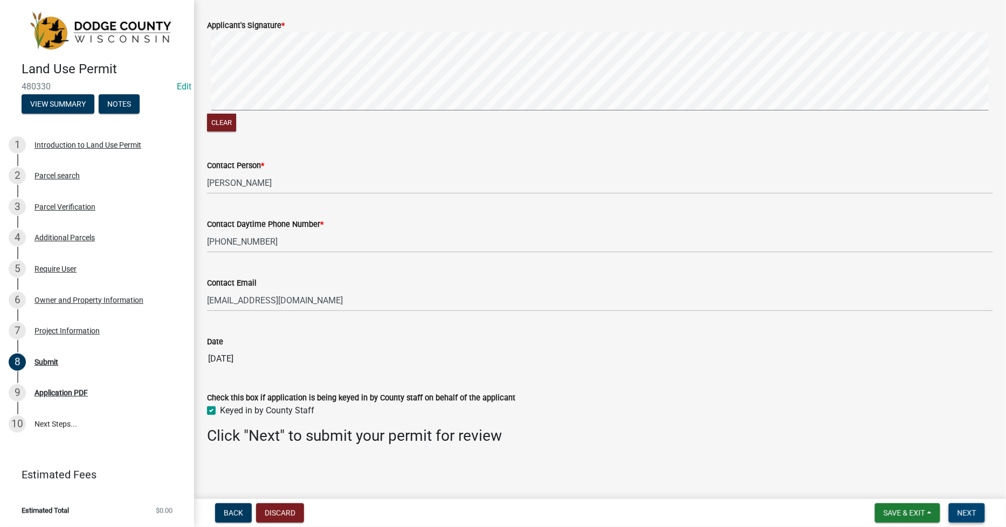
click at [964, 514] on span "Next" at bounding box center [966, 513] width 19 height 9
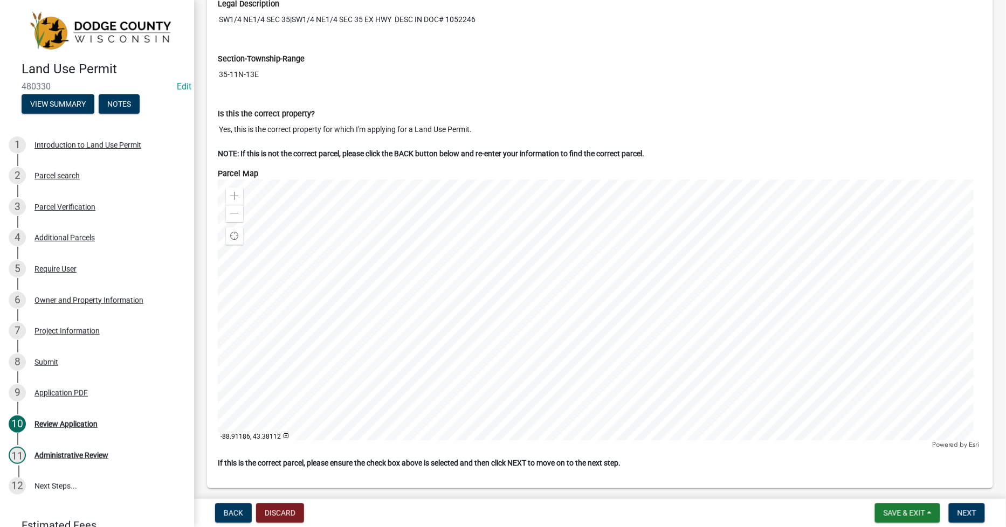
scroll to position [1257, 0]
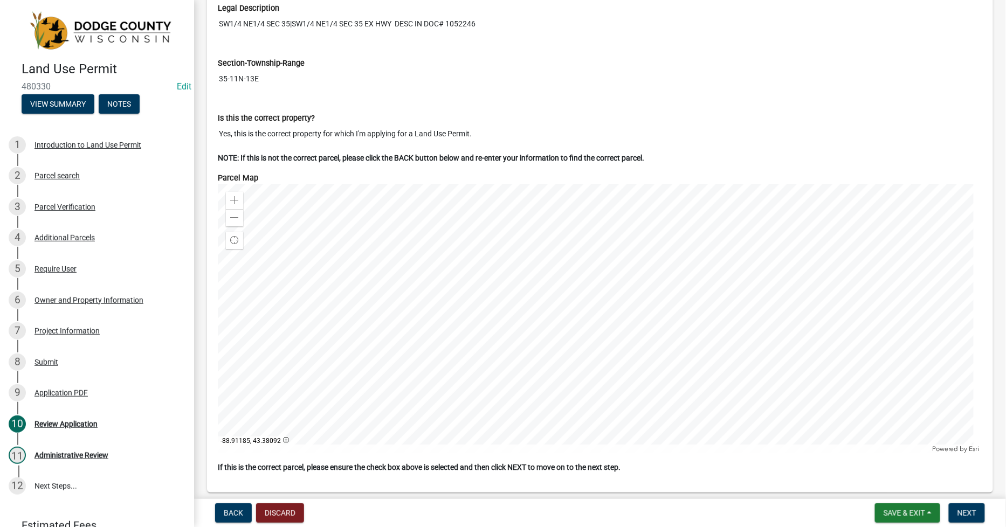
click at [545, 361] on div at bounding box center [600, 318] width 764 height 269
click at [233, 222] on span at bounding box center [234, 217] width 9 height 9
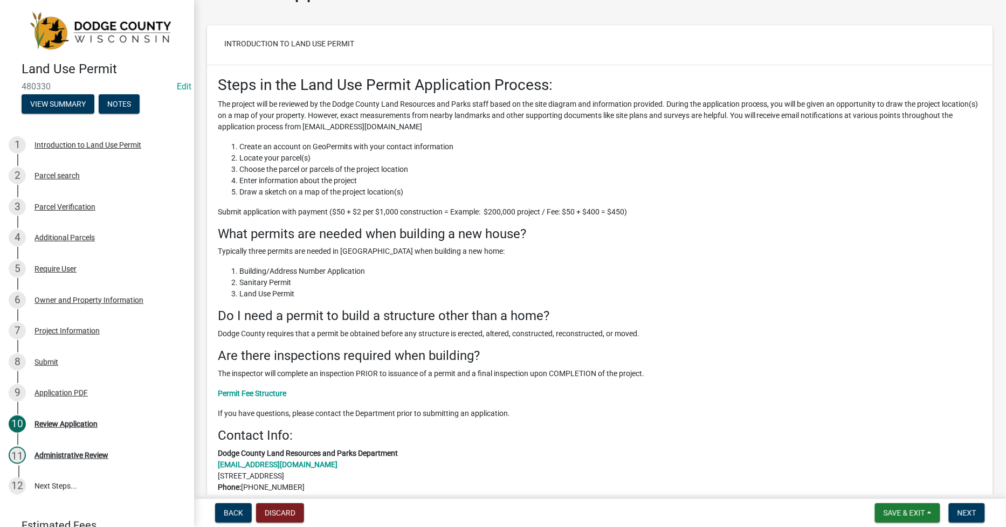
scroll to position [0, 0]
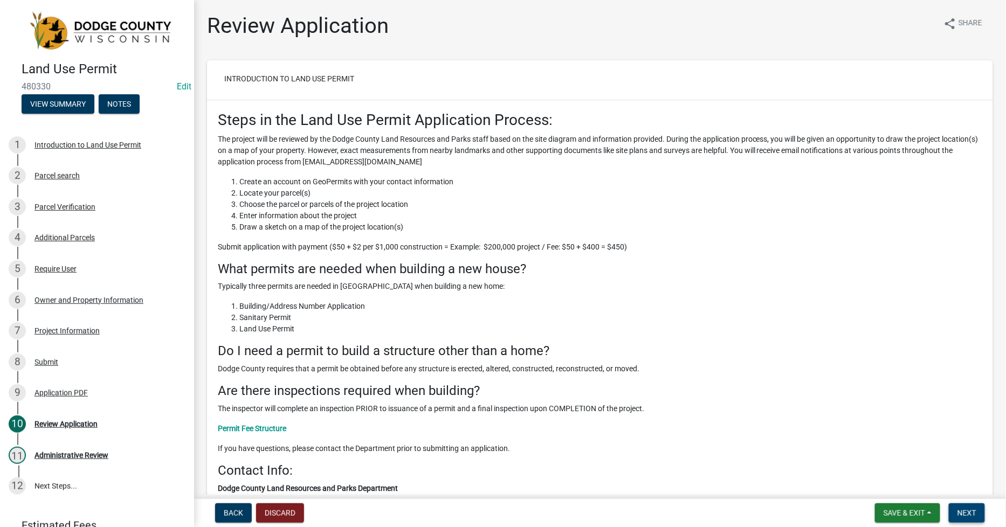
click at [959, 511] on span "Next" at bounding box center [966, 513] width 19 height 9
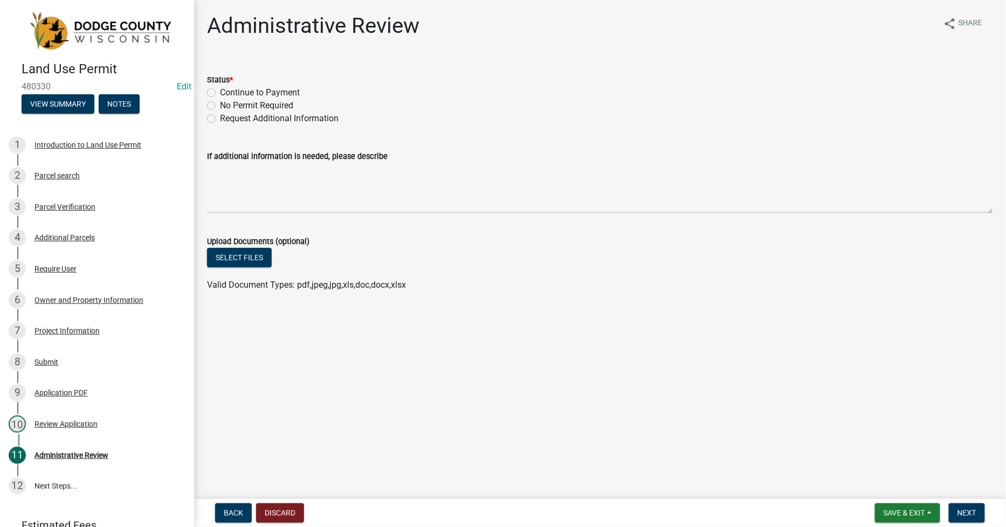
click at [220, 93] on label "Continue to Payment" at bounding box center [260, 92] width 80 height 13
click at [220, 93] on input "Continue to Payment" at bounding box center [223, 89] width 7 height 7
radio input "true"
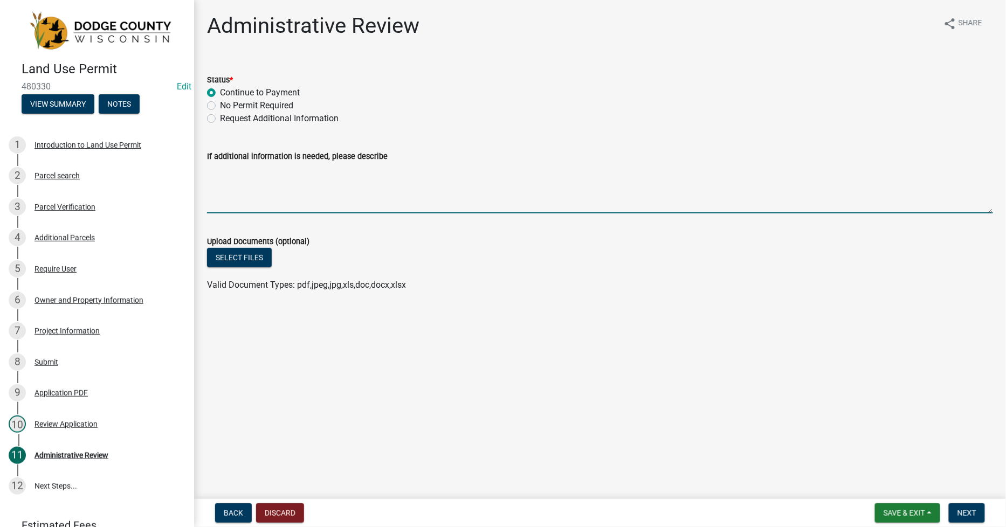
click at [213, 170] on textarea "If additional information is needed, please describe" at bounding box center [600, 188] width 786 height 51
type textarea "2025-0896"
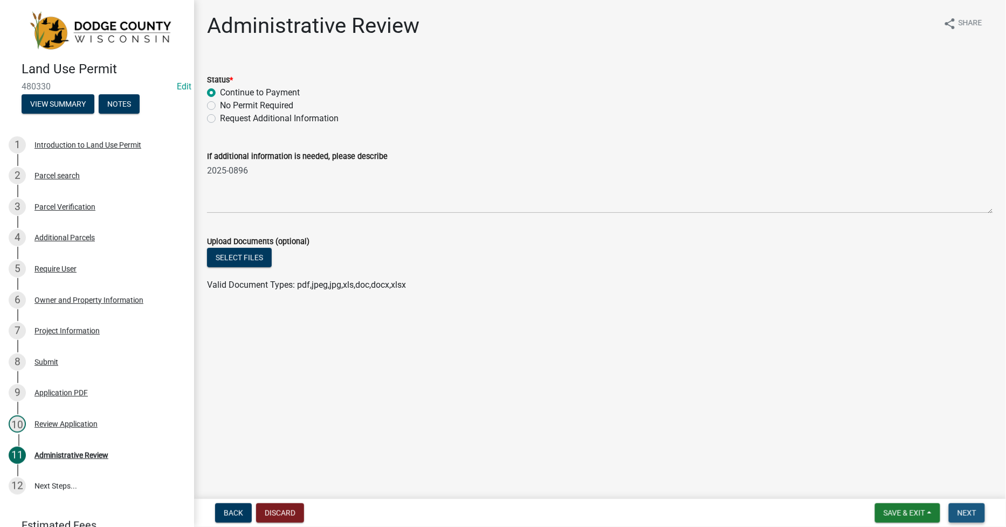
click at [976, 515] on span "Next" at bounding box center [966, 513] width 19 height 9
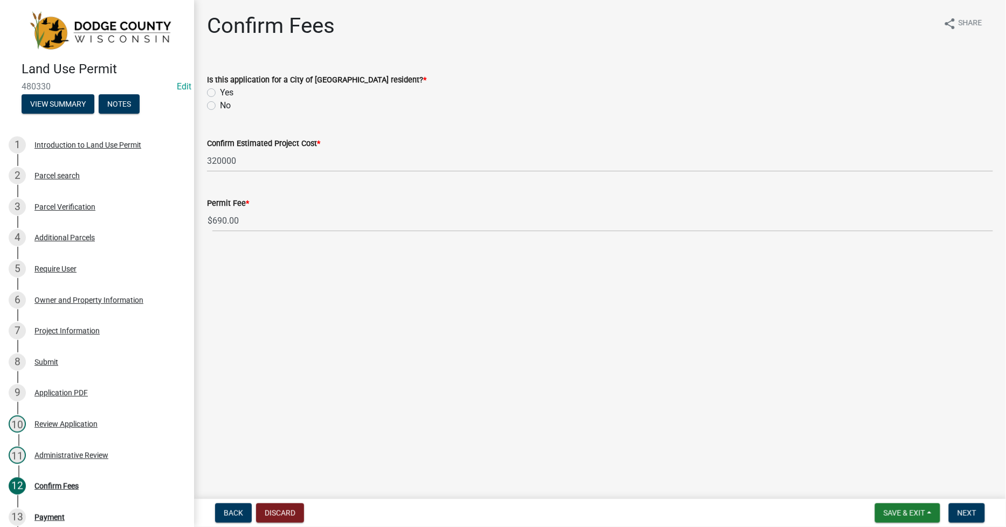
click at [220, 108] on label "No" at bounding box center [225, 105] width 11 height 13
click at [220, 106] on input "No" at bounding box center [223, 102] width 7 height 7
radio input "true"
click at [973, 509] on span "Next" at bounding box center [966, 513] width 19 height 9
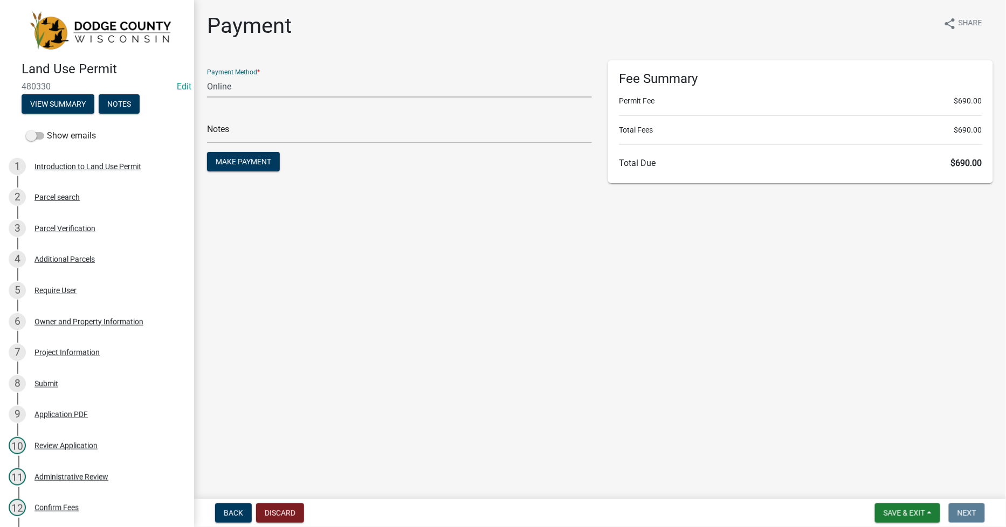
click at [218, 86] on select "Credit Card POS Check Cash Online" at bounding box center [399, 86] width 385 height 22
select select "1: 0"
click at [207, 75] on select "Credit Card POS Check Cash Online" at bounding box center [399, 86] width 385 height 22
drag, startPoint x: 217, startPoint y: 134, endPoint x: 224, endPoint y: 141, distance: 10.3
click at [220, 137] on input "text" at bounding box center [399, 132] width 385 height 22
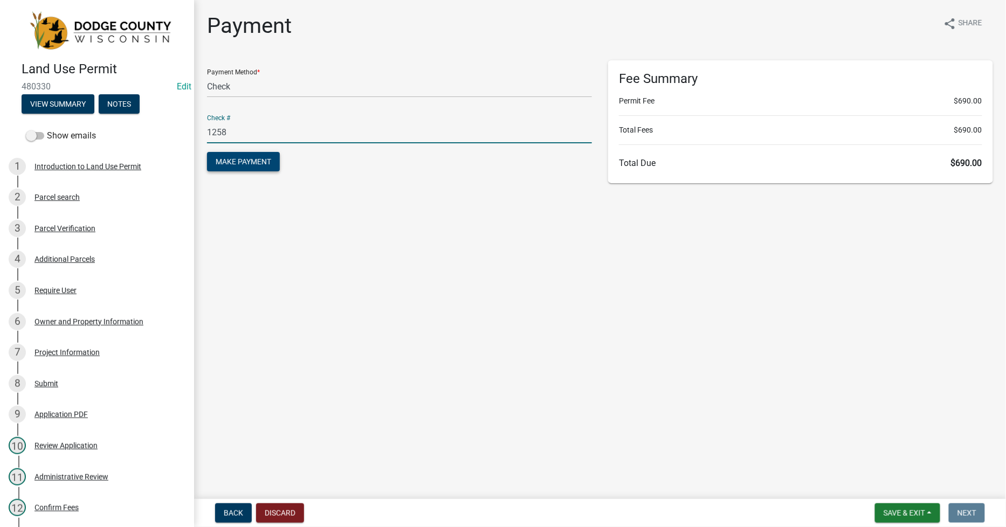
type input "1258"
click at [246, 157] on span "Make Payment" at bounding box center [244, 161] width 56 height 9
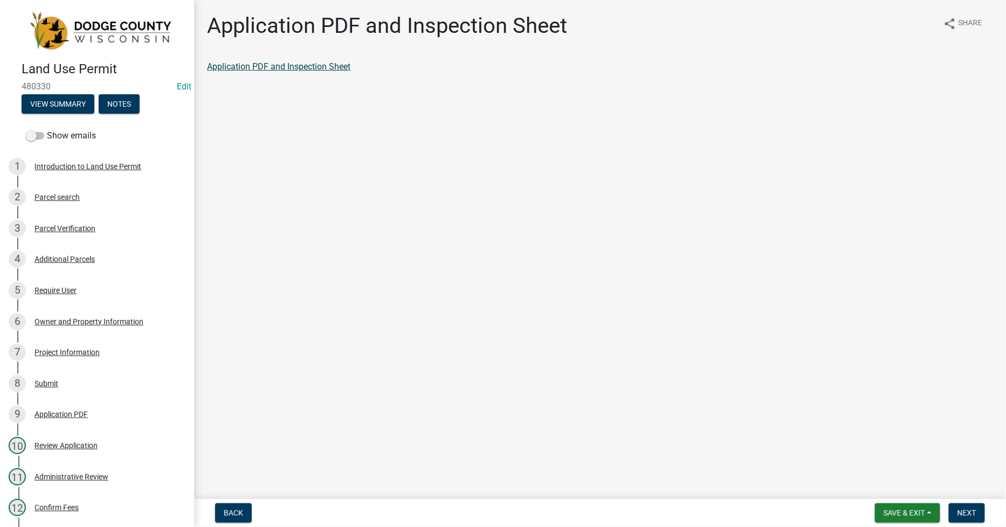
click at [269, 65] on link "Application PDF and Inspection Sheet" at bounding box center [278, 66] width 143 height 10
click at [968, 513] on span "Next" at bounding box center [966, 513] width 19 height 9
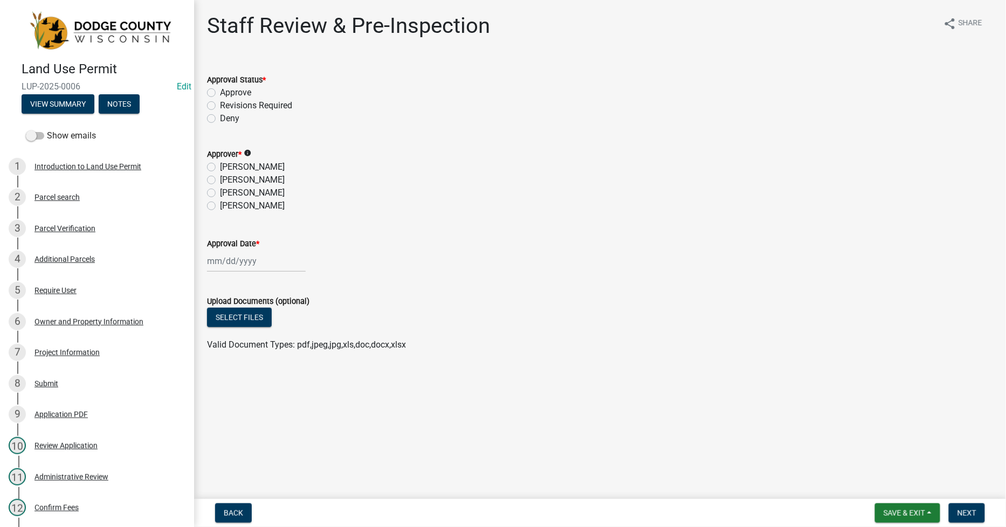
click at [220, 94] on label "Approve" at bounding box center [235, 92] width 31 height 13
click at [220, 93] on input "Approve" at bounding box center [223, 89] width 7 height 7
radio input "true"
click at [220, 180] on label "[PERSON_NAME]" at bounding box center [252, 180] width 65 height 13
click at [220, 180] on input "[PERSON_NAME]" at bounding box center [223, 177] width 7 height 7
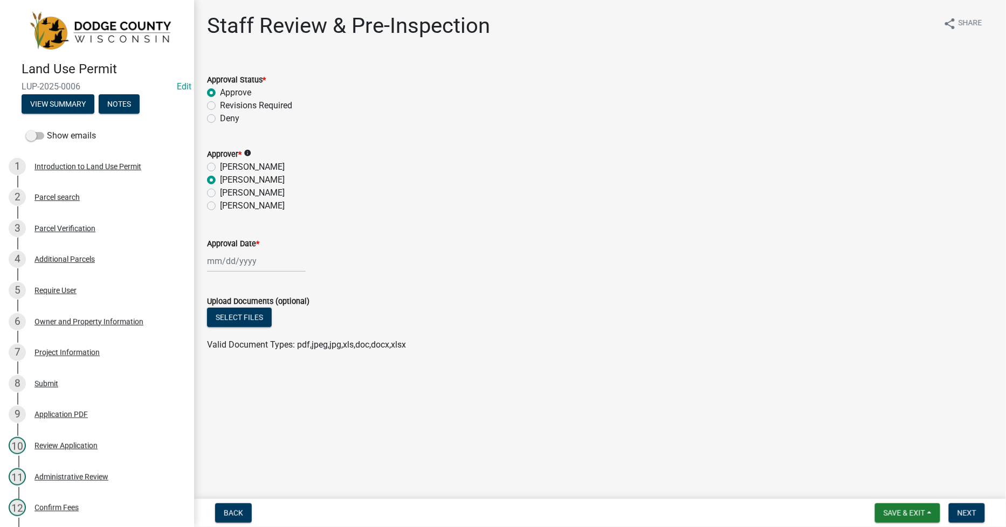
radio input "true"
select select "9"
select select "2025"
click at [212, 262] on div "[PERSON_NAME] Feb Mar Apr [PERSON_NAME][DATE] Oct Nov [DATE] 1526 1527 1528 152…" at bounding box center [256, 261] width 99 height 22
click at [272, 348] on div "18" at bounding box center [269, 352] width 17 height 17
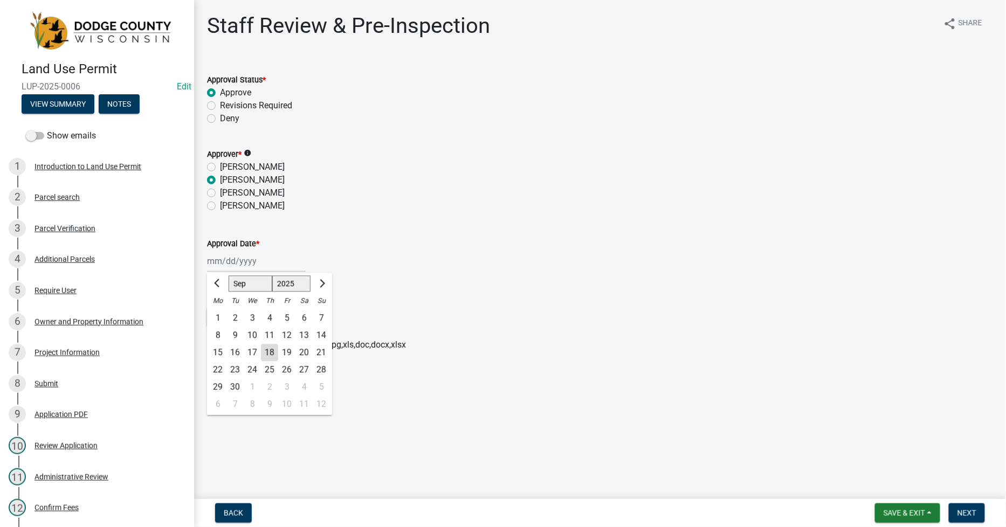
type input "[DATE]"
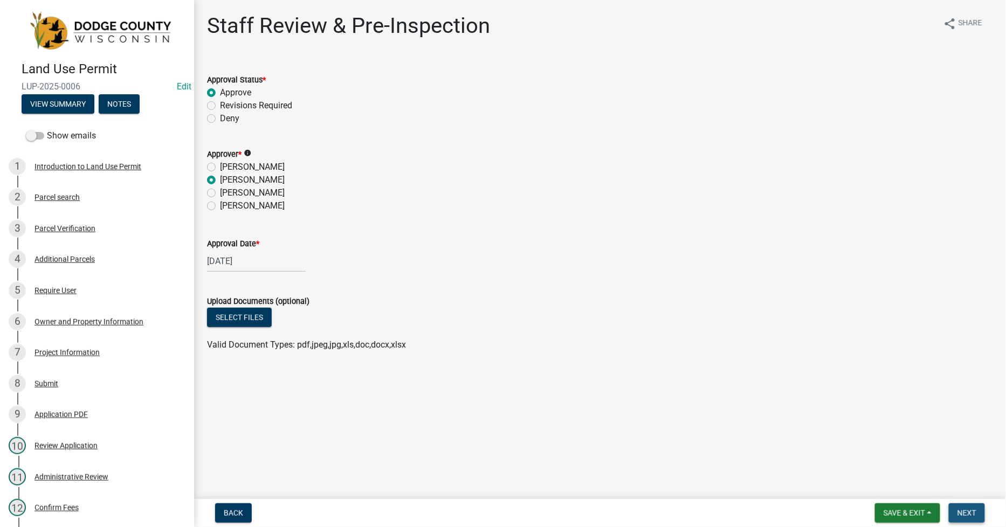
click at [965, 512] on span "Next" at bounding box center [966, 513] width 19 height 9
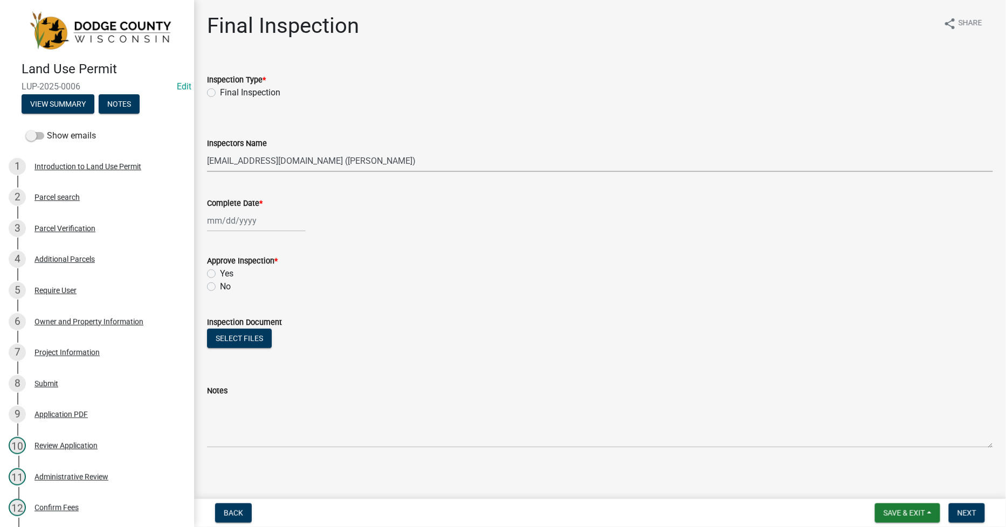
click at [299, 162] on select "Select Item... gwillms ([PERSON_NAME]) [EMAIL_ADDRESS][DOMAIN_NAME] ([PERSON_NA…" at bounding box center [600, 161] width 786 height 22
select select "e3718974-ba9a-4117-a099-b2ad918abf68"
click at [207, 150] on select "Select Item... gwillms ([PERSON_NAME]) [EMAIL_ADDRESS][DOMAIN_NAME] ([PERSON_NA…" at bounding box center [600, 161] width 786 height 22
click at [227, 514] on span "Back" at bounding box center [233, 513] width 19 height 9
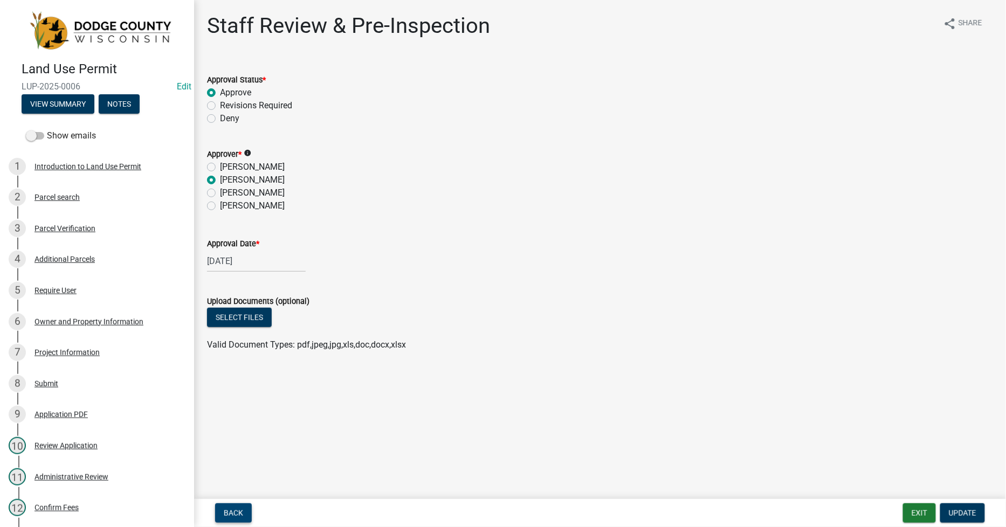
click at [232, 515] on span "Back" at bounding box center [233, 513] width 19 height 9
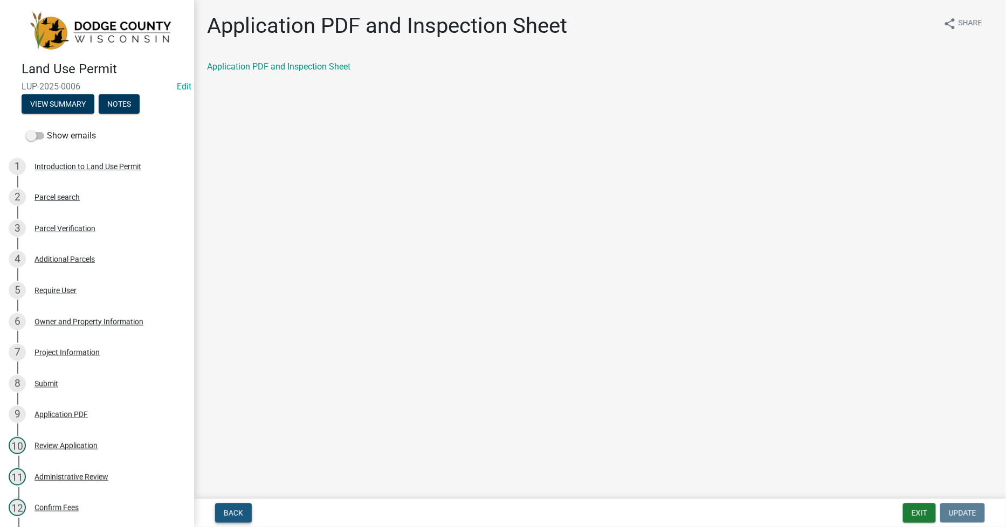
click at [230, 515] on span "Back" at bounding box center [233, 513] width 19 height 9
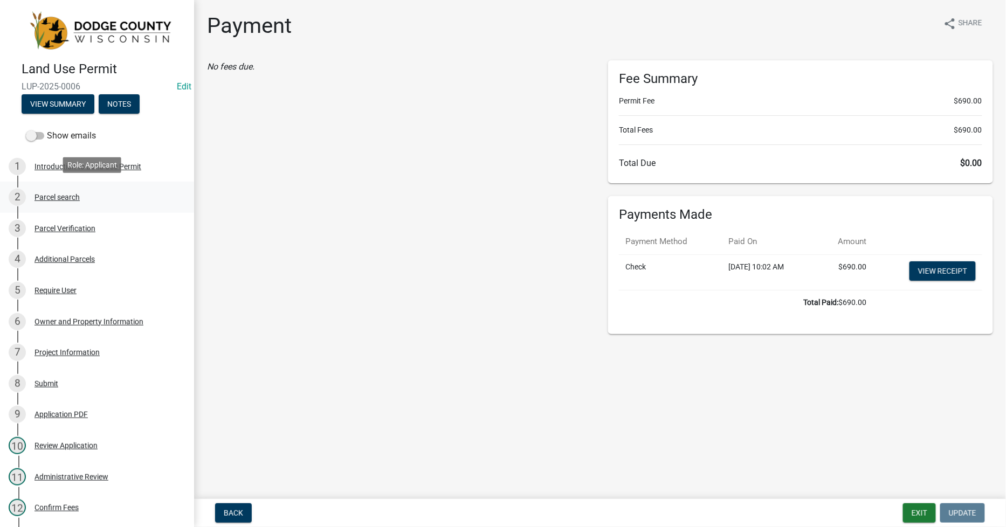
click at [57, 196] on div "Parcel search" at bounding box center [56, 197] width 45 height 8
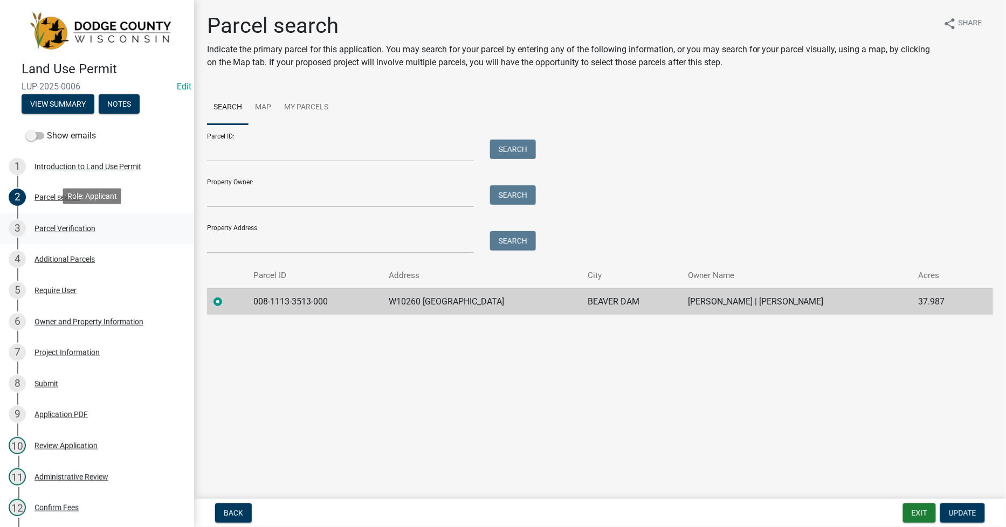
click at [58, 225] on div "Parcel Verification" at bounding box center [64, 229] width 61 height 8
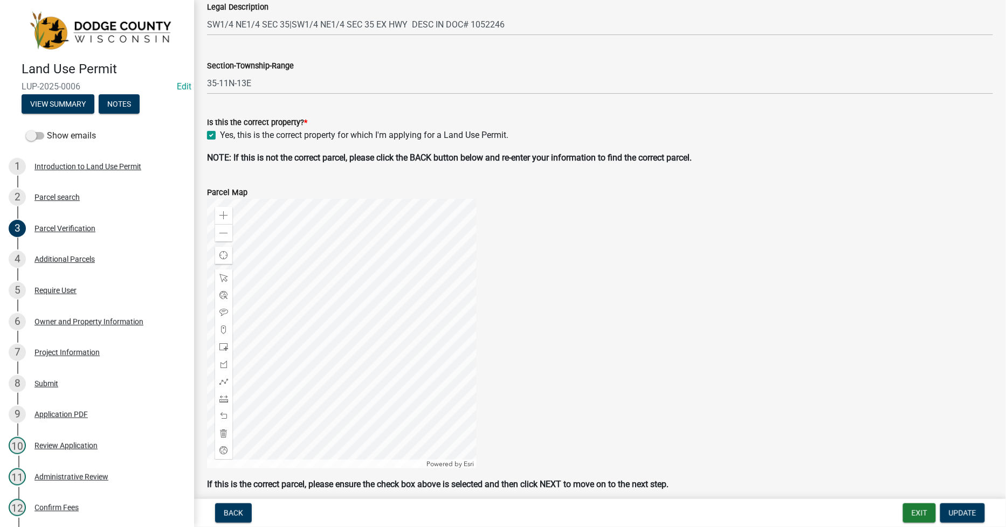
scroll to position [299, 0]
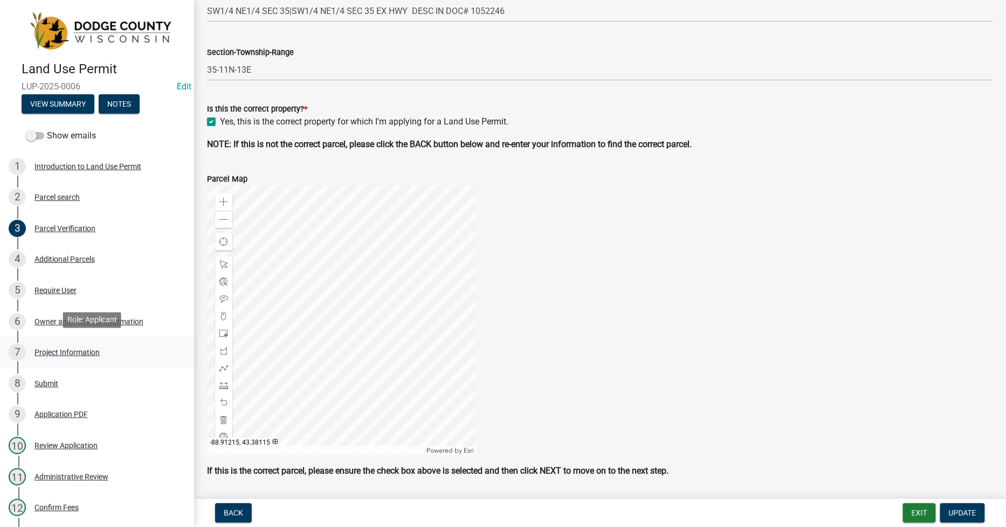
click at [68, 349] on div "Project Information" at bounding box center [66, 353] width 65 height 8
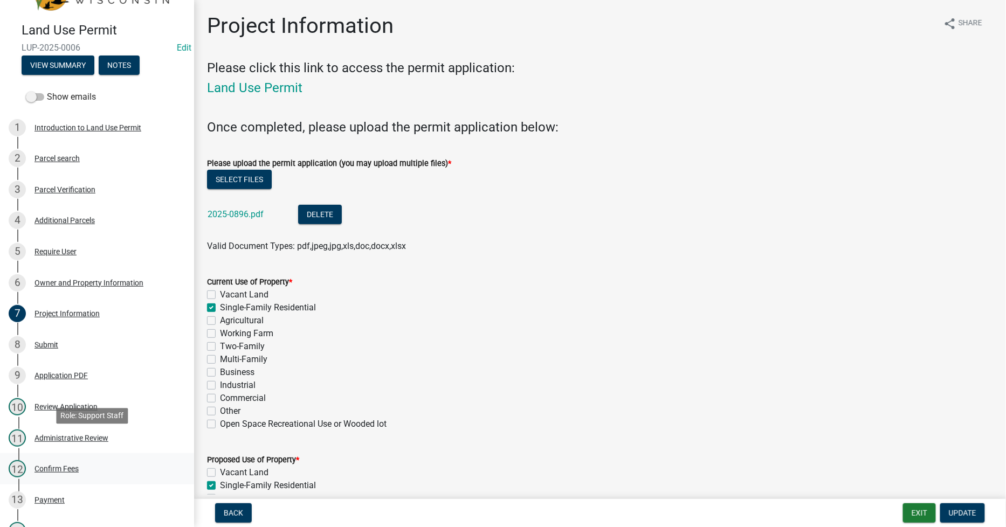
scroll to position [60, 0]
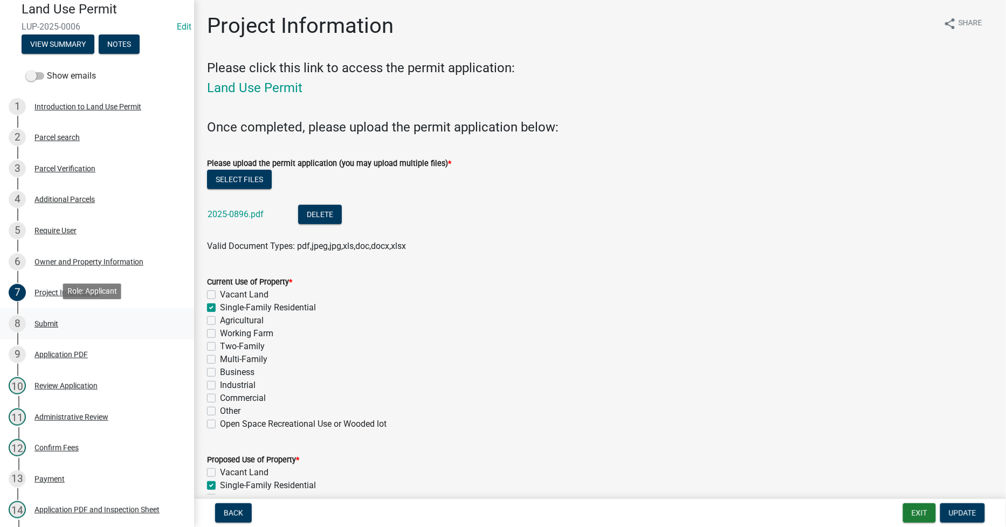
click at [51, 322] on div "Submit" at bounding box center [46, 324] width 24 height 8
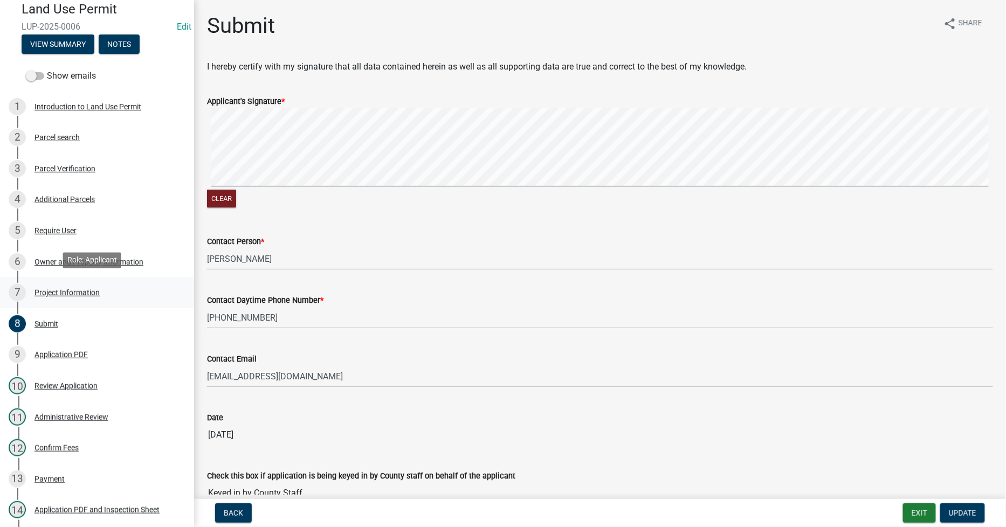
click at [50, 292] on div "Project Information" at bounding box center [66, 293] width 65 height 8
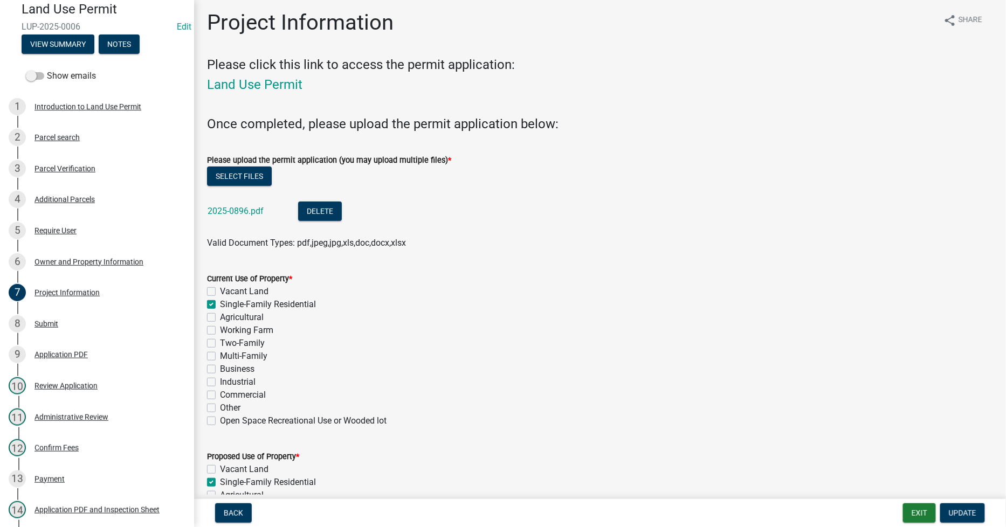
scroll to position [0, 0]
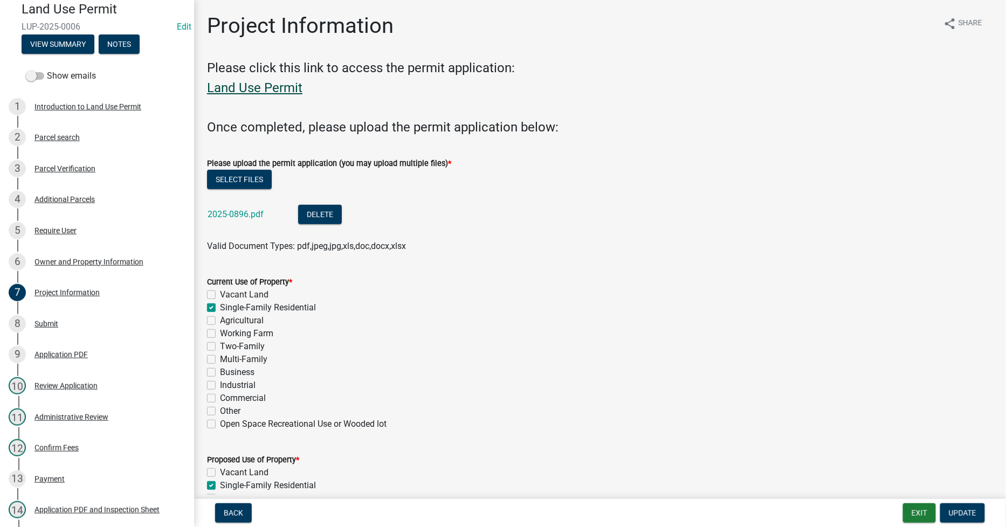
click at [259, 87] on link "Land Use Permit" at bounding box center [254, 87] width 95 height 15
click at [953, 515] on span "Update" at bounding box center [962, 513] width 27 height 9
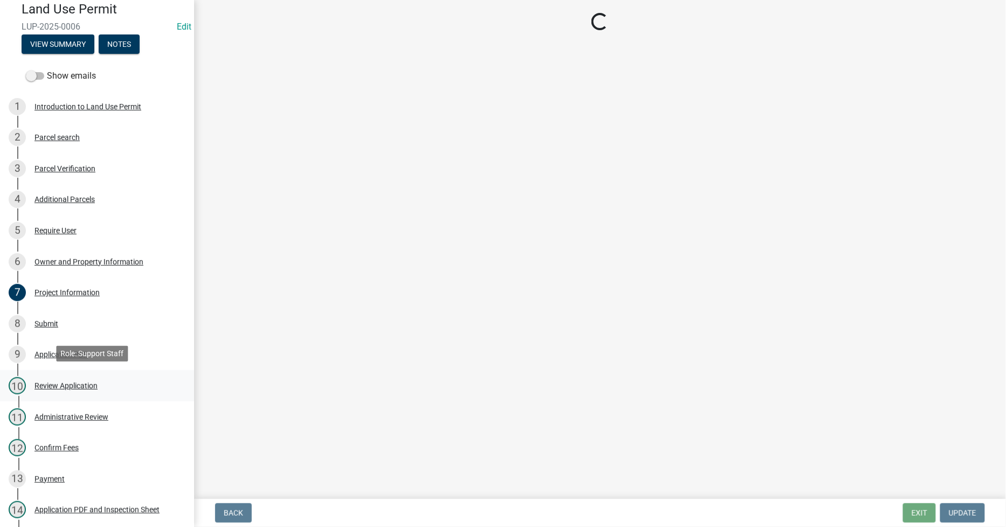
click at [50, 383] on div "Review Application" at bounding box center [65, 386] width 63 height 8
select select "e3718974-ba9a-4117-a099-b2ad918abf68"
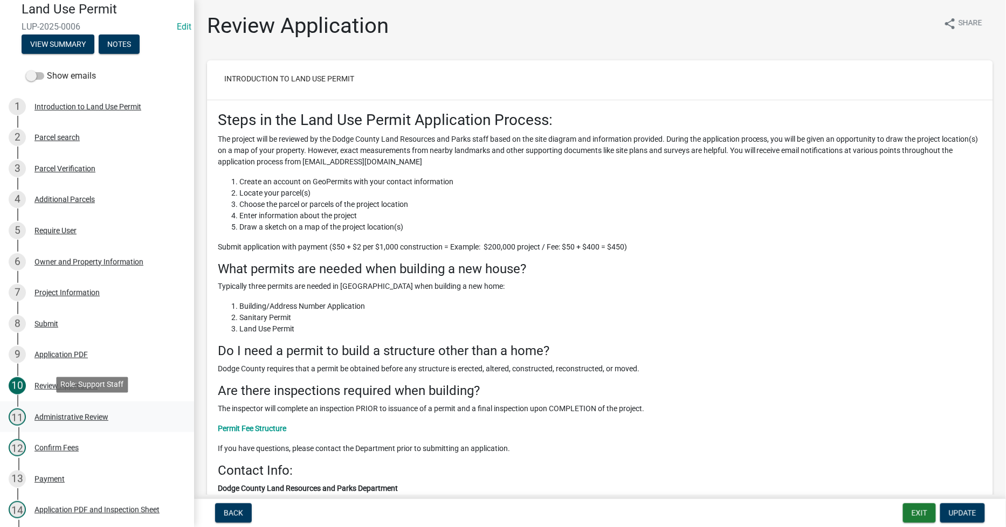
click at [60, 416] on div "Administrative Review" at bounding box center [71, 417] width 74 height 8
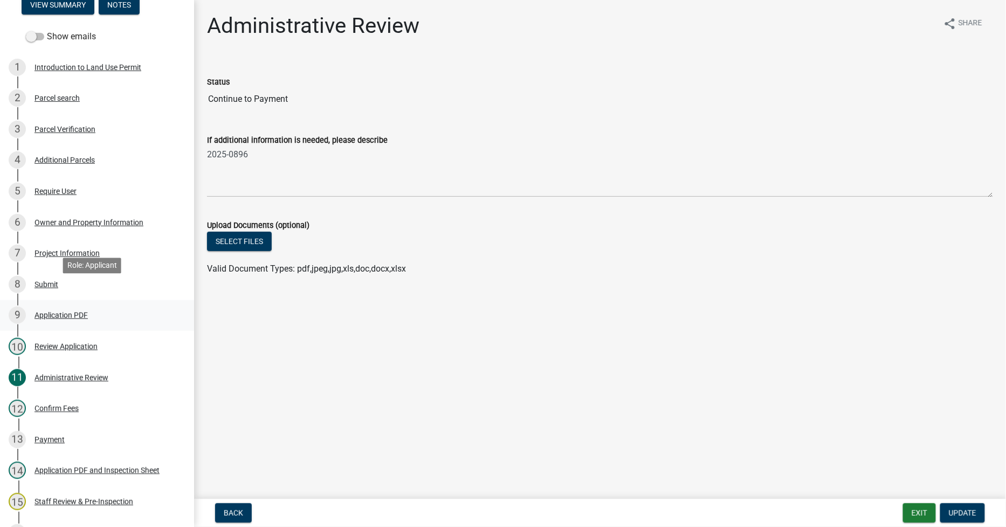
scroll to position [120, 0]
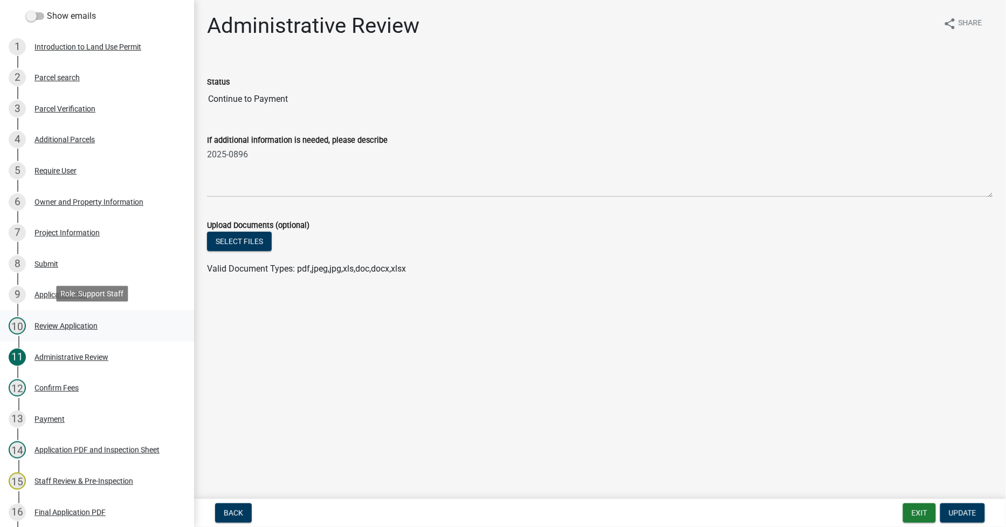
click at [68, 324] on div "Review Application" at bounding box center [65, 326] width 63 height 8
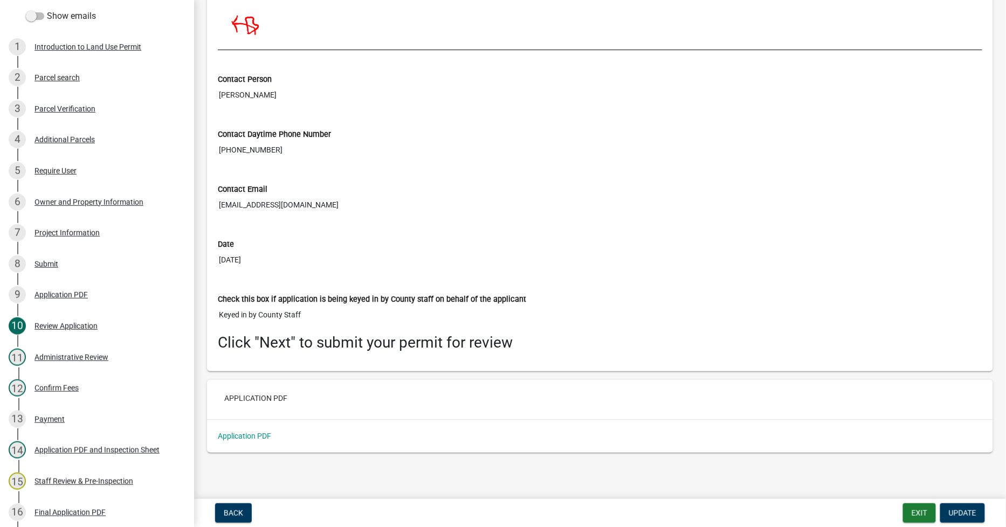
scroll to position [4417, 0]
click at [971, 514] on span "Update" at bounding box center [962, 513] width 27 height 9
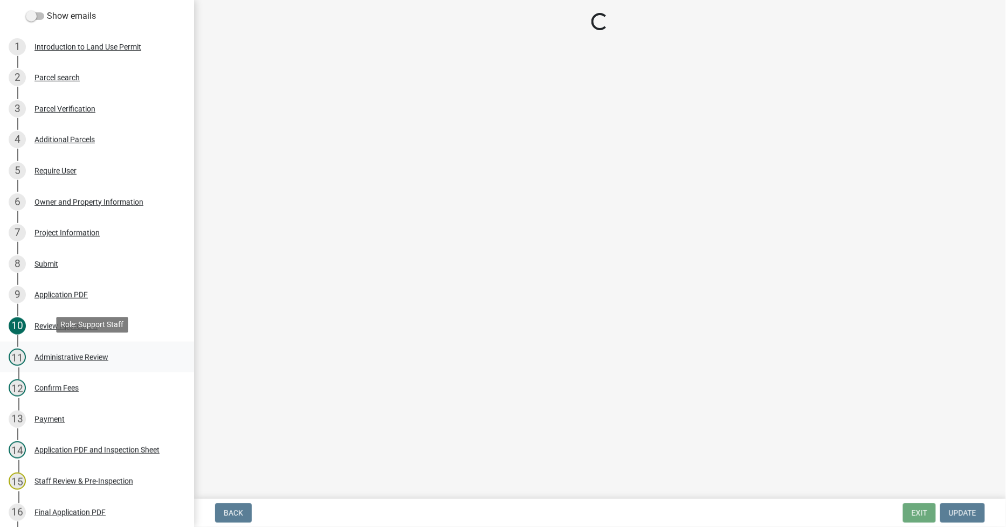
select select "e3718974-ba9a-4117-a099-b2ad918abf68"
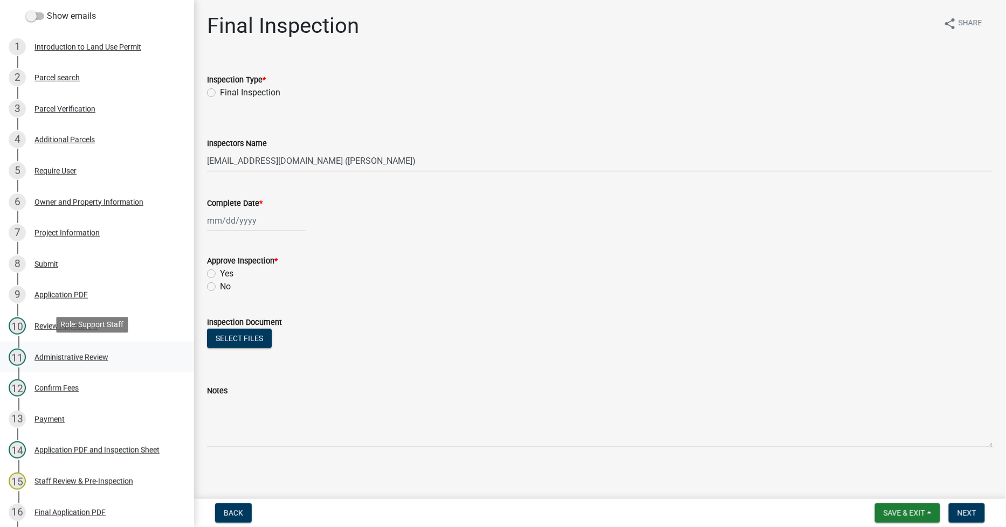
click at [56, 354] on div "Administrative Review" at bounding box center [71, 358] width 74 height 8
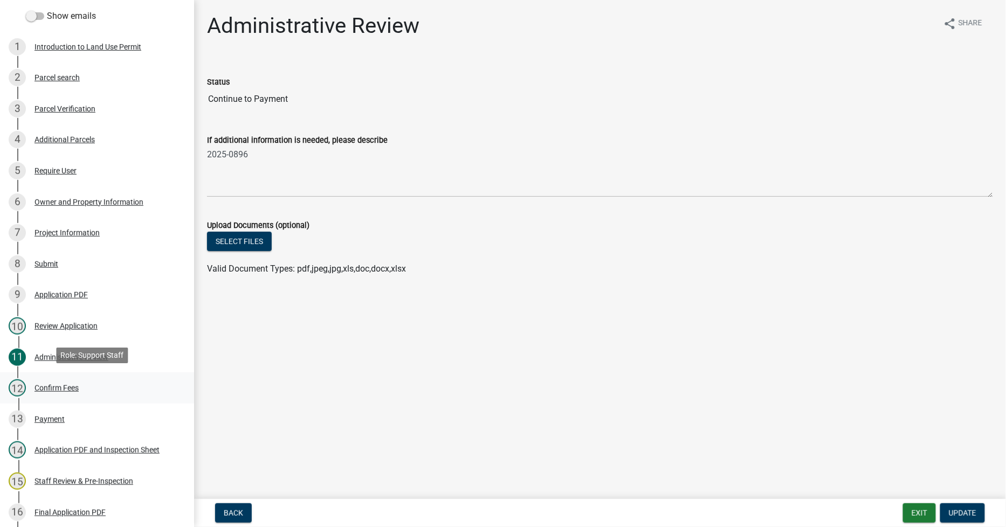
click at [61, 384] on div "Confirm Fees" at bounding box center [56, 388] width 44 height 8
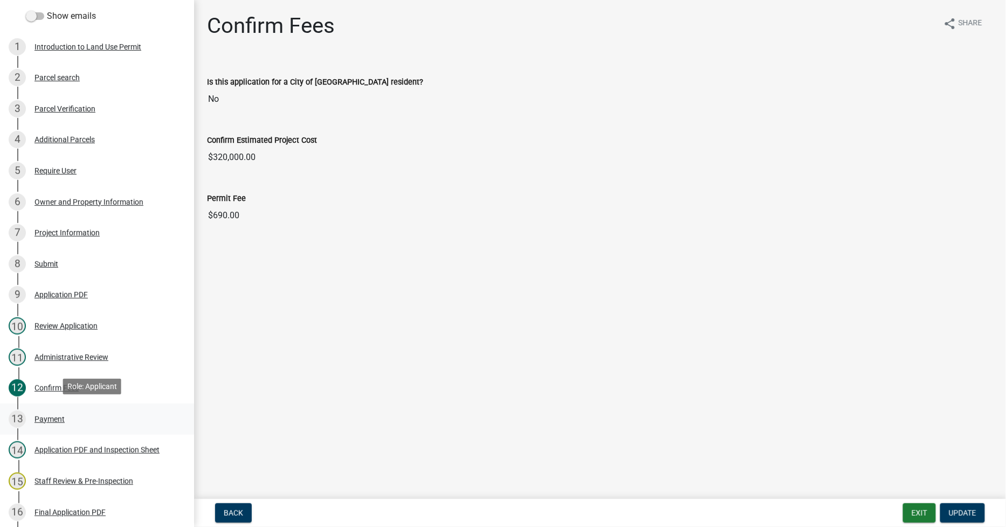
click at [47, 421] on div "13 Payment" at bounding box center [93, 419] width 168 height 17
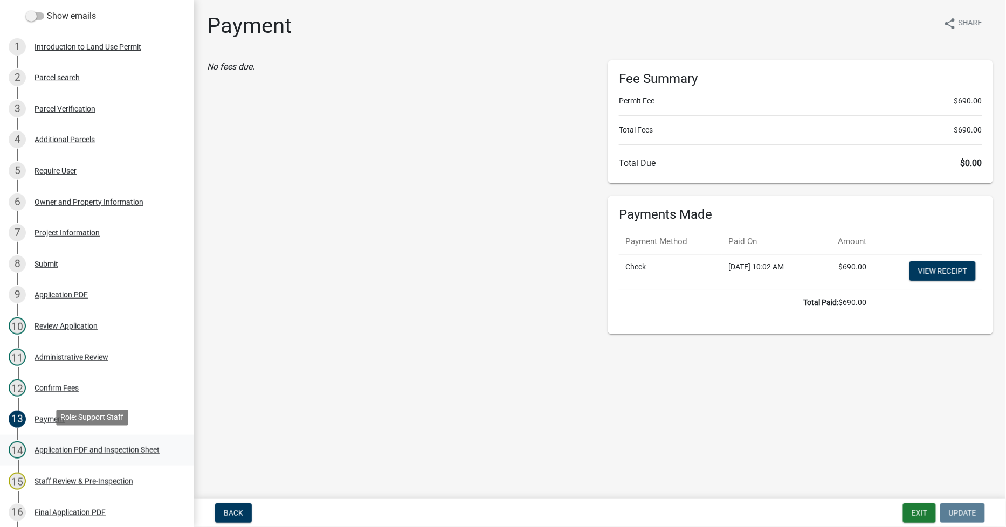
scroll to position [179, 0]
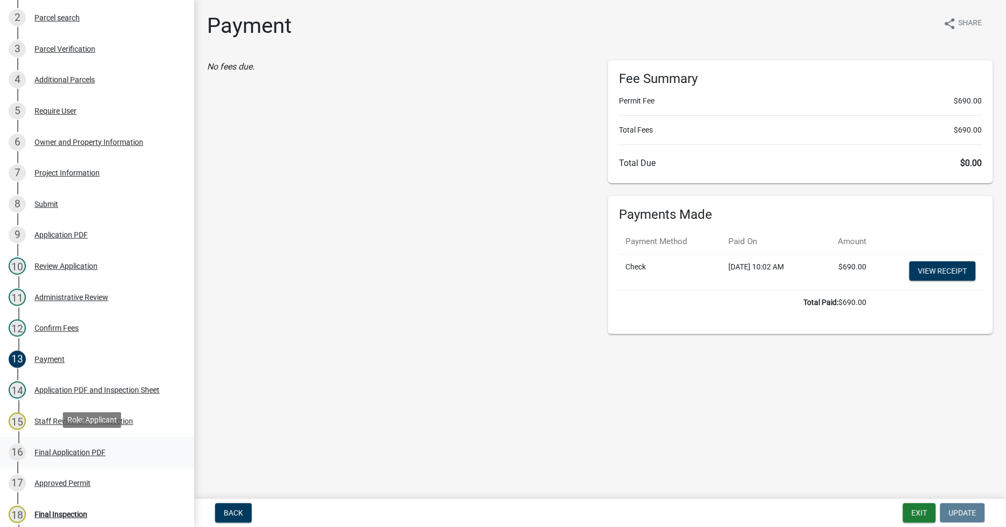
click at [38, 450] on div "Final Application PDF" at bounding box center [69, 453] width 71 height 8
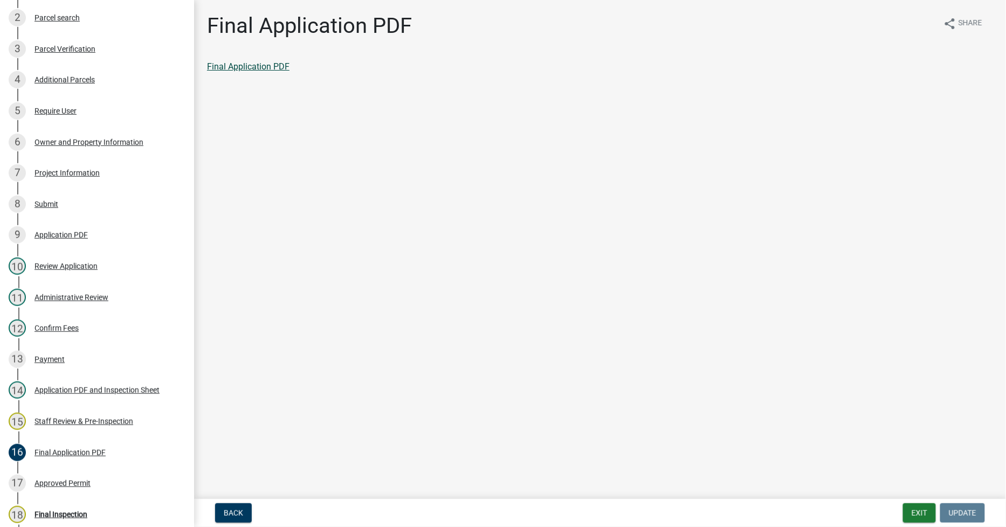
click at [235, 65] on link "Final Application PDF" at bounding box center [248, 66] width 82 height 10
click at [76, 480] on div "Approved Permit" at bounding box center [62, 484] width 56 height 8
click at [230, 64] on link "Approved Permit" at bounding box center [238, 66] width 63 height 10
click at [90, 418] on div "Staff Review & Pre-Inspection" at bounding box center [83, 422] width 99 height 8
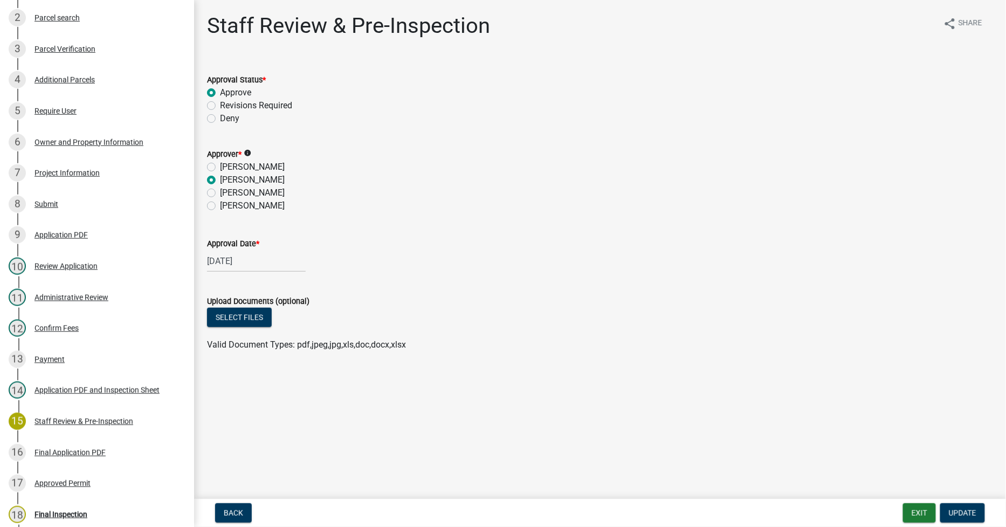
select select "9"
select select "2025"
drag, startPoint x: 259, startPoint y: 256, endPoint x: 224, endPoint y: 264, distance: 35.4
click at [191, 258] on div "Land Use Permit LUP-2025-0006 Edit View Summary Notes Show emails 1 Introductio…" at bounding box center [503, 263] width 1006 height 527
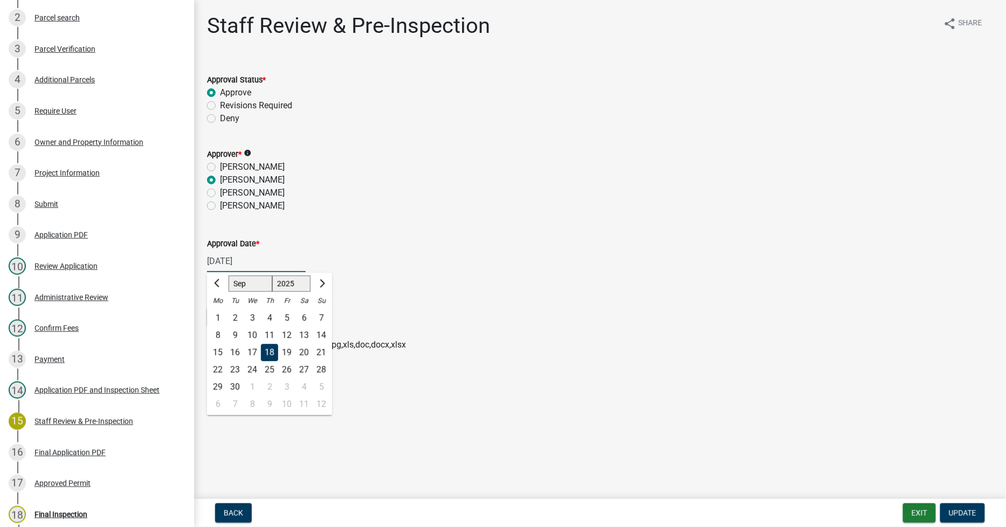
drag, startPoint x: 251, startPoint y: 260, endPoint x: 196, endPoint y: 257, distance: 55.0
click at [198, 257] on div "Staff Review & Pre-Inspection share Share Approval Status * Approve Revisions R…" at bounding box center [600, 192] width 812 height 358
click at [220, 176] on label "[PERSON_NAME]" at bounding box center [252, 180] width 65 height 13
click at [220, 176] on input "[PERSON_NAME]" at bounding box center [223, 177] width 7 height 7
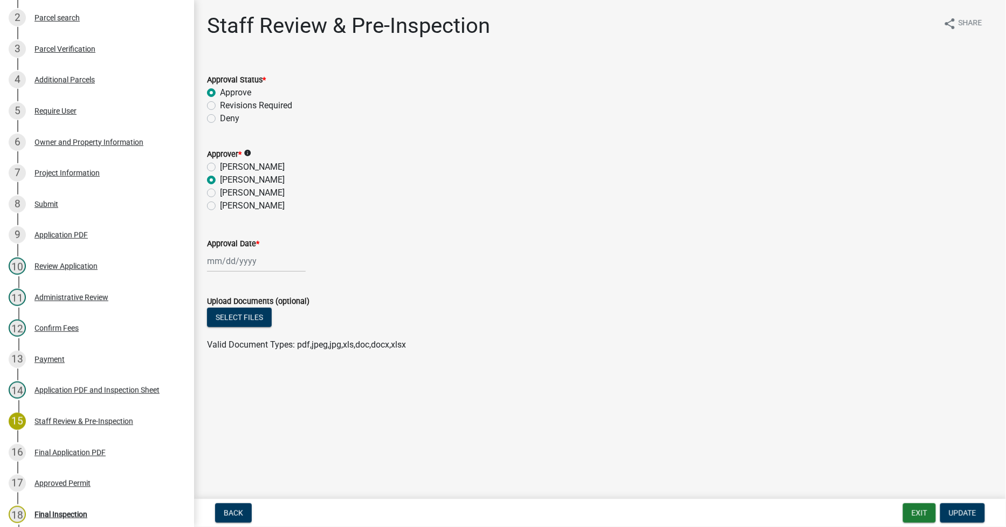
click at [220, 180] on label "[PERSON_NAME]" at bounding box center [252, 180] width 65 height 13
click at [220, 180] on input "[PERSON_NAME]" at bounding box center [223, 177] width 7 height 7
click at [220, 94] on label "Approve" at bounding box center [235, 92] width 31 height 13
click at [220, 93] on input "Approve" at bounding box center [223, 89] width 7 height 7
click at [220, 94] on label "Approve" at bounding box center [235, 92] width 31 height 13
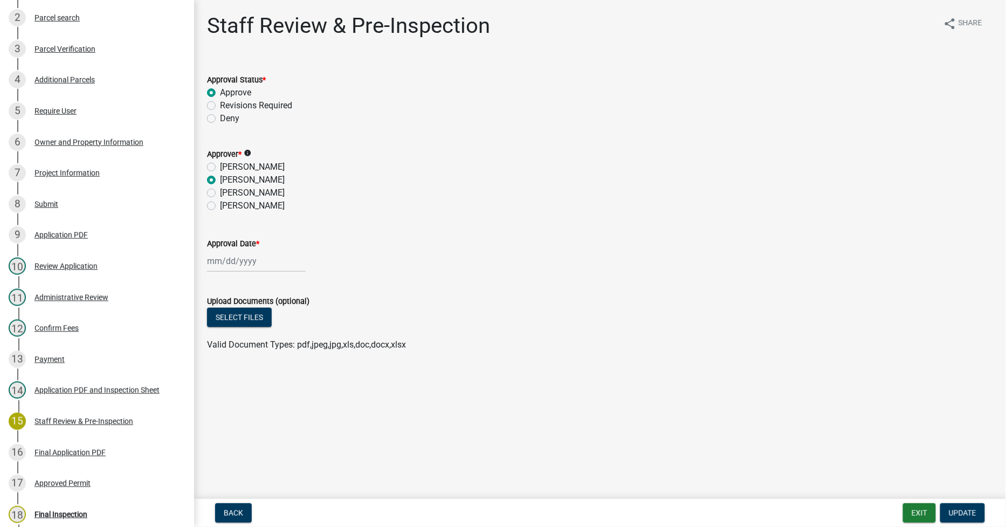
click at [220, 93] on input "Approve" at bounding box center [223, 89] width 7 height 7
click at [220, 182] on label "[PERSON_NAME]" at bounding box center [252, 180] width 65 height 13
click at [220, 181] on input "[PERSON_NAME]" at bounding box center [223, 177] width 7 height 7
click at [955, 510] on span "Update" at bounding box center [962, 513] width 27 height 9
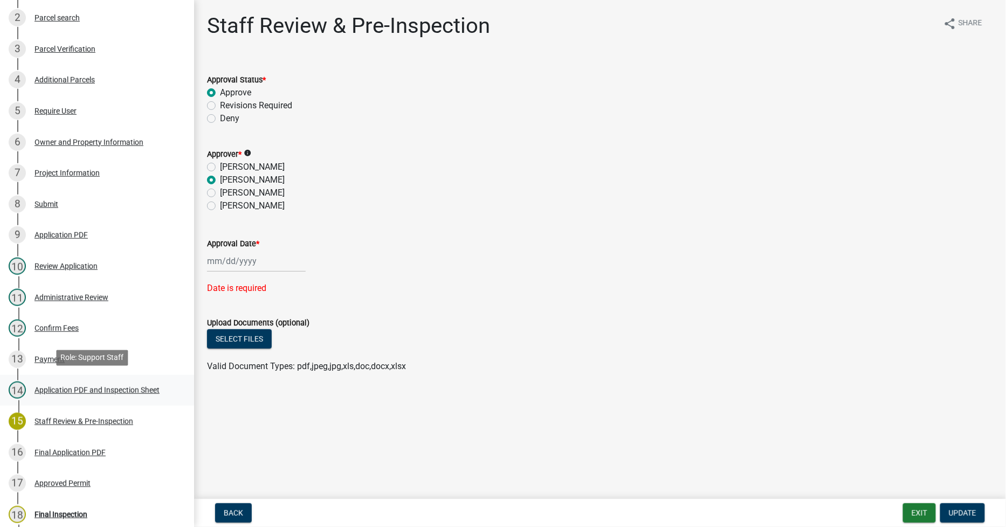
click at [61, 386] on div "Application PDF and Inspection Sheet" at bounding box center [96, 390] width 125 height 8
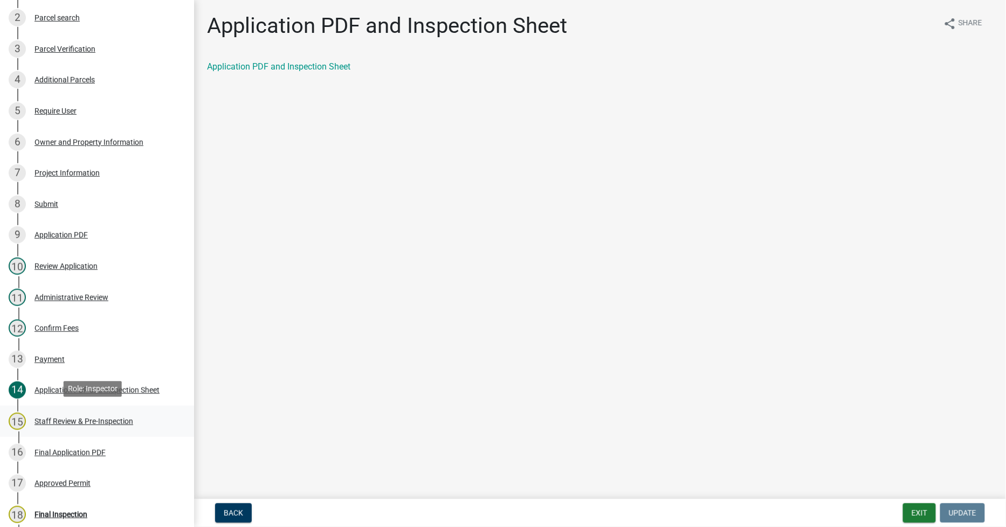
click at [59, 420] on div "Staff Review & Pre-Inspection" at bounding box center [83, 422] width 99 height 8
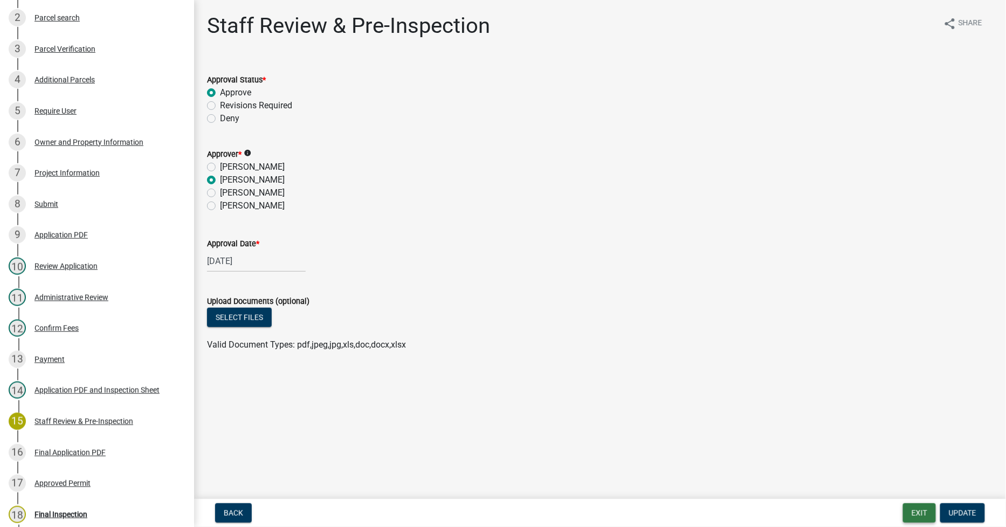
click at [918, 510] on button "Exit" at bounding box center [919, 512] width 33 height 19
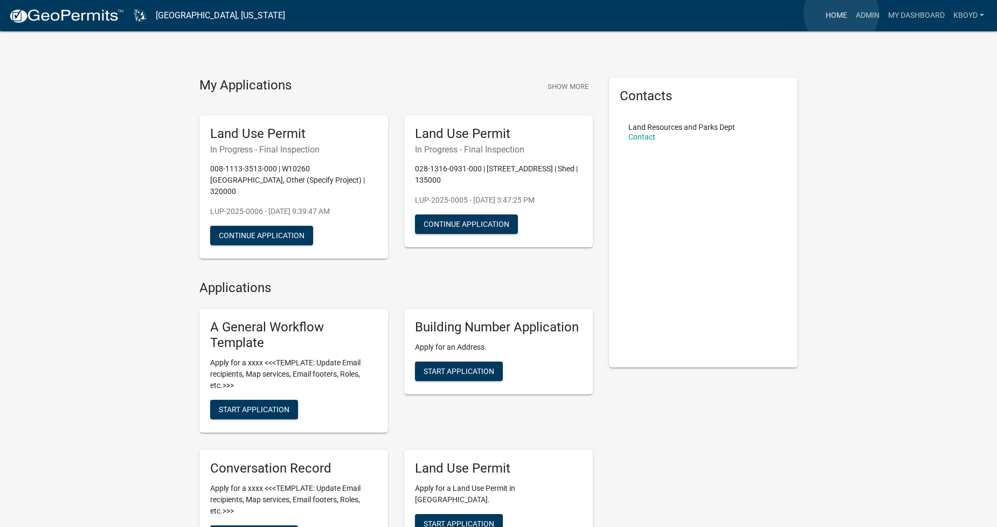
click at [841, 13] on link "Home" at bounding box center [836, 15] width 30 height 20
click at [834, 14] on link "Home" at bounding box center [836, 15] width 30 height 20
click at [901, 15] on link "My Dashboard" at bounding box center [916, 15] width 65 height 20
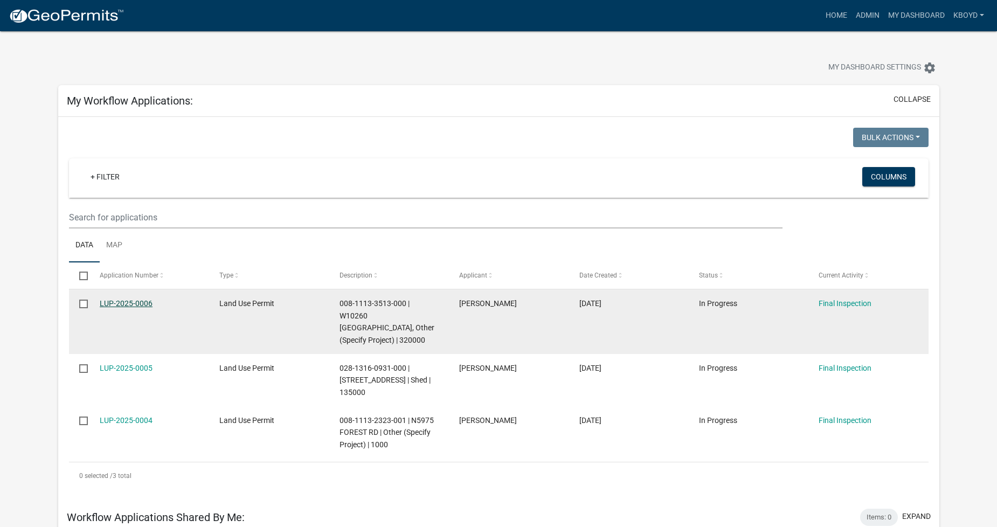
click at [124, 303] on link "LUP-2025-0006" at bounding box center [126, 303] width 53 height 9
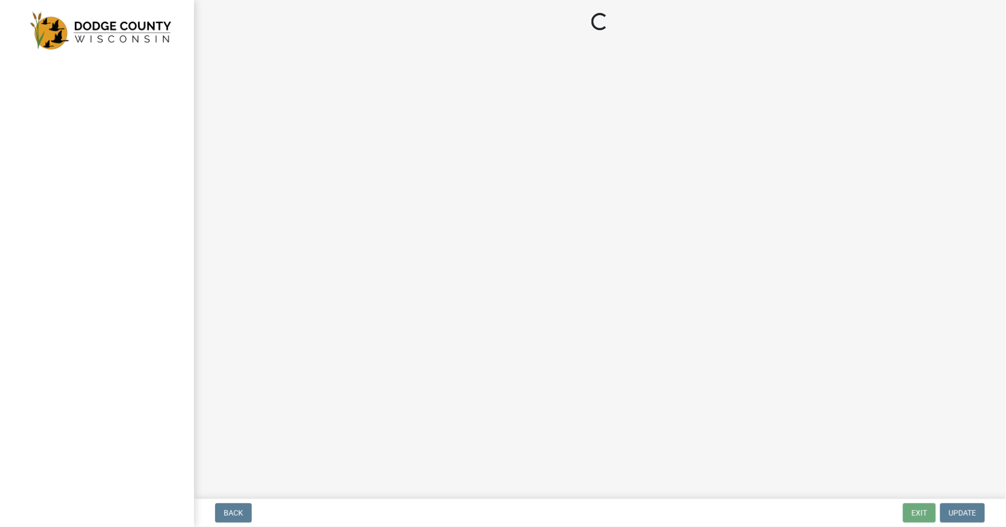
select select "e3718974-ba9a-4117-a099-b2ad918abf68"
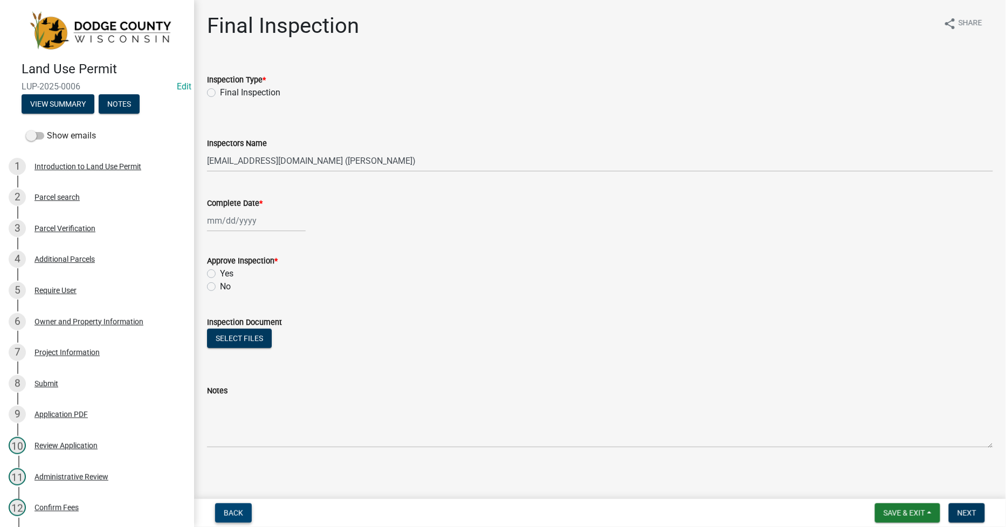
click at [233, 510] on span "Back" at bounding box center [233, 513] width 19 height 9
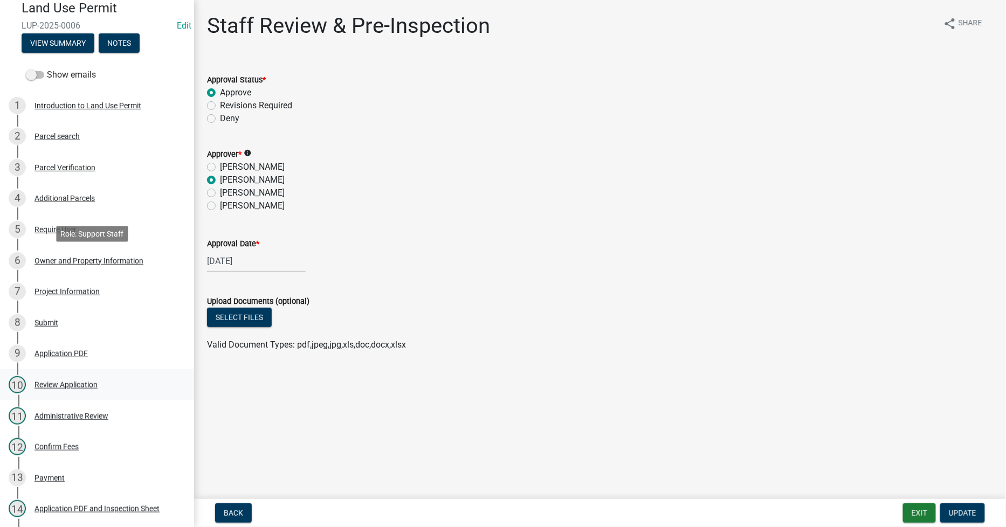
scroll to position [179, 0]
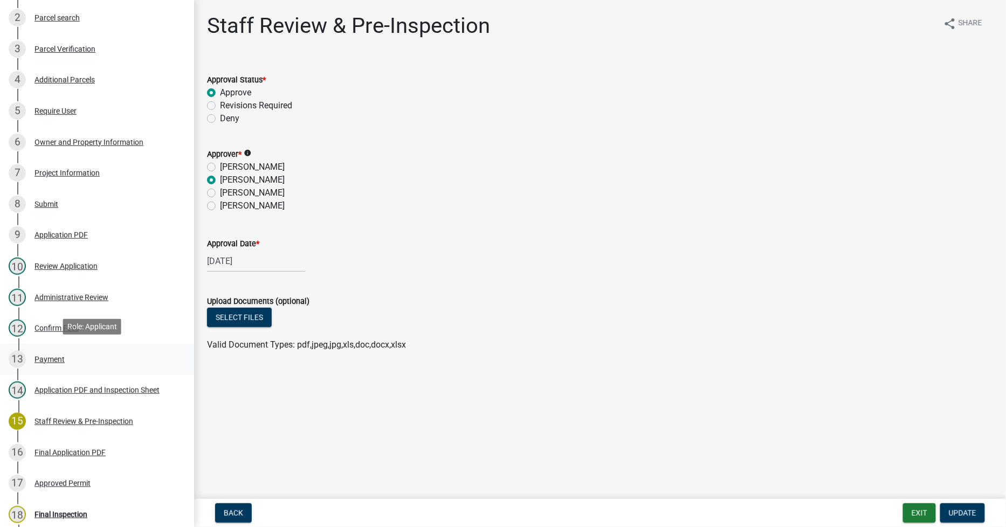
click at [42, 359] on div "Payment" at bounding box center [49, 360] width 30 height 8
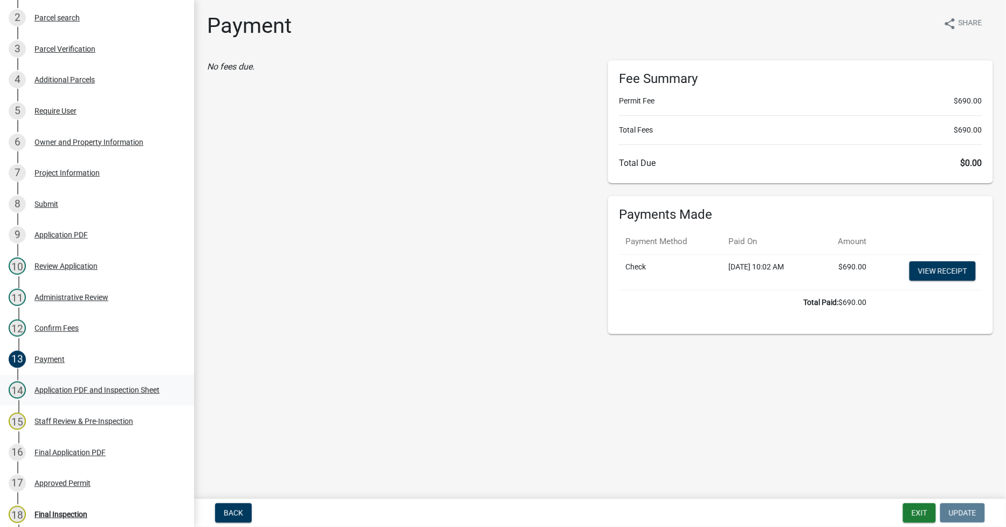
click at [50, 389] on div "Application PDF and Inspection Sheet" at bounding box center [96, 390] width 125 height 8
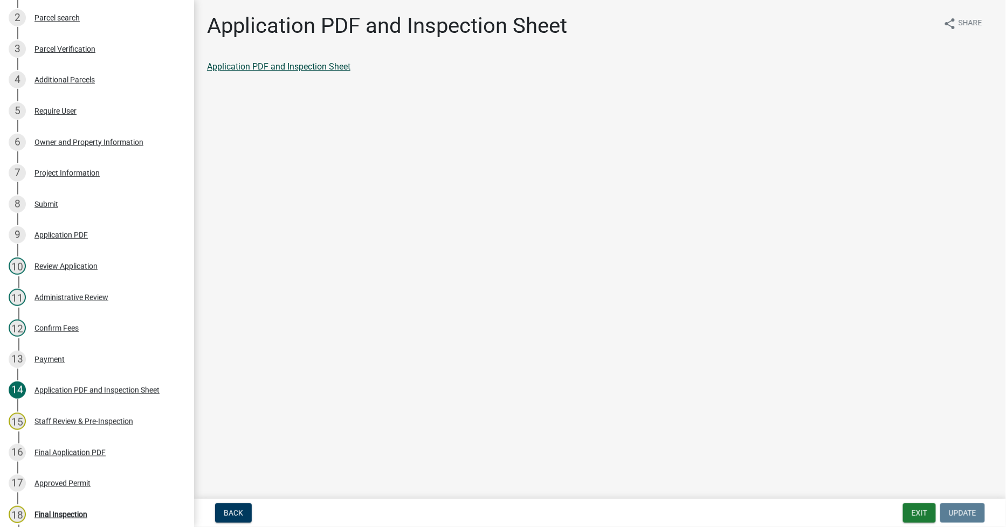
click at [223, 61] on link "Application PDF and Inspection Sheet" at bounding box center [278, 66] width 143 height 10
click at [69, 418] on div "Staff Review & Pre-Inspection" at bounding box center [83, 422] width 99 height 8
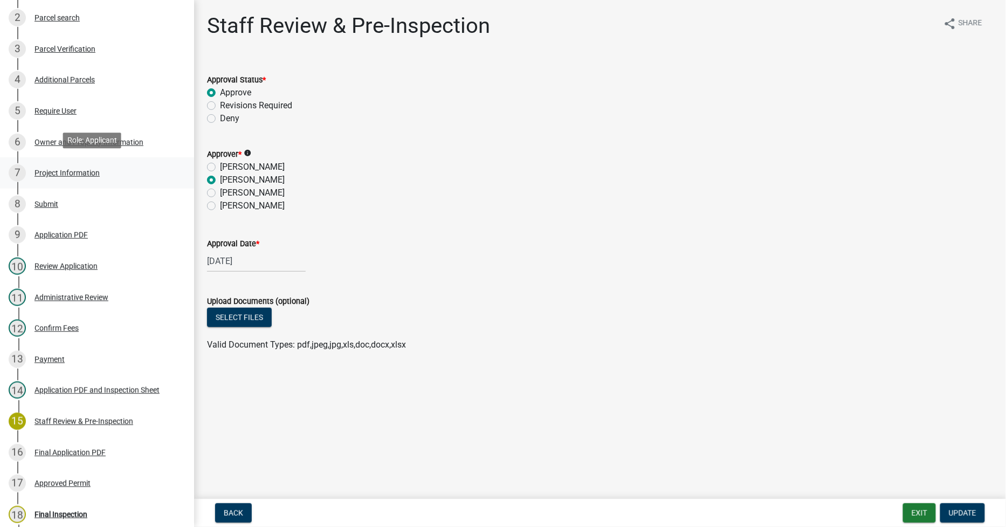
click at [43, 175] on div "7 Project Information" at bounding box center [93, 172] width 168 height 17
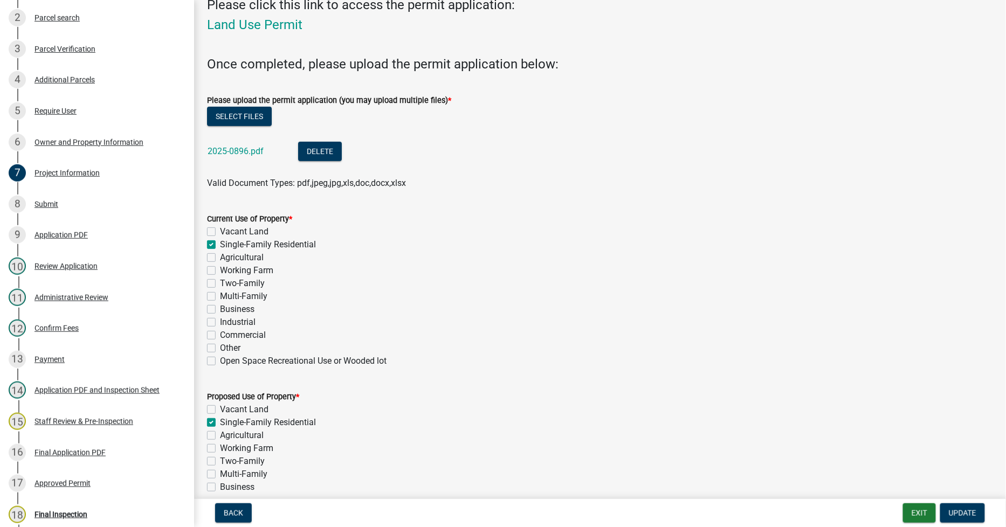
scroll to position [0, 0]
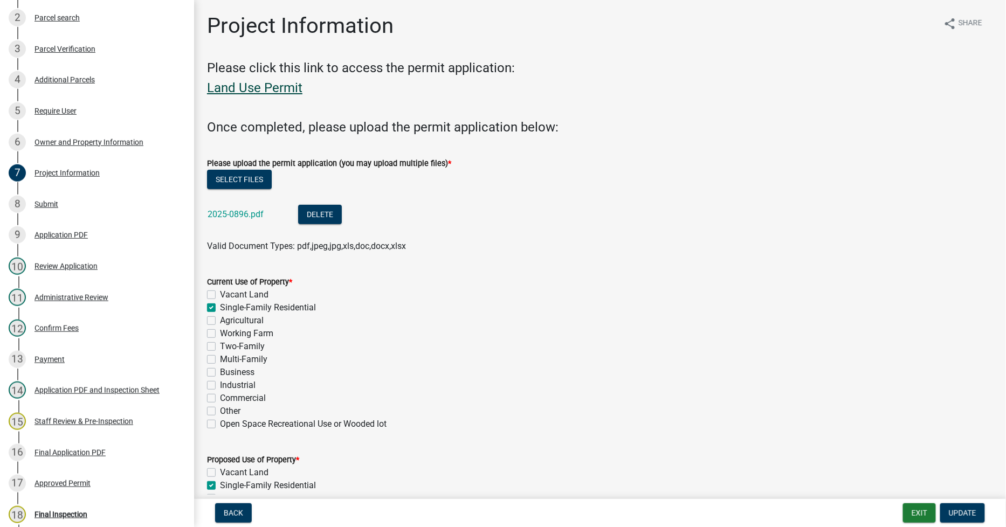
click at [244, 84] on link "Land Use Permit" at bounding box center [254, 87] width 95 height 15
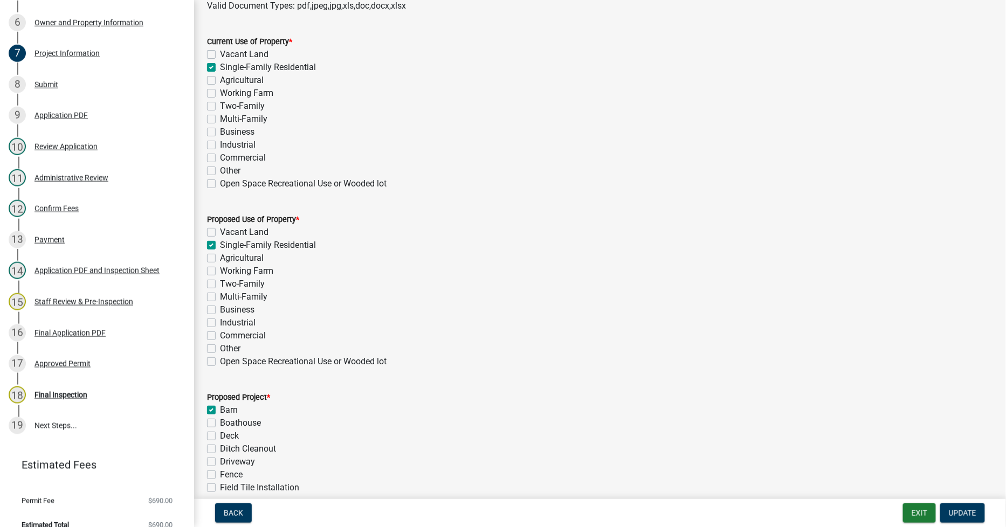
scroll to position [201, 0]
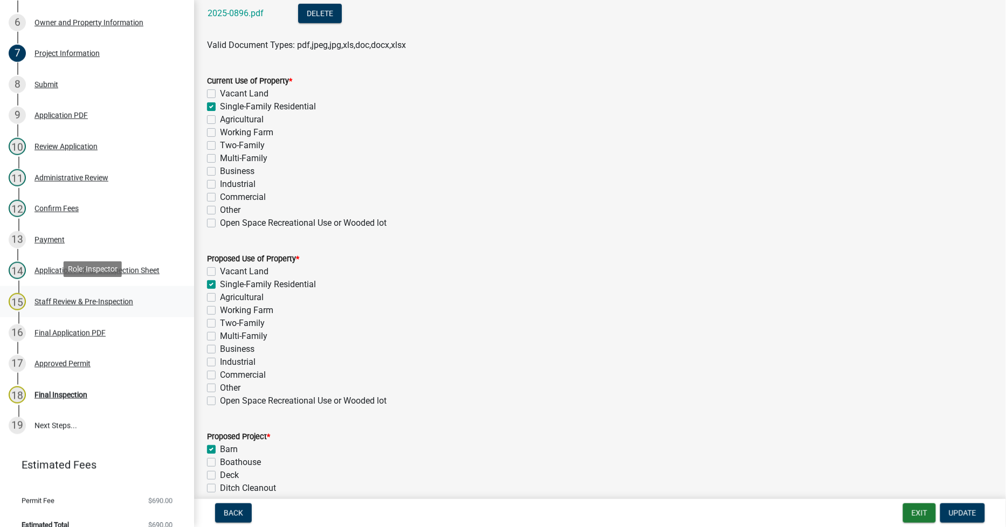
click at [60, 300] on div "Staff Review & Pre-Inspection" at bounding box center [83, 302] width 99 height 8
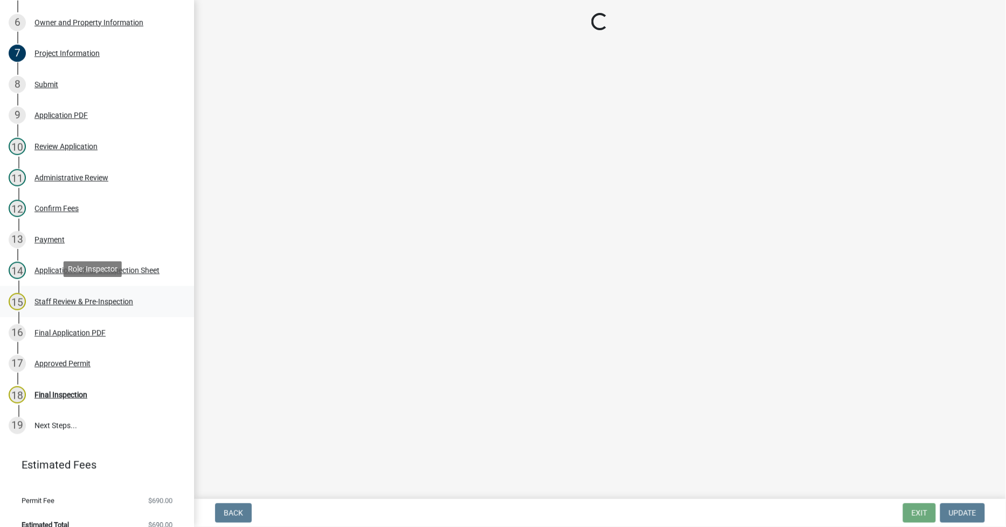
scroll to position [0, 0]
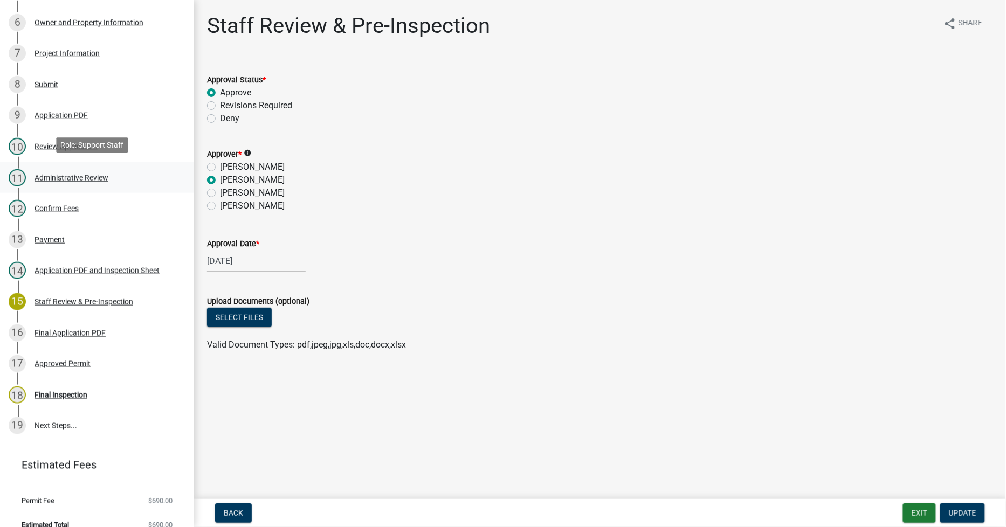
click at [45, 174] on div "Administrative Review" at bounding box center [71, 178] width 74 height 8
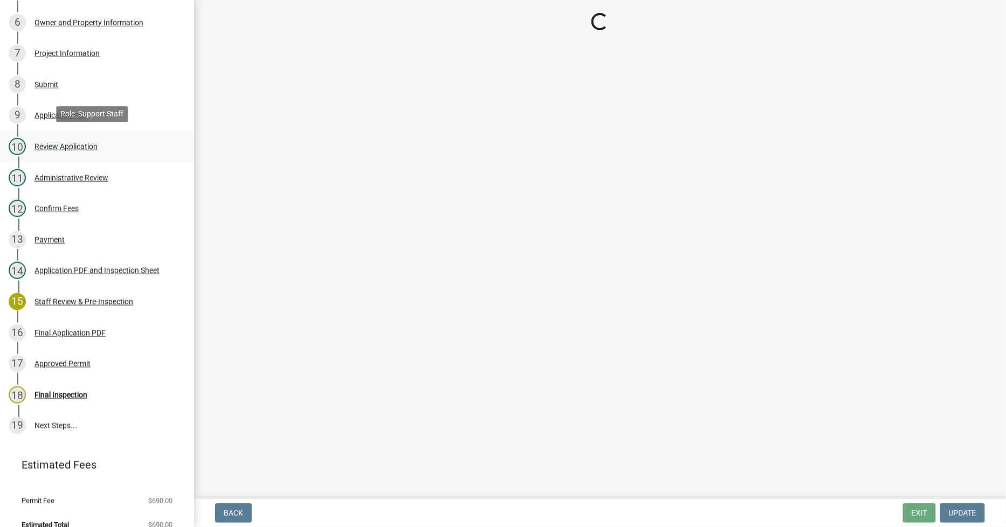
click at [40, 143] on div "Review Application" at bounding box center [65, 147] width 63 height 8
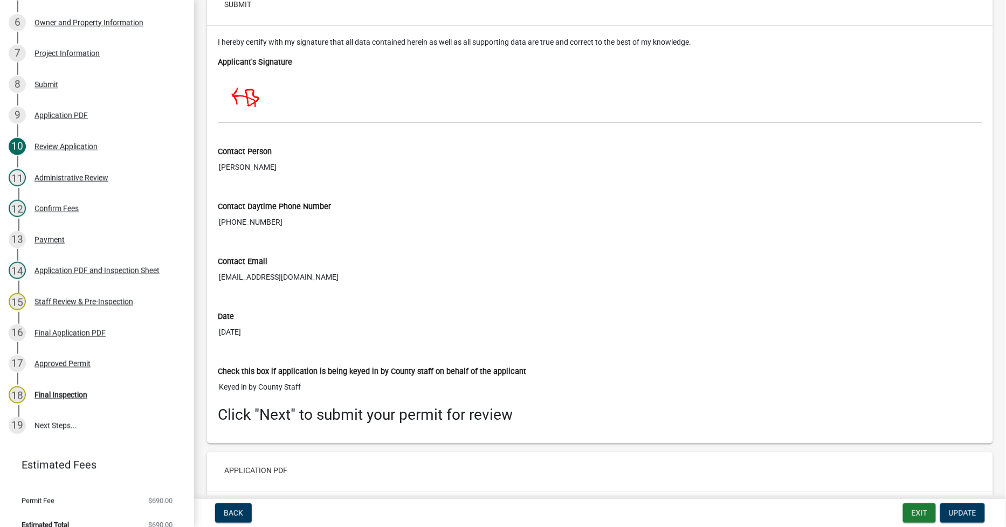
scroll to position [4417, 0]
